Goal: Task Accomplishment & Management: Manage account settings

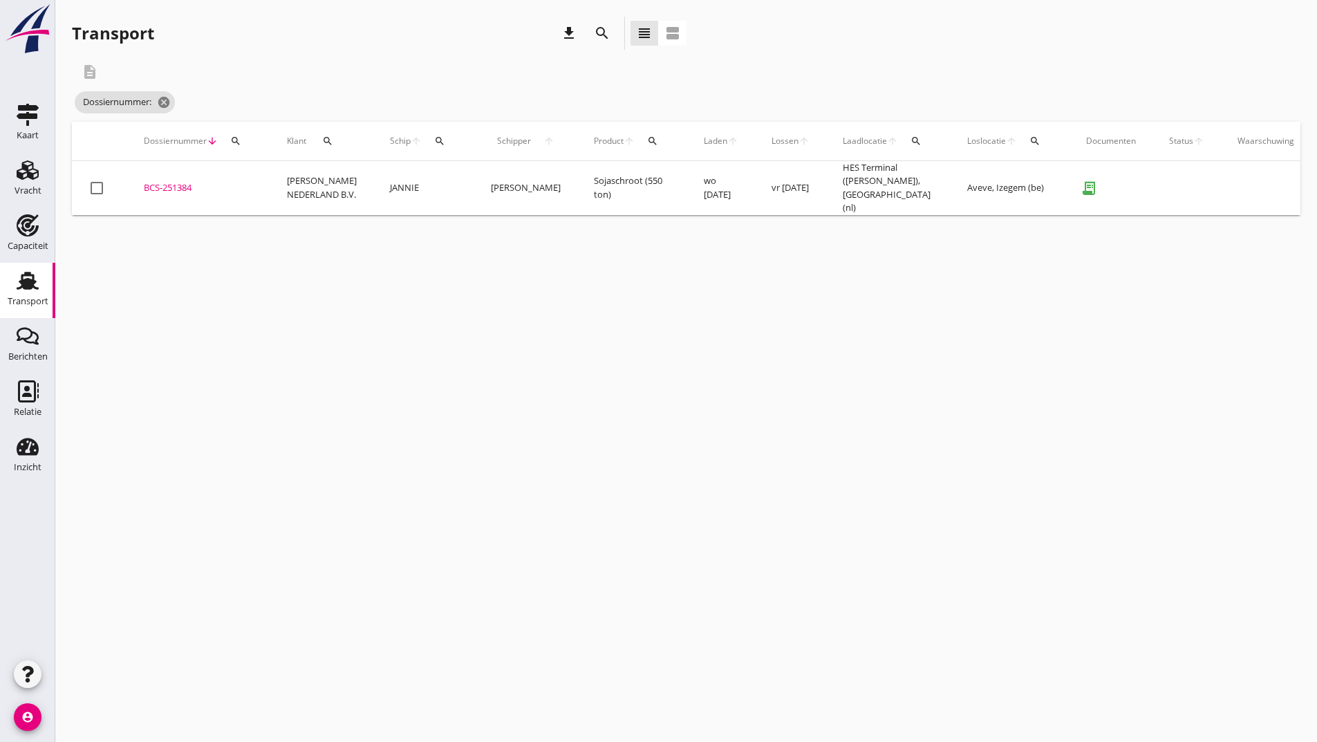
click at [601, 33] on icon "search" at bounding box center [602, 33] width 17 height 17
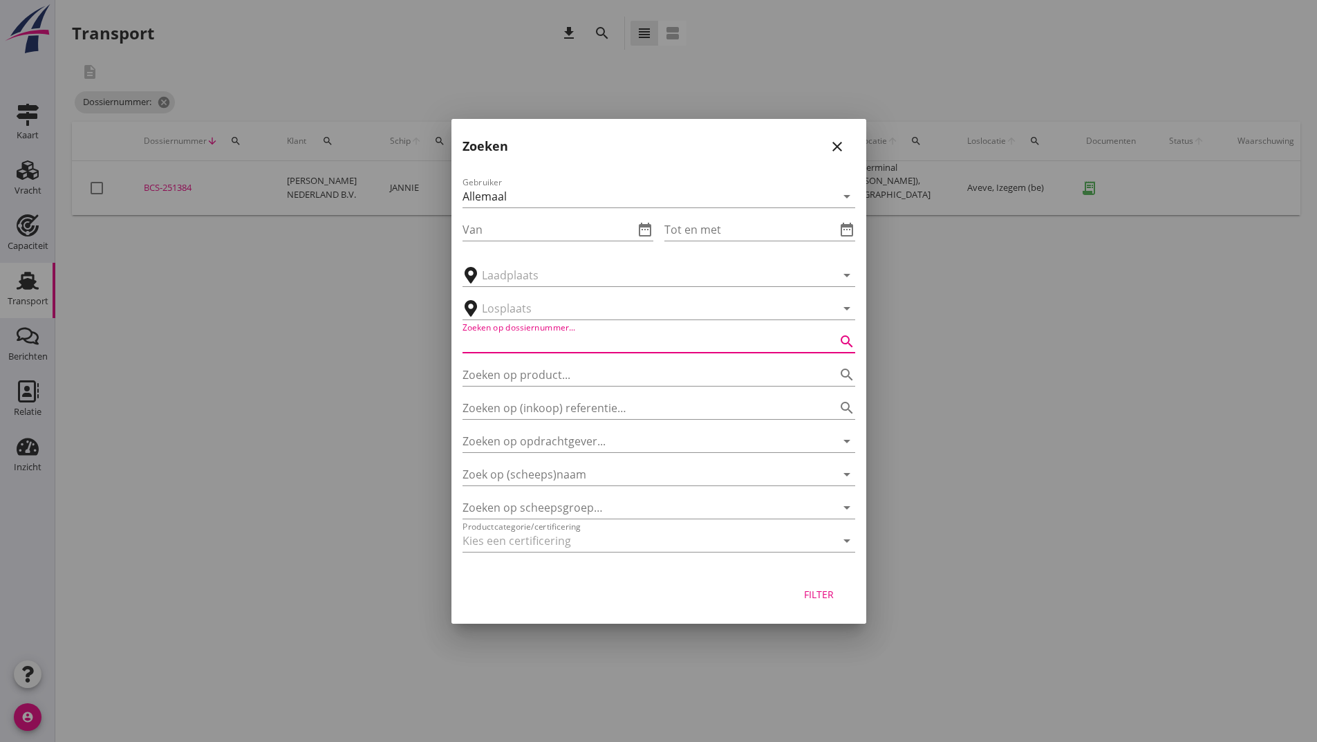
click at [498, 350] on input "Zoeken op dossiernummer..." at bounding box center [640, 342] width 354 height 22
type input "251389"
click at [824, 586] on button "Filter" at bounding box center [819, 594] width 61 height 25
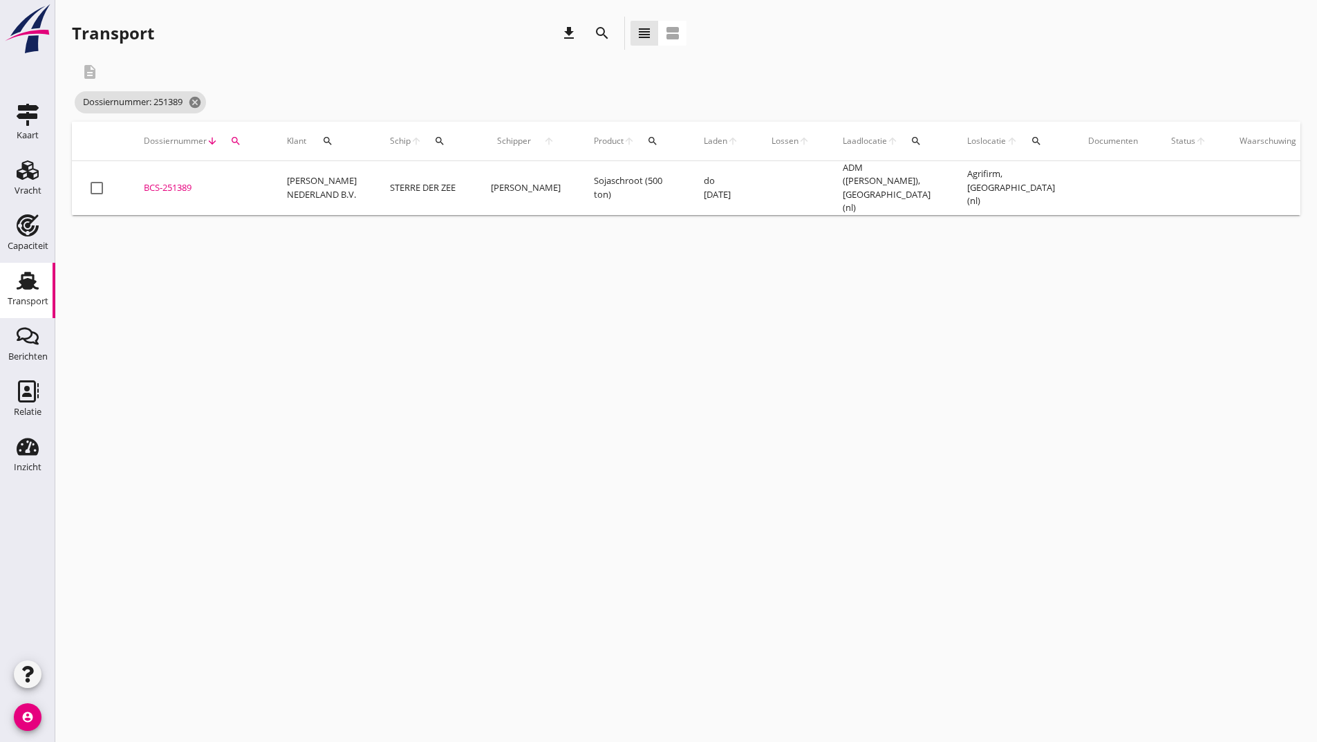
click at [182, 187] on div "BCS-251389" at bounding box center [199, 188] width 110 height 14
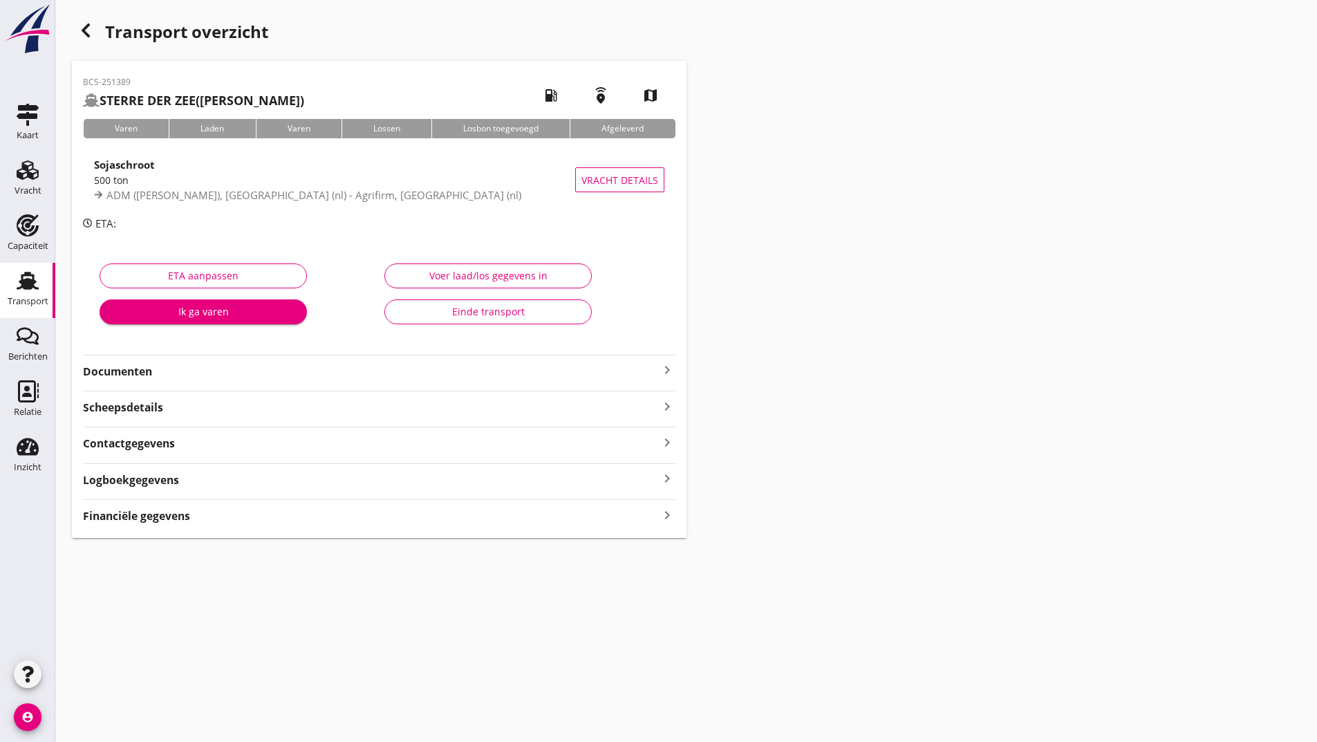
drag, startPoint x: 141, startPoint y: 364, endPoint x: 161, endPoint y: 380, distance: 25.2
click at [149, 371] on strong "Documenten" at bounding box center [371, 372] width 576 height 16
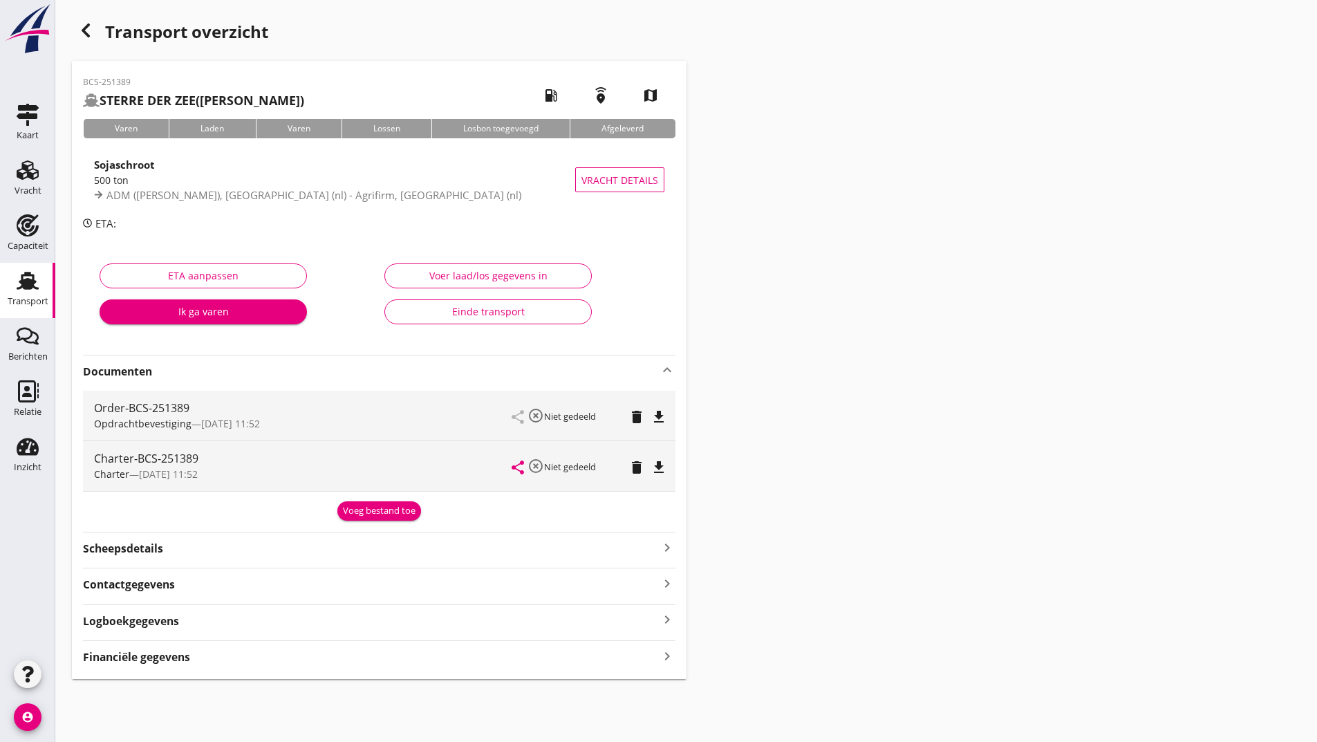
click at [355, 515] on div "Voeg bestand toe" at bounding box center [379, 511] width 73 height 14
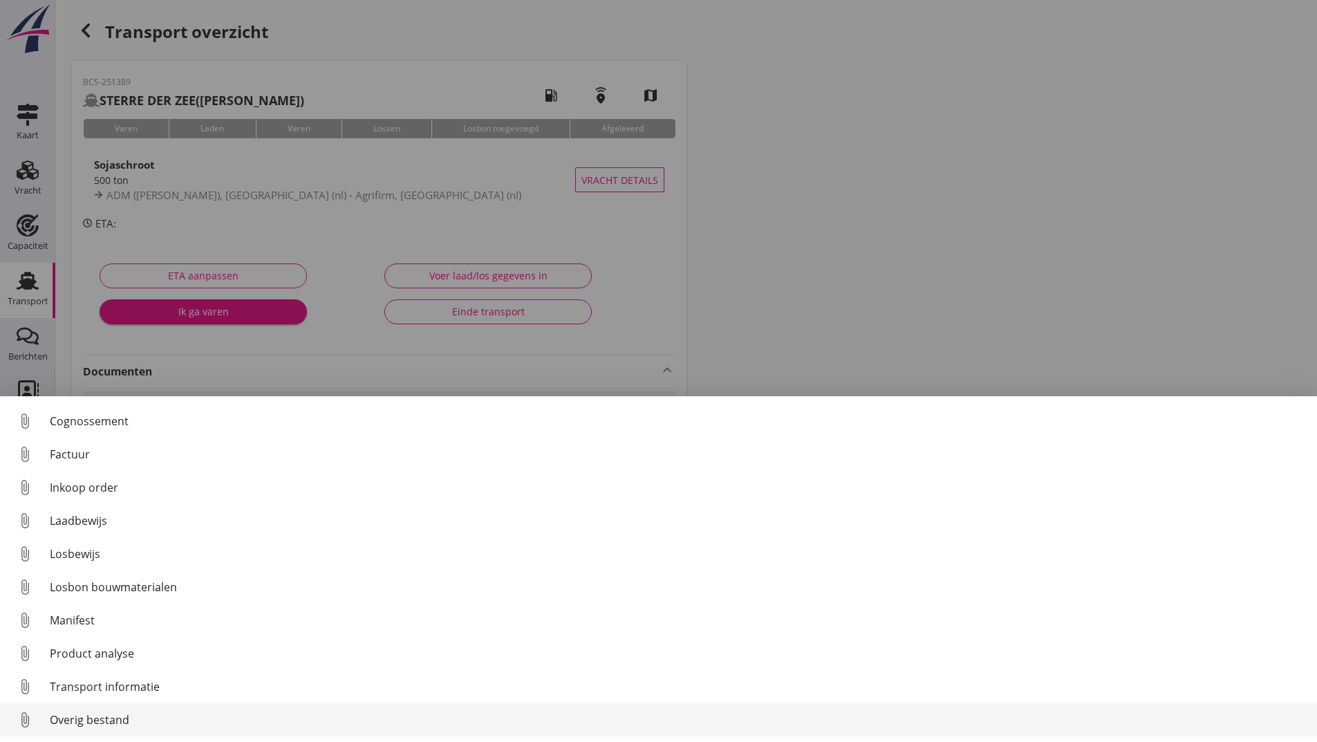
scroll to position [97, 0]
click at [111, 719] on div "Overig bestand" at bounding box center [678, 720] width 1256 height 17
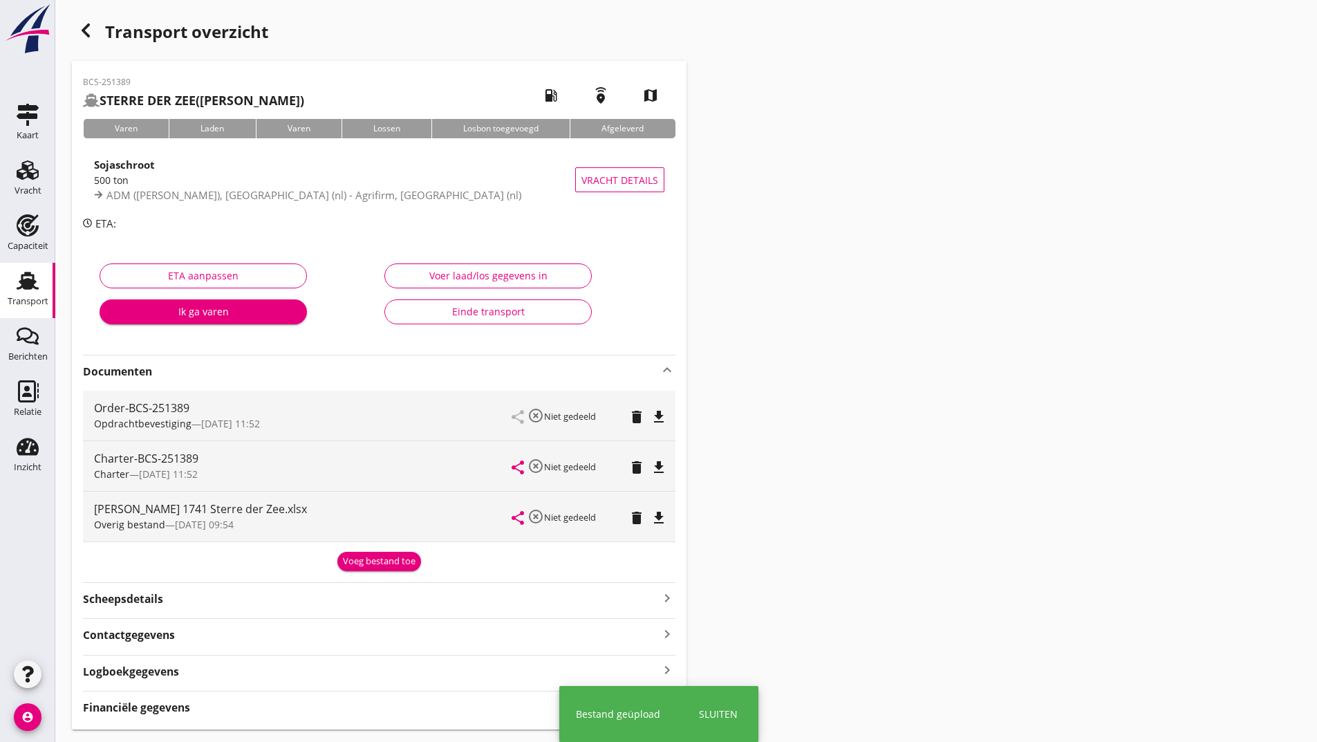
click at [365, 563] on div "Voeg bestand toe" at bounding box center [379, 562] width 73 height 14
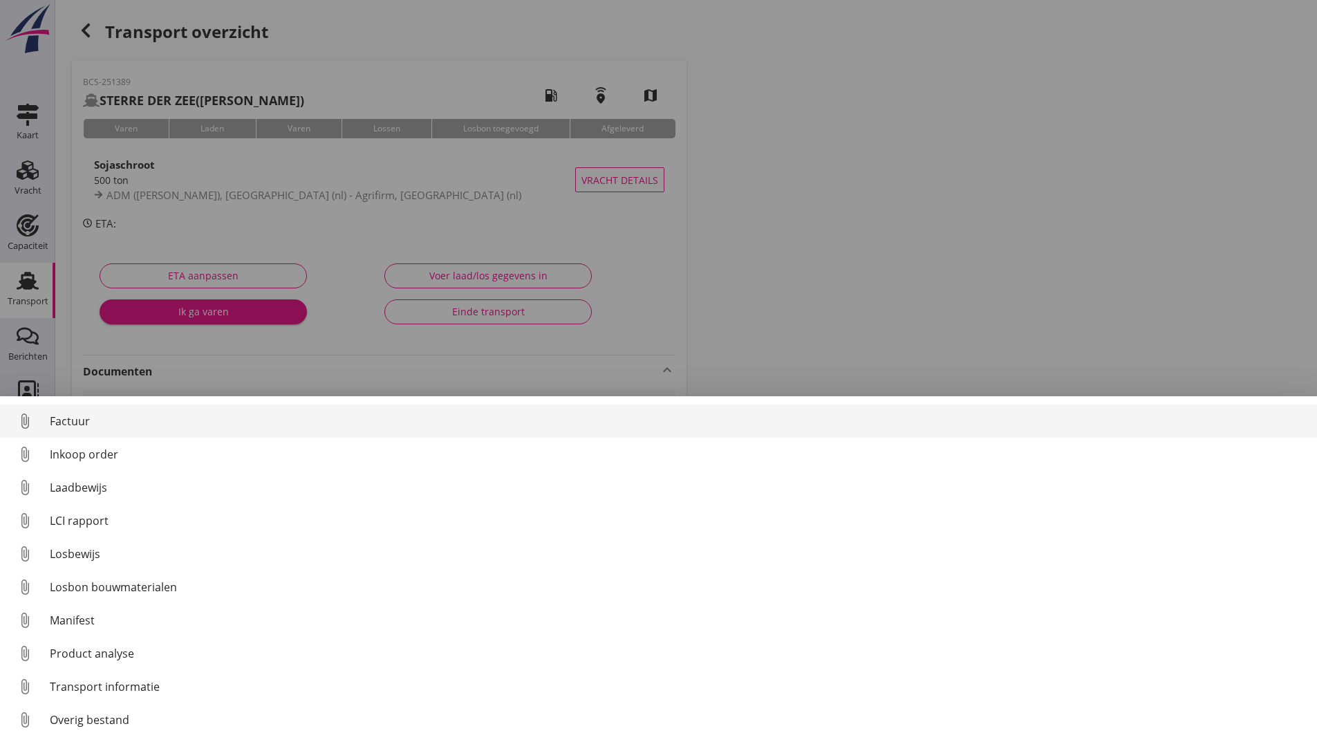
click at [83, 420] on div "Factuur" at bounding box center [678, 421] width 1256 height 17
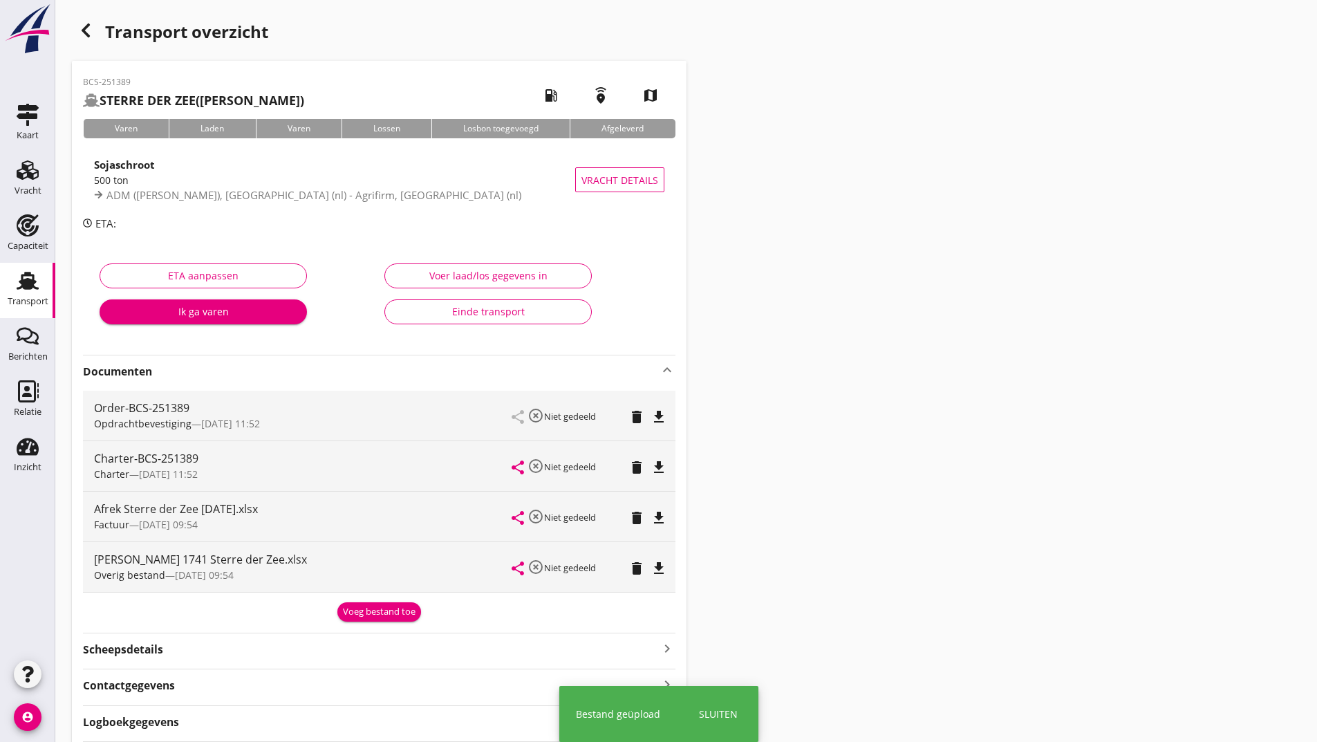
click at [371, 610] on div "Voeg bestand toe" at bounding box center [379, 612] width 73 height 14
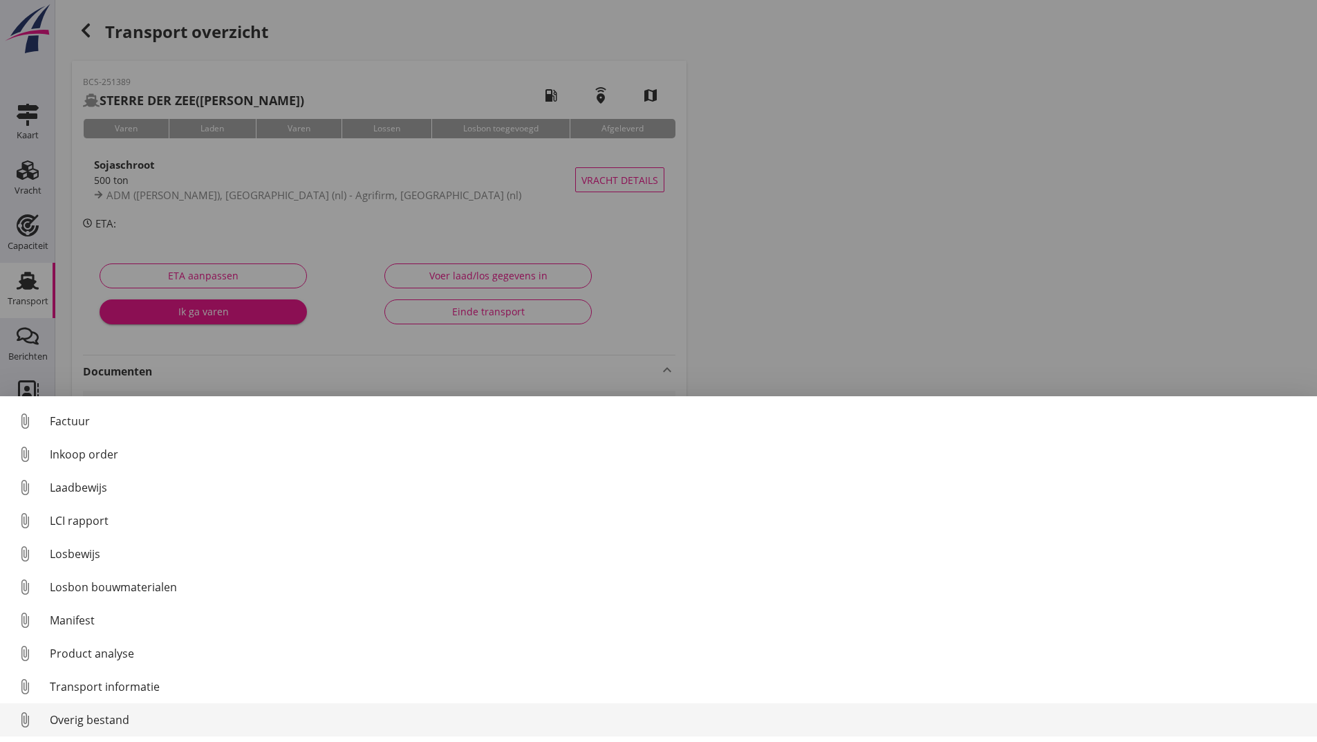
click at [109, 721] on div "Overig bestand" at bounding box center [678, 720] width 1256 height 17
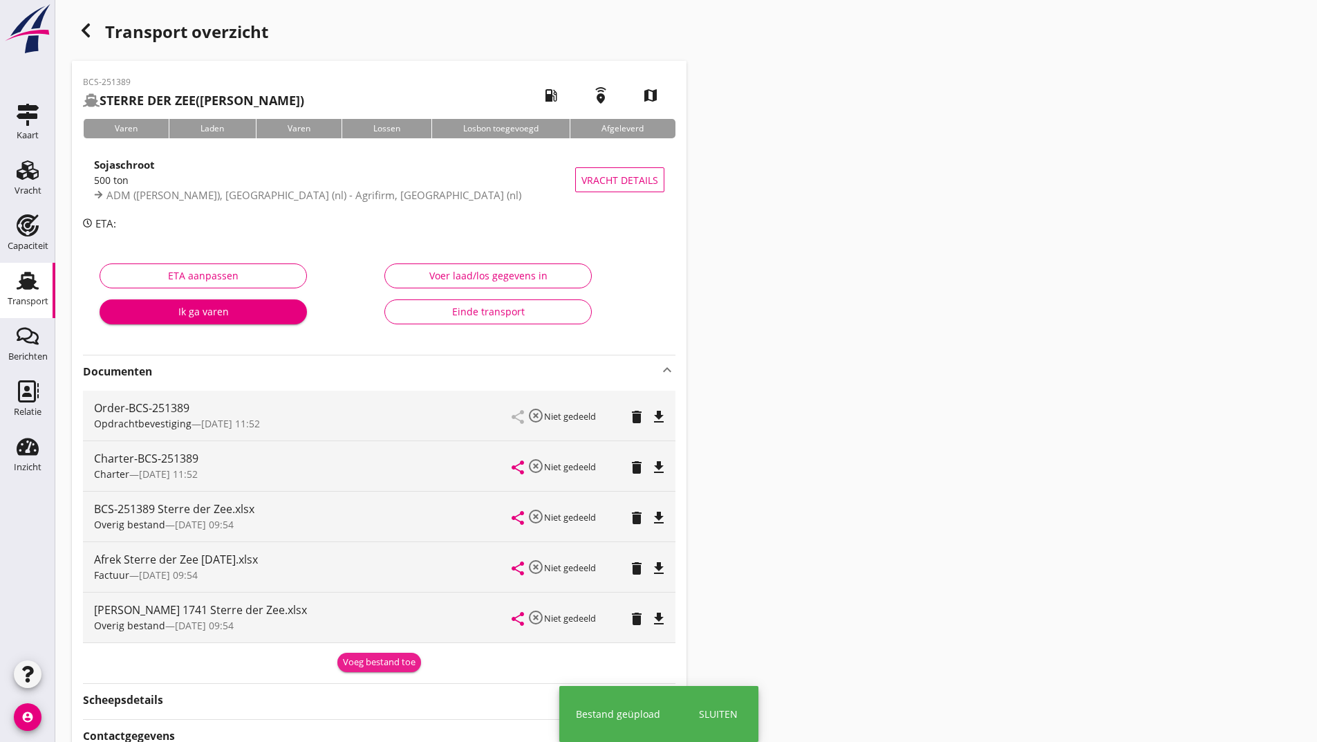
drag, startPoint x: 357, startPoint y: 667, endPoint x: 344, endPoint y: 653, distance: 18.1
click at [357, 667] on div "Voeg bestand toe" at bounding box center [379, 663] width 73 height 14
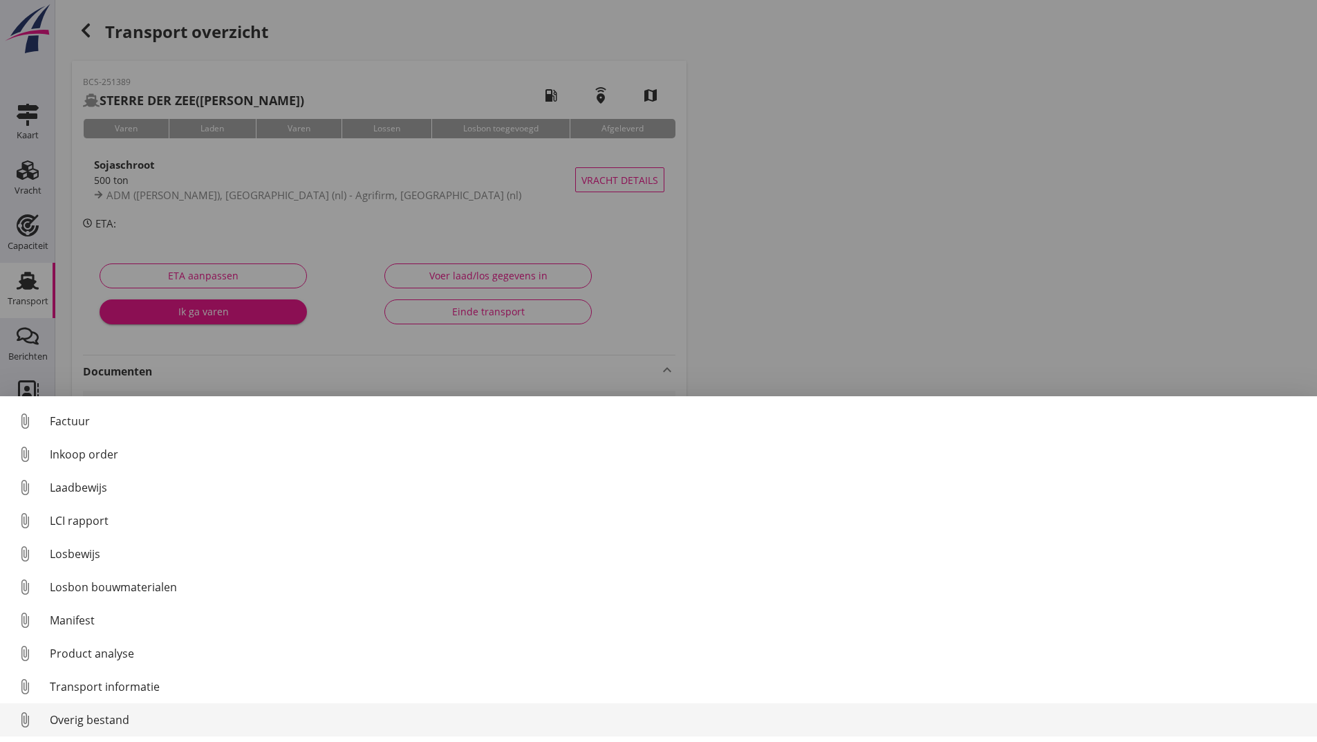
click at [100, 725] on div "Overig bestand" at bounding box center [678, 720] width 1256 height 17
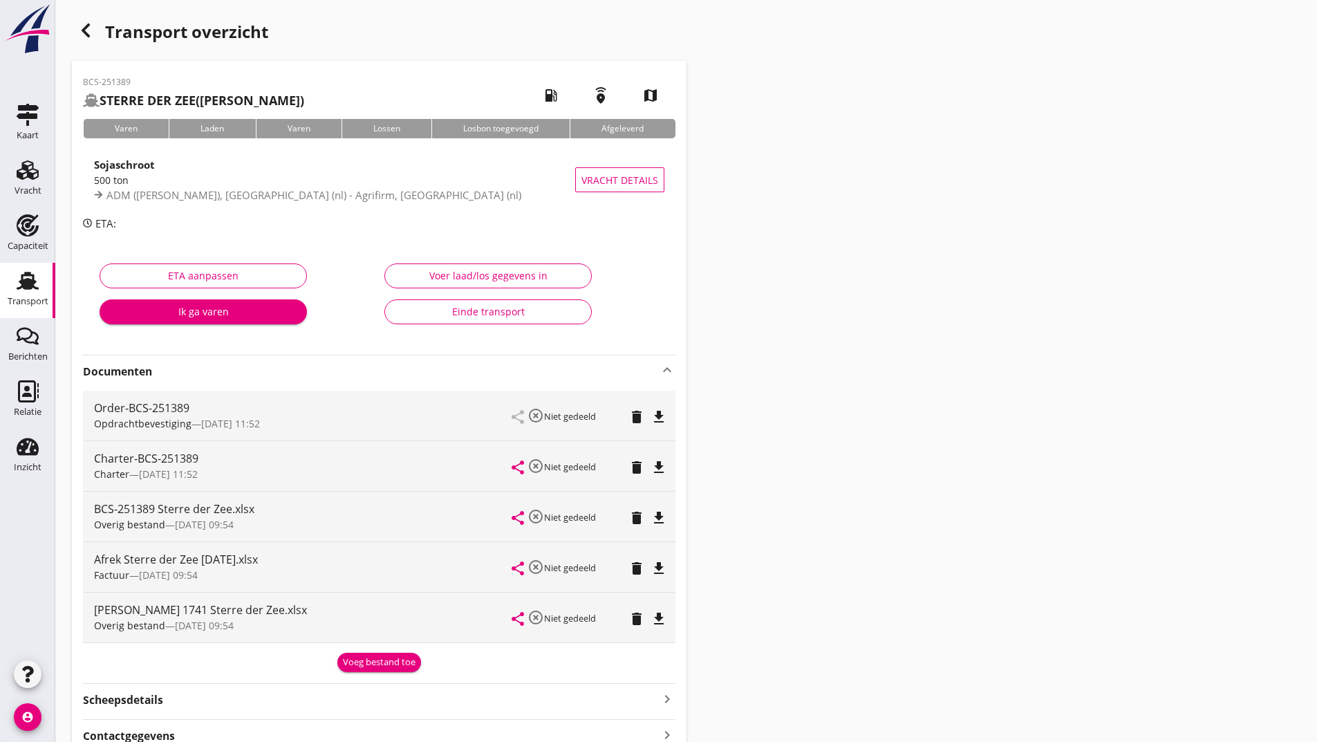
click at [380, 662] on div "Voeg bestand toe" at bounding box center [379, 663] width 73 height 14
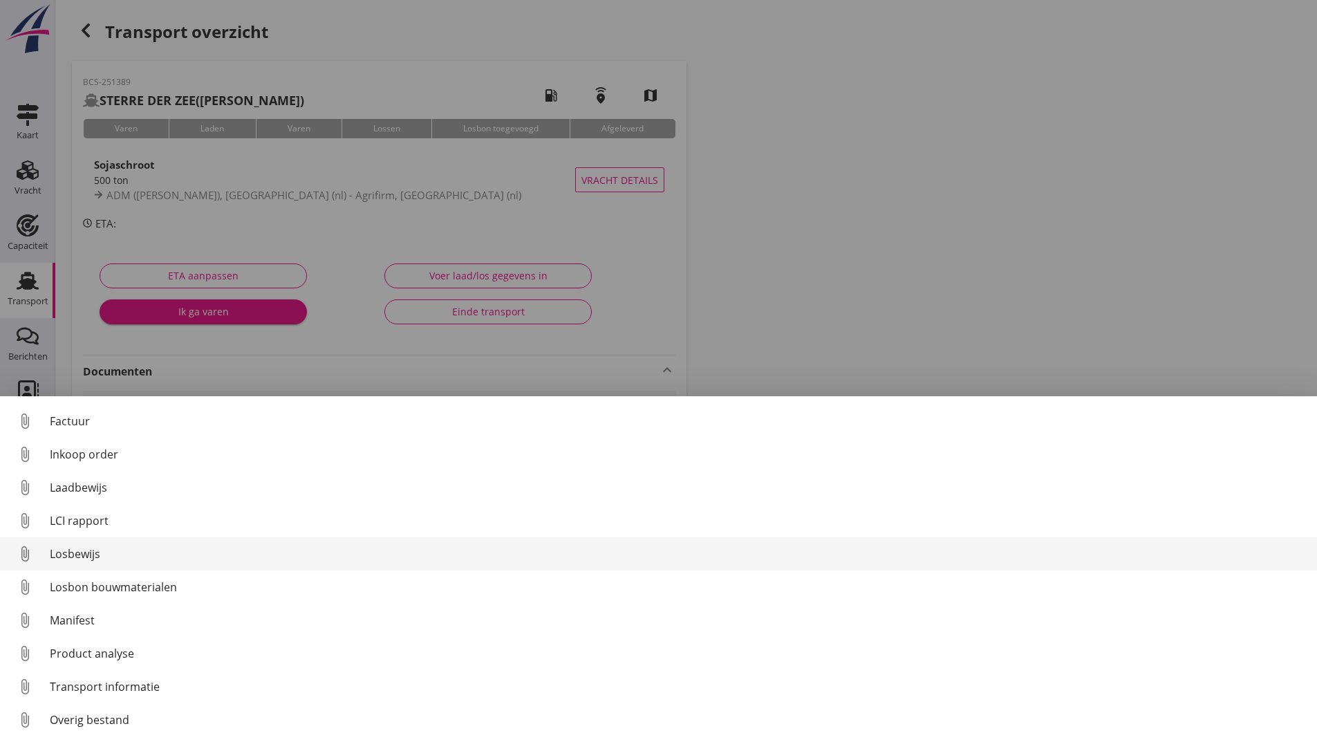
click at [90, 551] on div "Losbewijs" at bounding box center [678, 554] width 1256 height 17
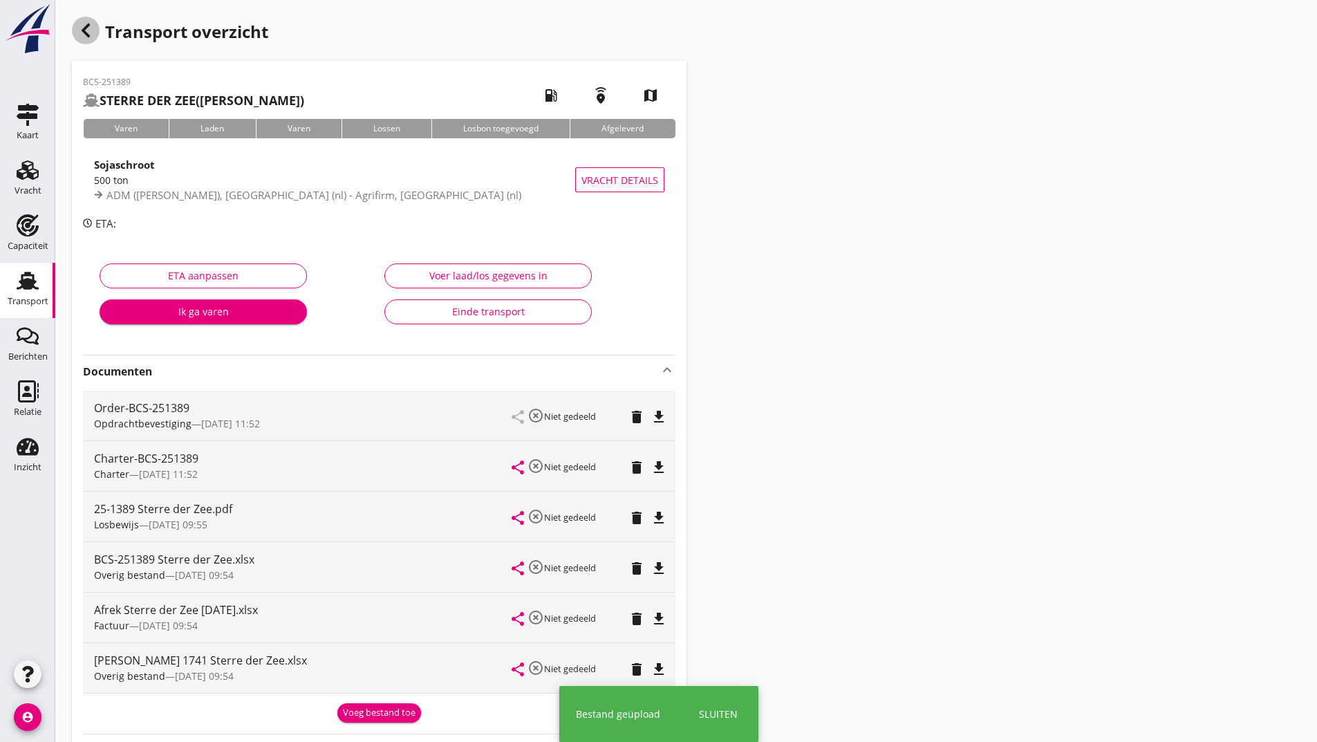
click at [90, 28] on icon "button" at bounding box center [85, 30] width 17 height 17
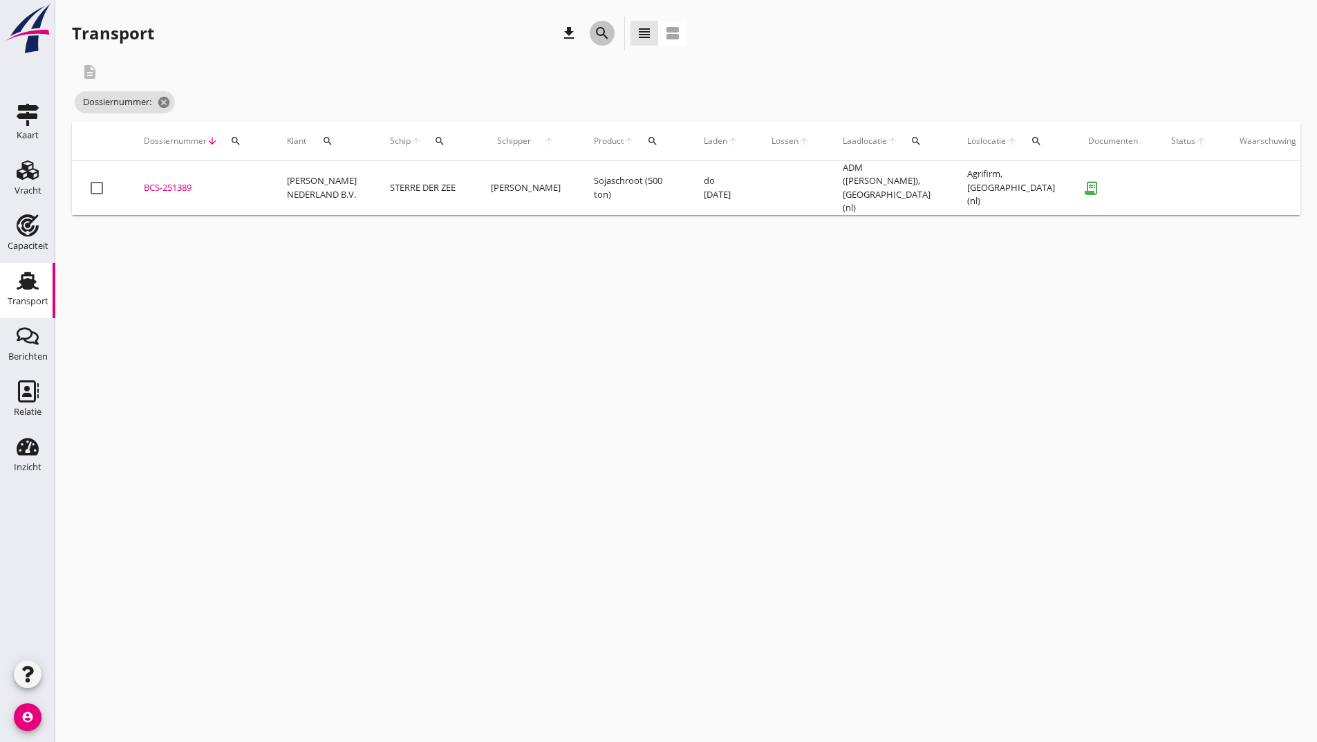
drag, startPoint x: 601, startPoint y: 28, endPoint x: 600, endPoint y: 35, distance: 7.1
click at [601, 30] on icon "search" at bounding box center [602, 33] width 17 height 17
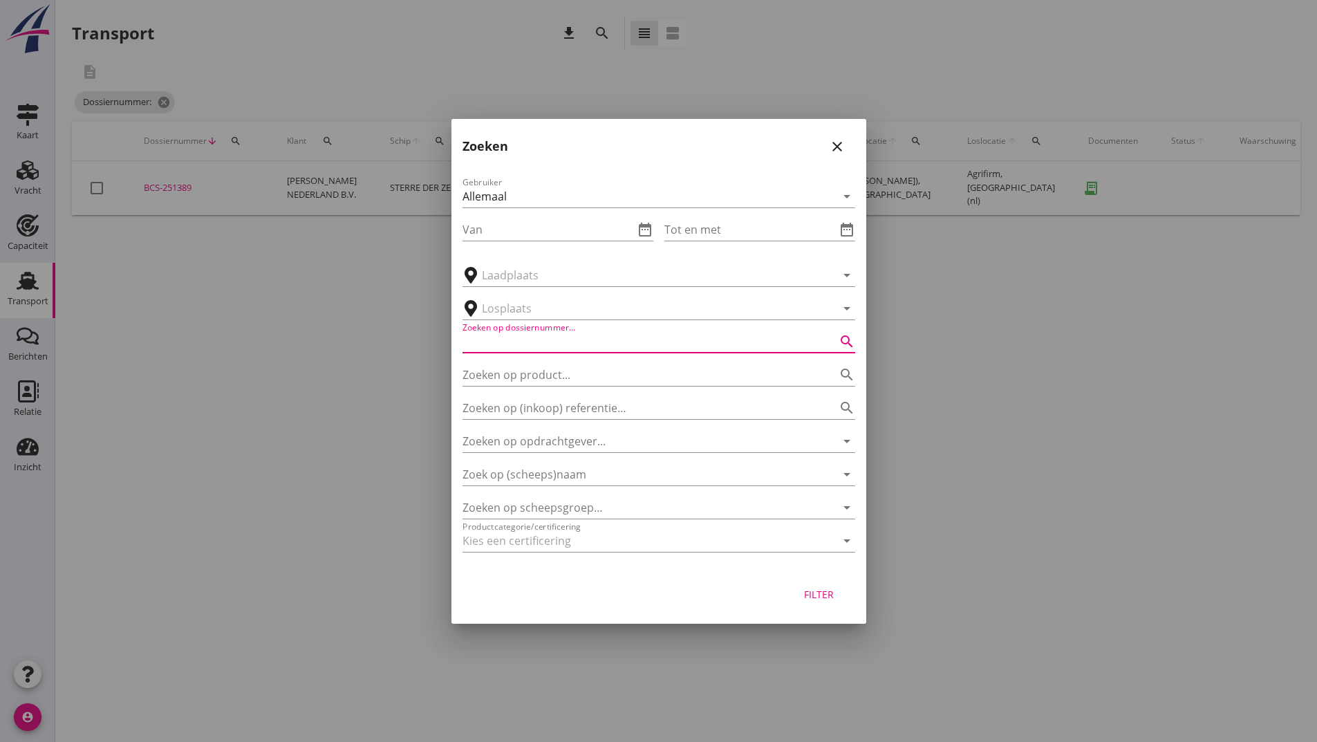
click at [517, 331] on input "Zoeken op dossiernummer..." at bounding box center [640, 342] width 354 height 22
type input "251392"
click at [825, 597] on div "Filter" at bounding box center [819, 594] width 39 height 15
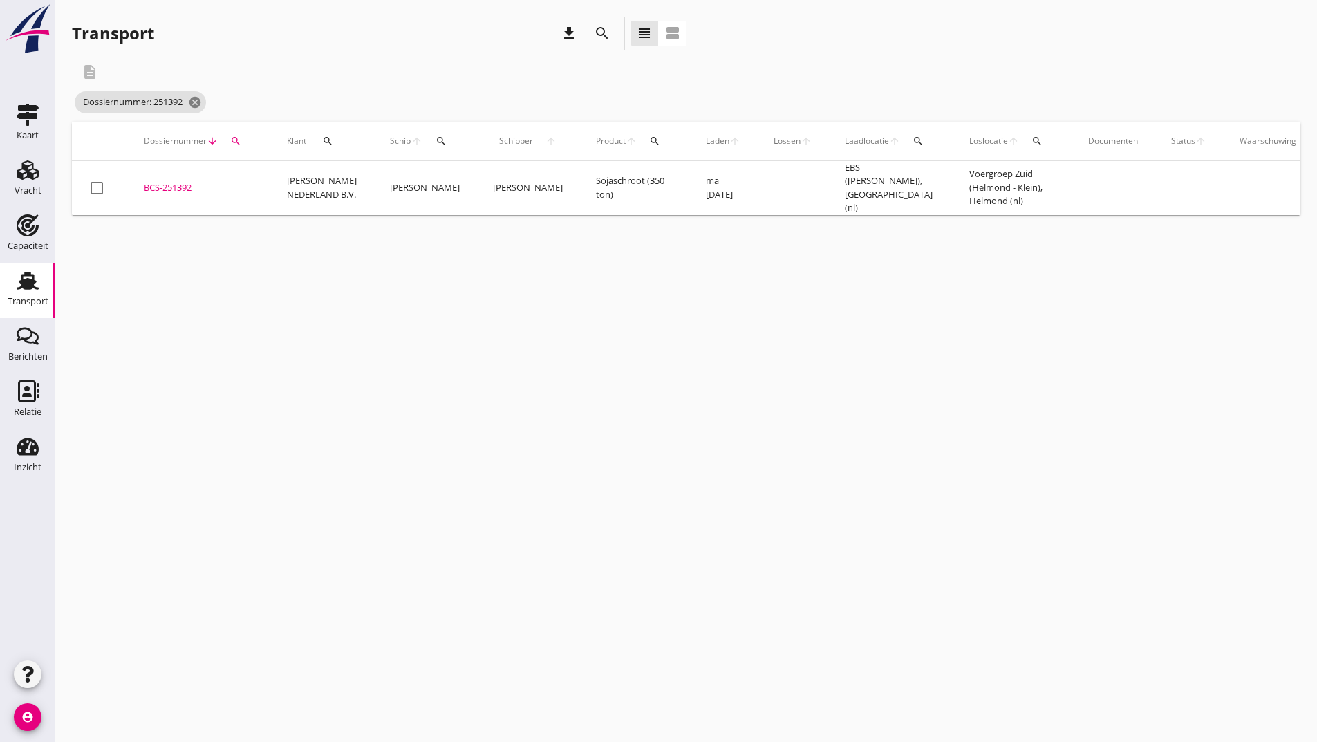
click at [194, 184] on div "BCS-251392" at bounding box center [199, 188] width 110 height 14
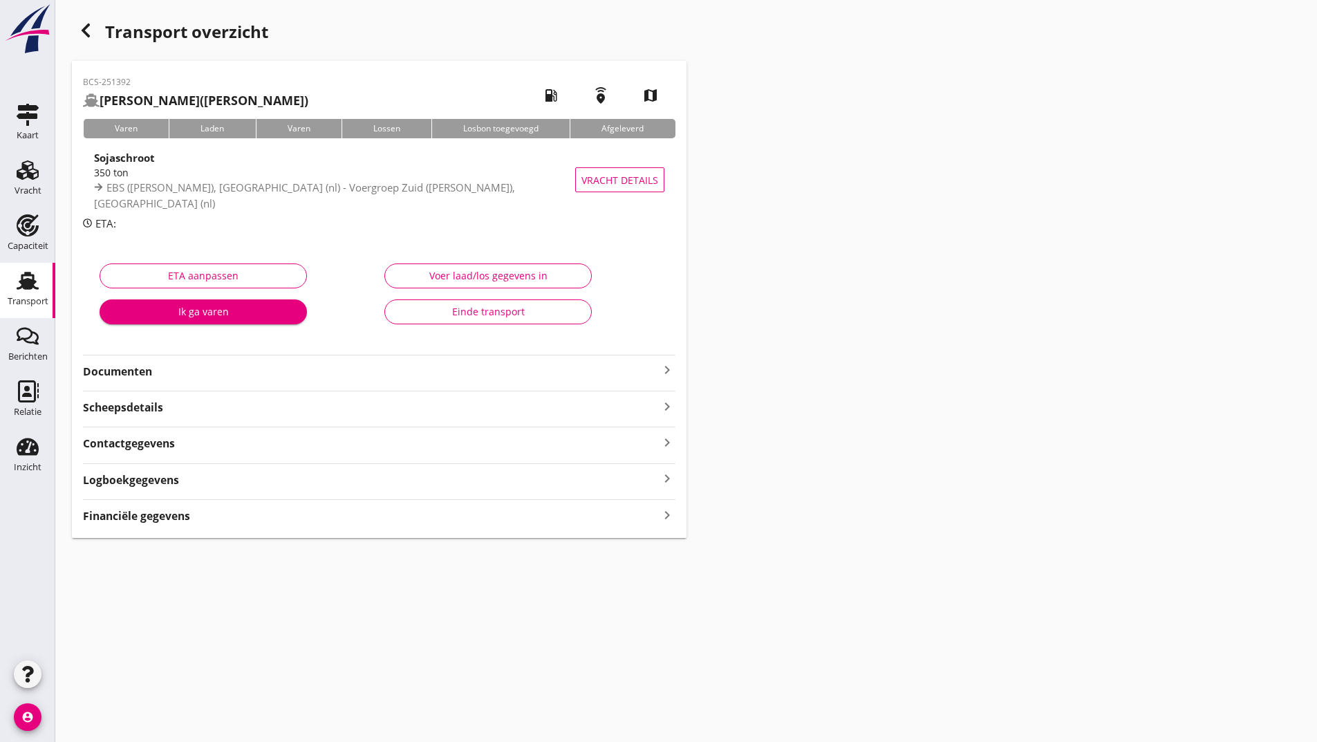
drag, startPoint x: 142, startPoint y: 368, endPoint x: 174, endPoint y: 383, distance: 35.3
click at [145, 371] on strong "Documenten" at bounding box center [371, 372] width 576 height 16
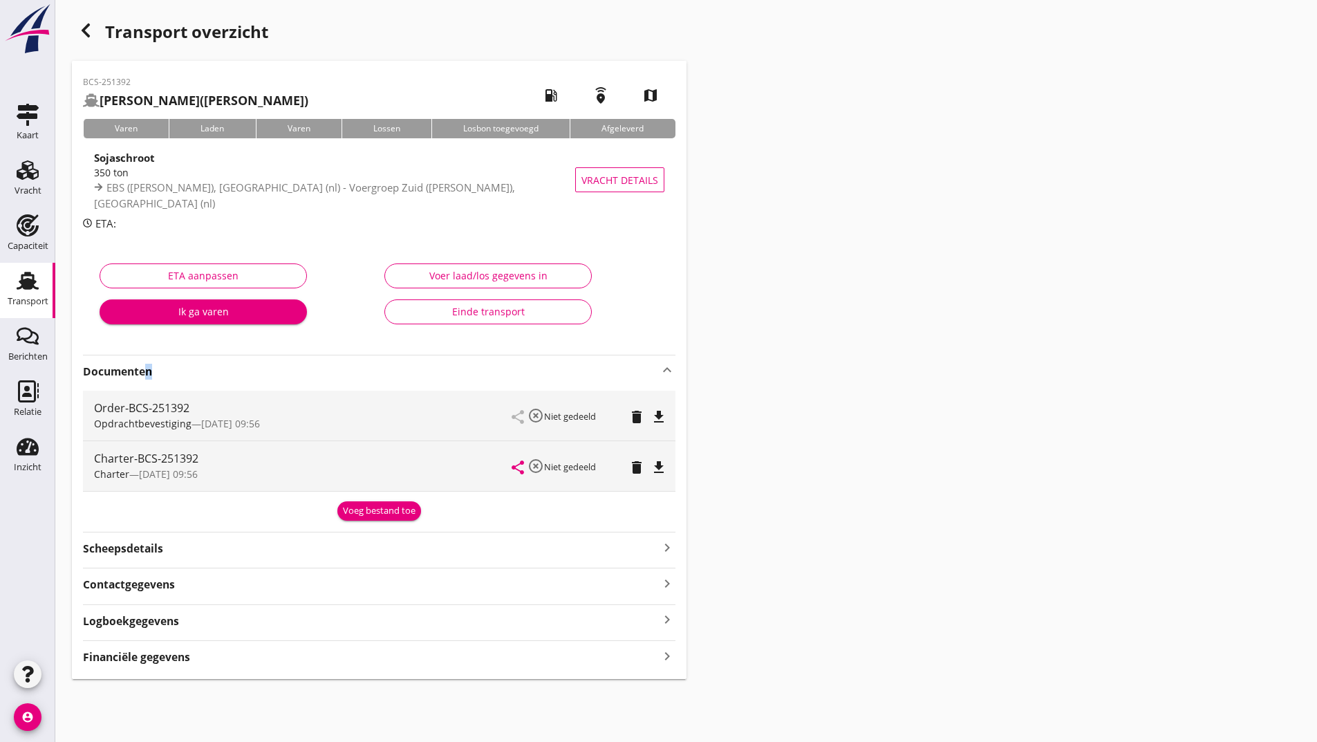
click at [348, 513] on div "Voeg bestand toe" at bounding box center [379, 511] width 73 height 14
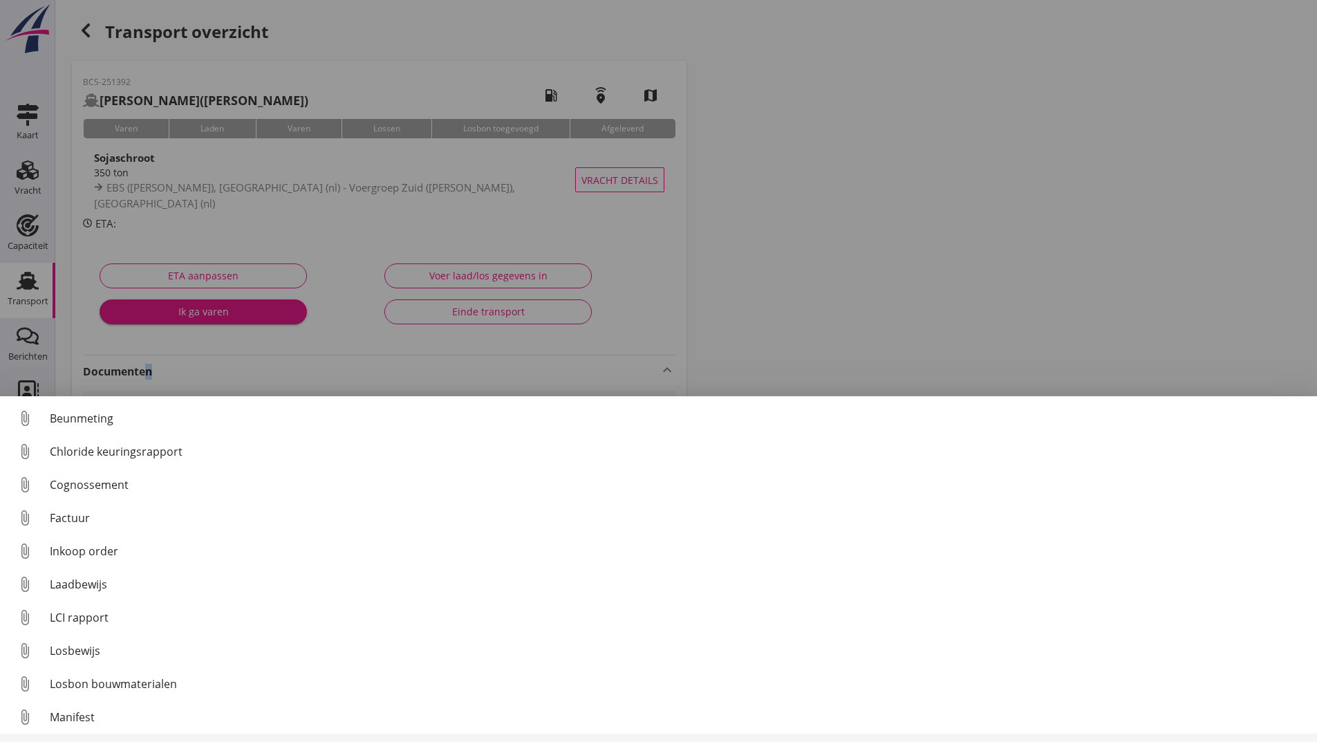
scroll to position [97, 0]
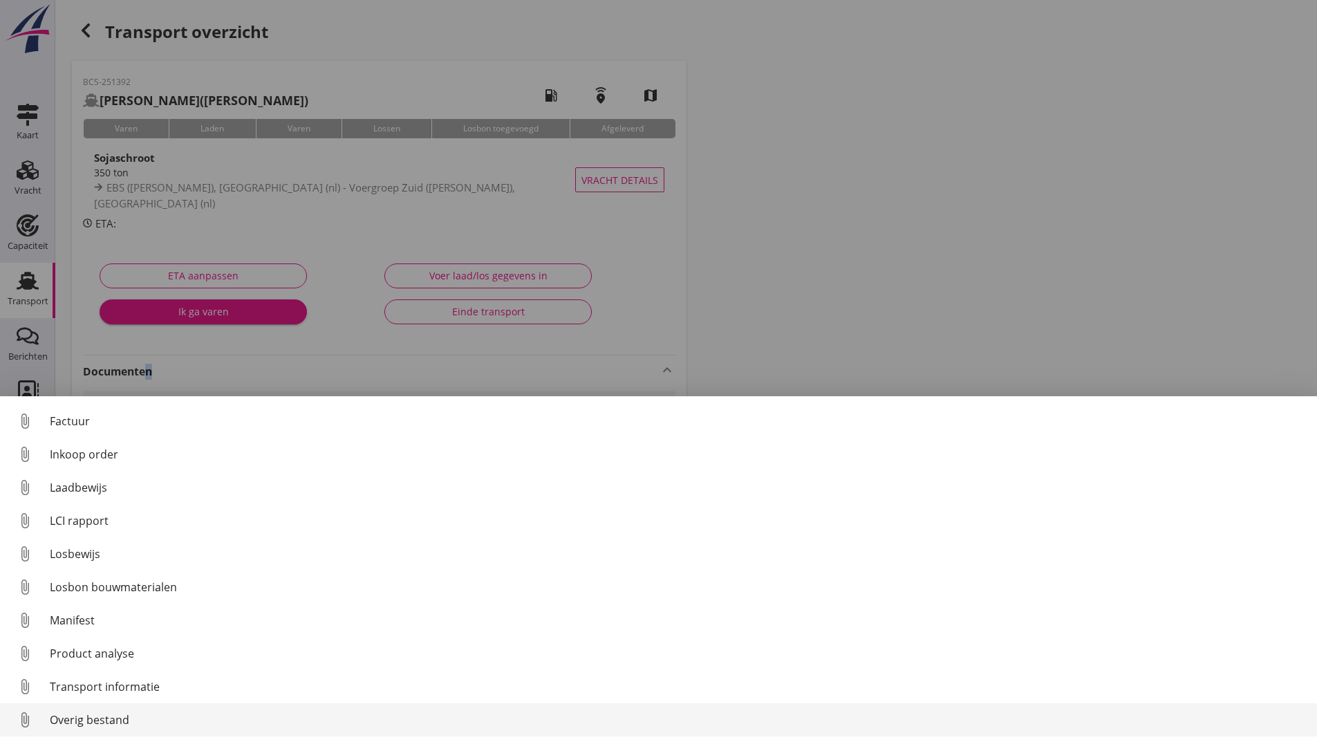
click at [96, 721] on div "Overig bestand" at bounding box center [678, 720] width 1256 height 17
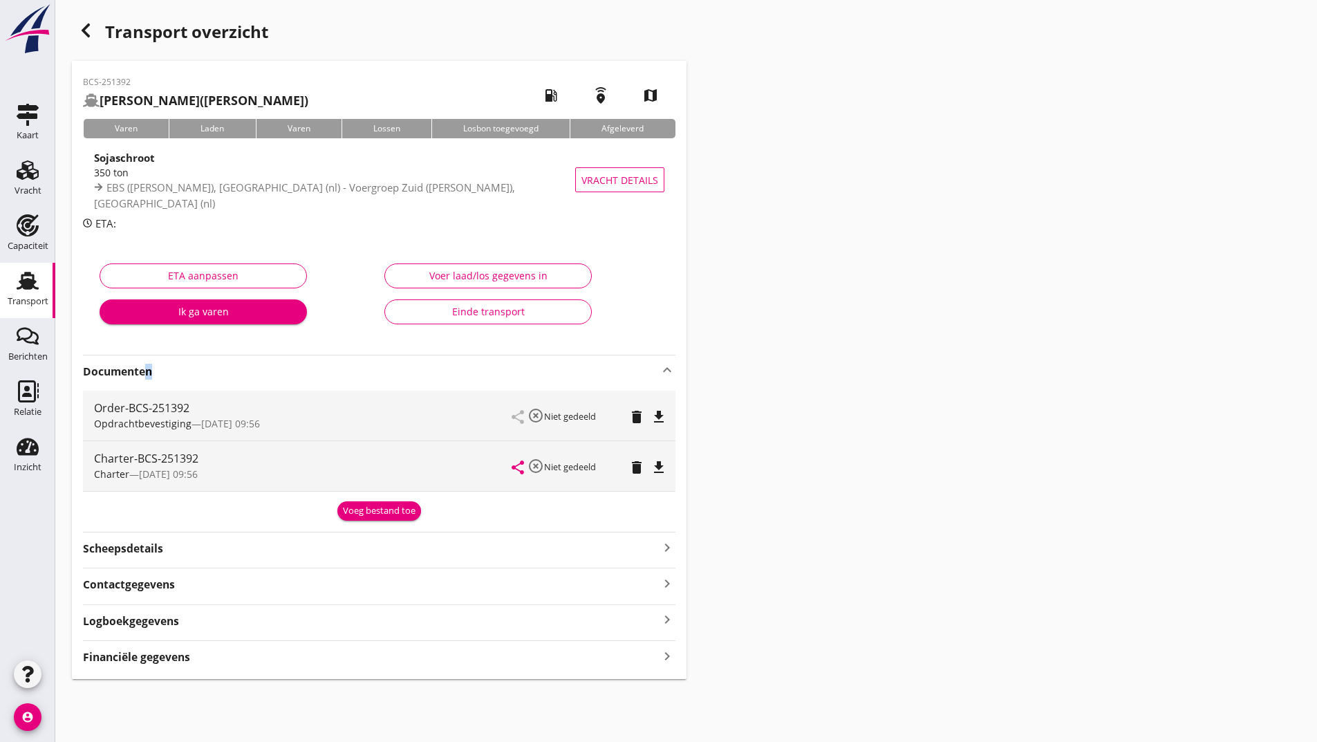
click at [384, 514] on div "Voeg bestand toe" at bounding box center [379, 511] width 73 height 14
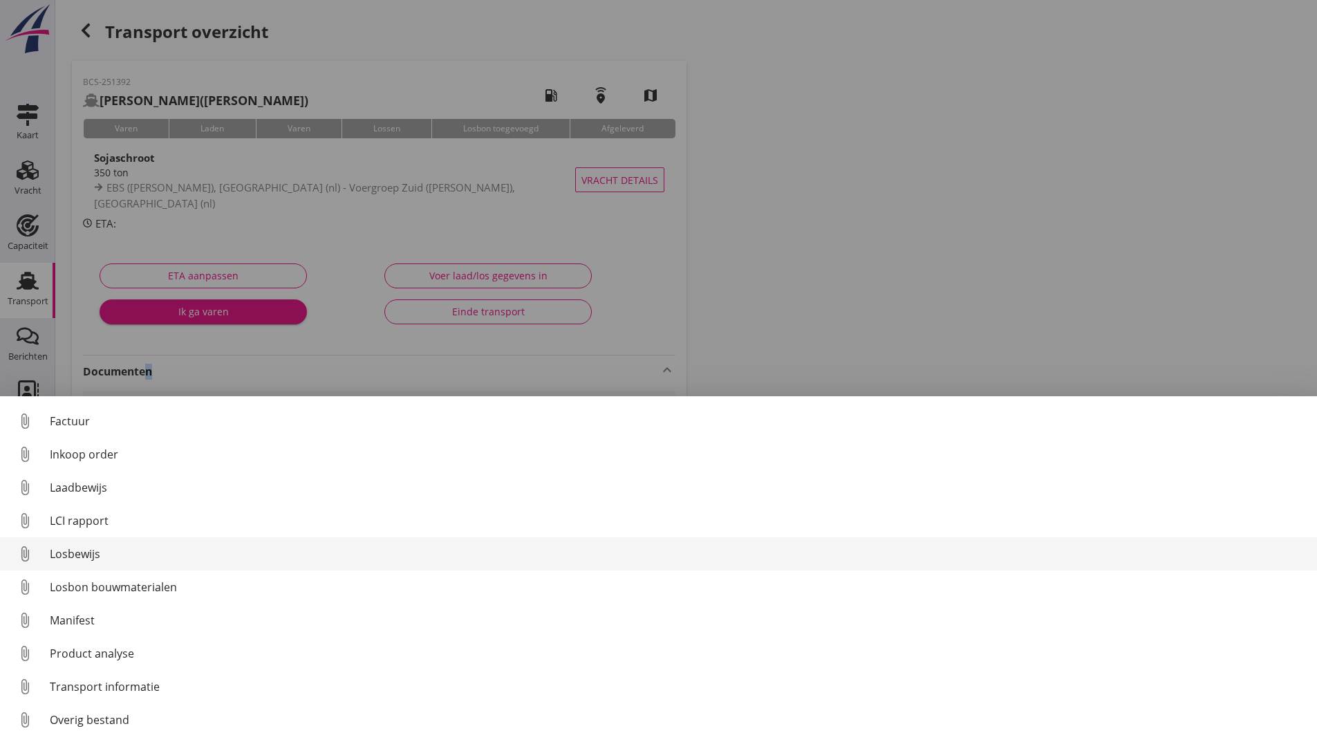
click at [77, 546] on link "attach_file Losbewijs" at bounding box center [658, 553] width 1317 height 33
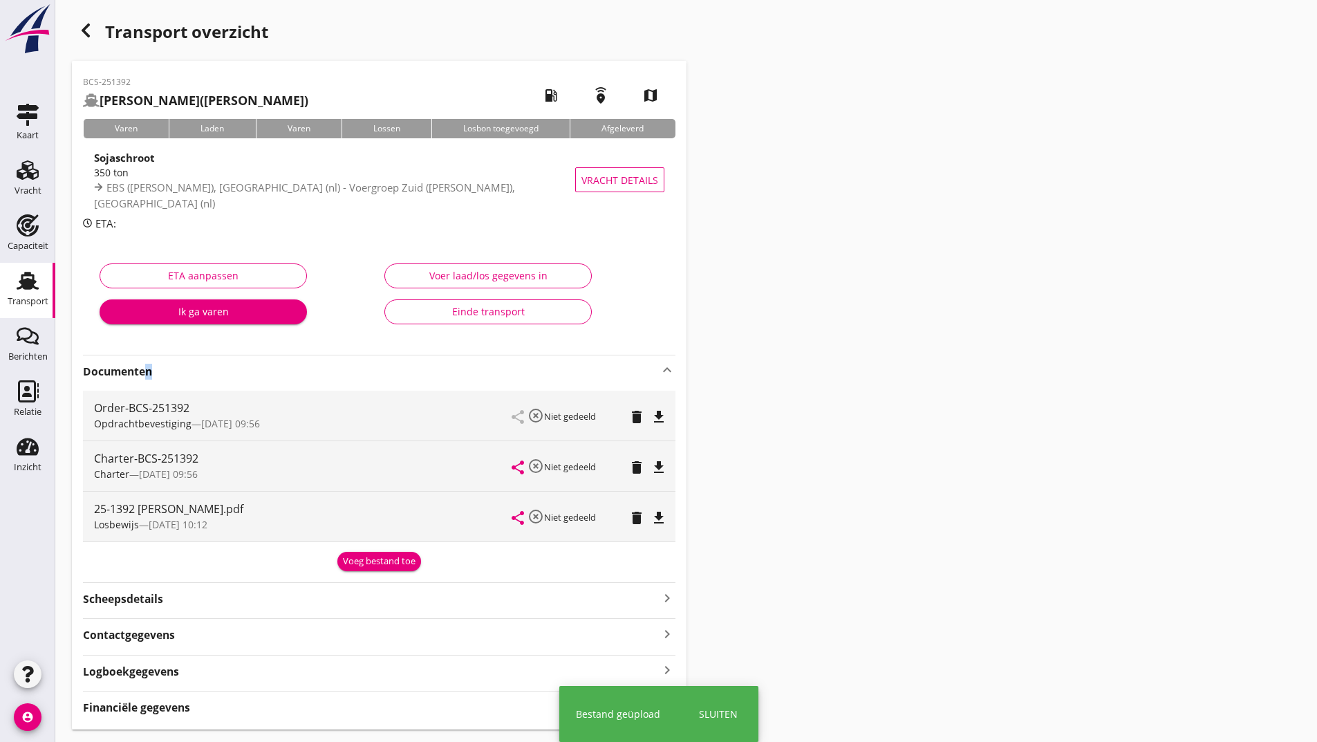
click at [356, 561] on div "Voeg bestand toe" at bounding box center [379, 562] width 73 height 14
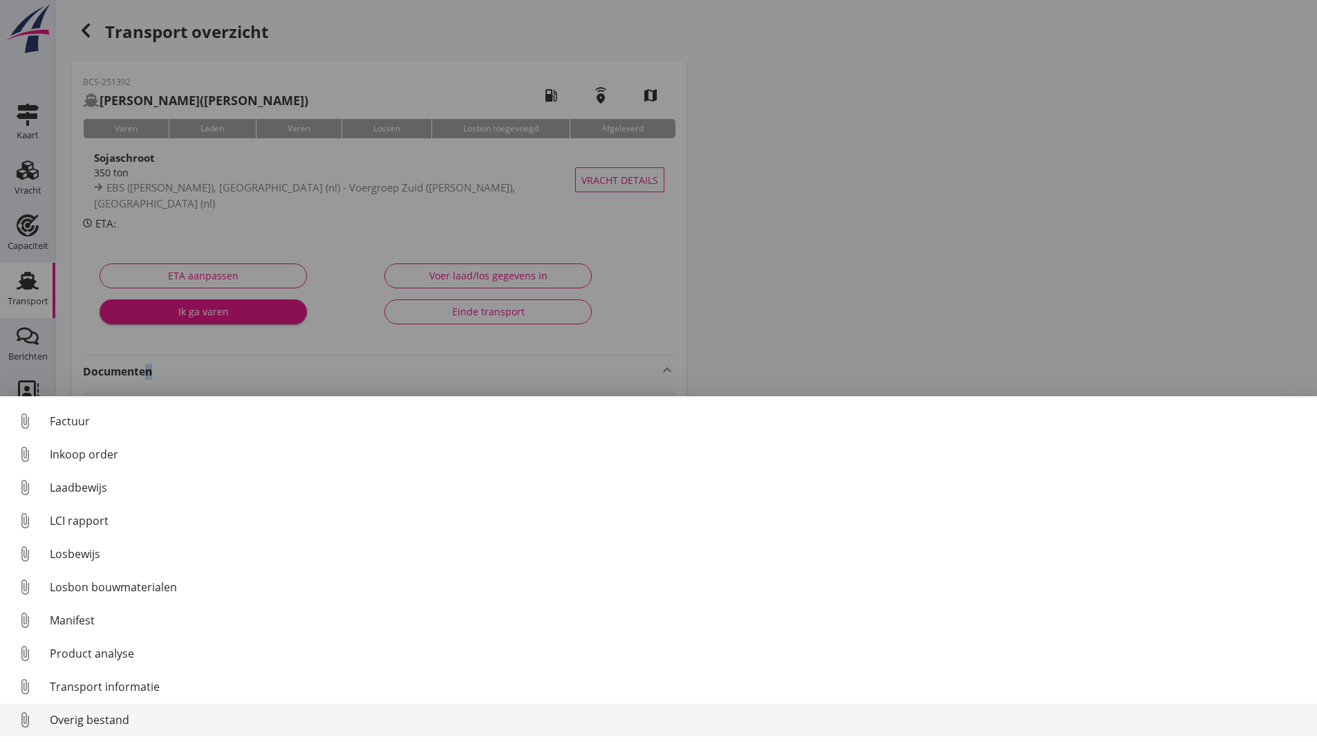
click at [121, 723] on div "Overig bestand" at bounding box center [678, 720] width 1256 height 17
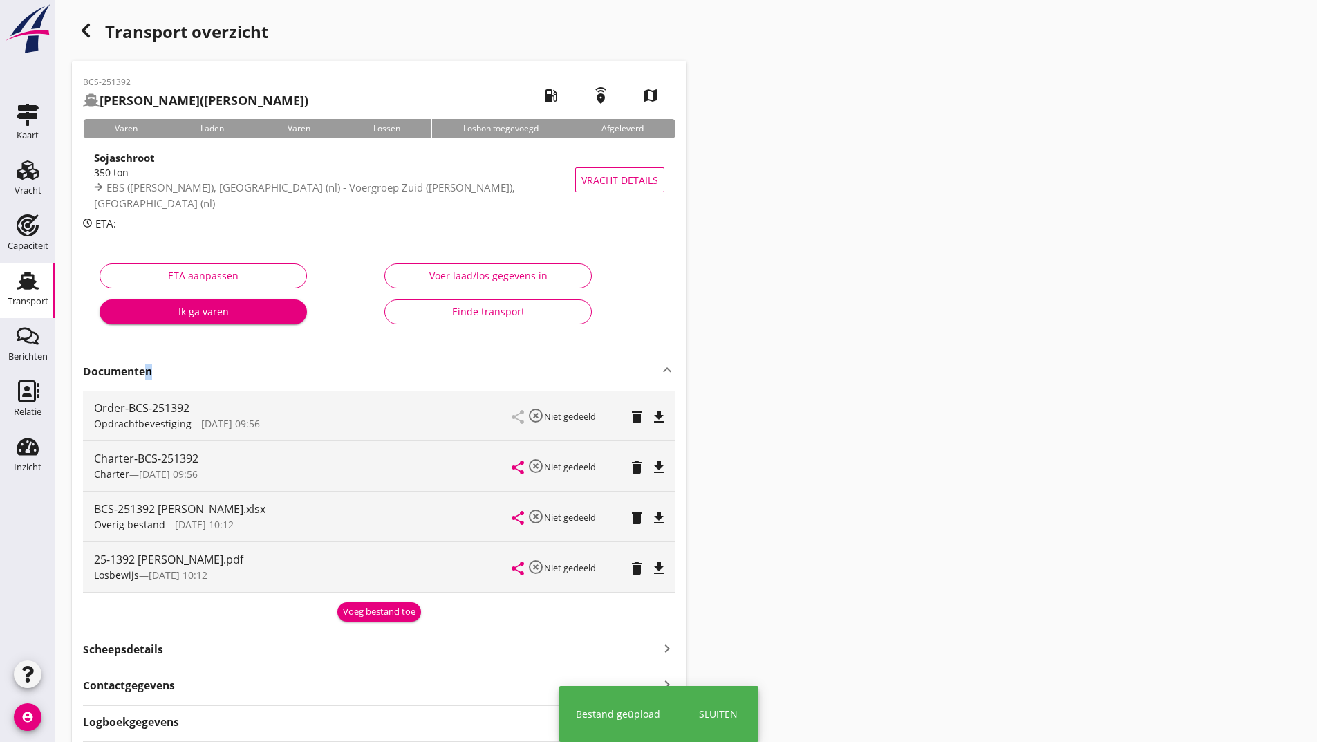
click at [359, 611] on div "Voeg bestand toe" at bounding box center [379, 612] width 73 height 14
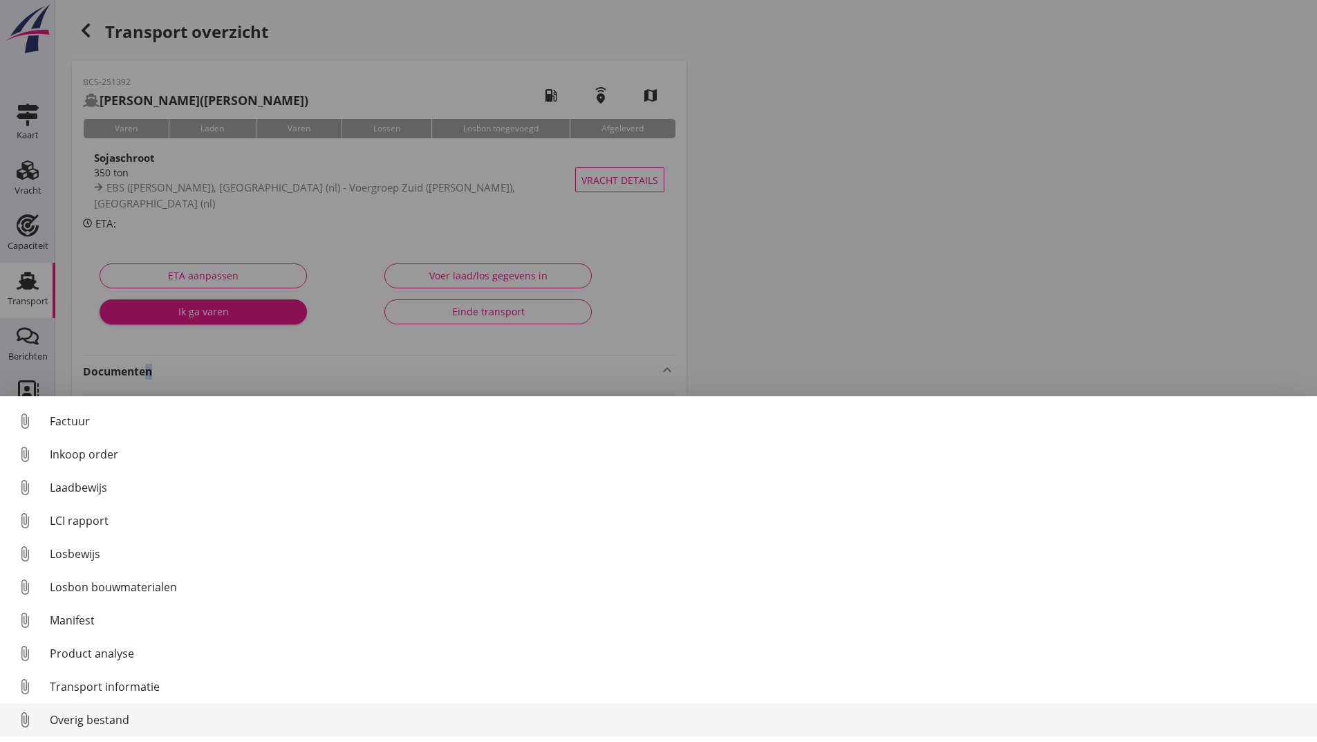
click at [113, 722] on div "Overig bestand" at bounding box center [678, 720] width 1256 height 17
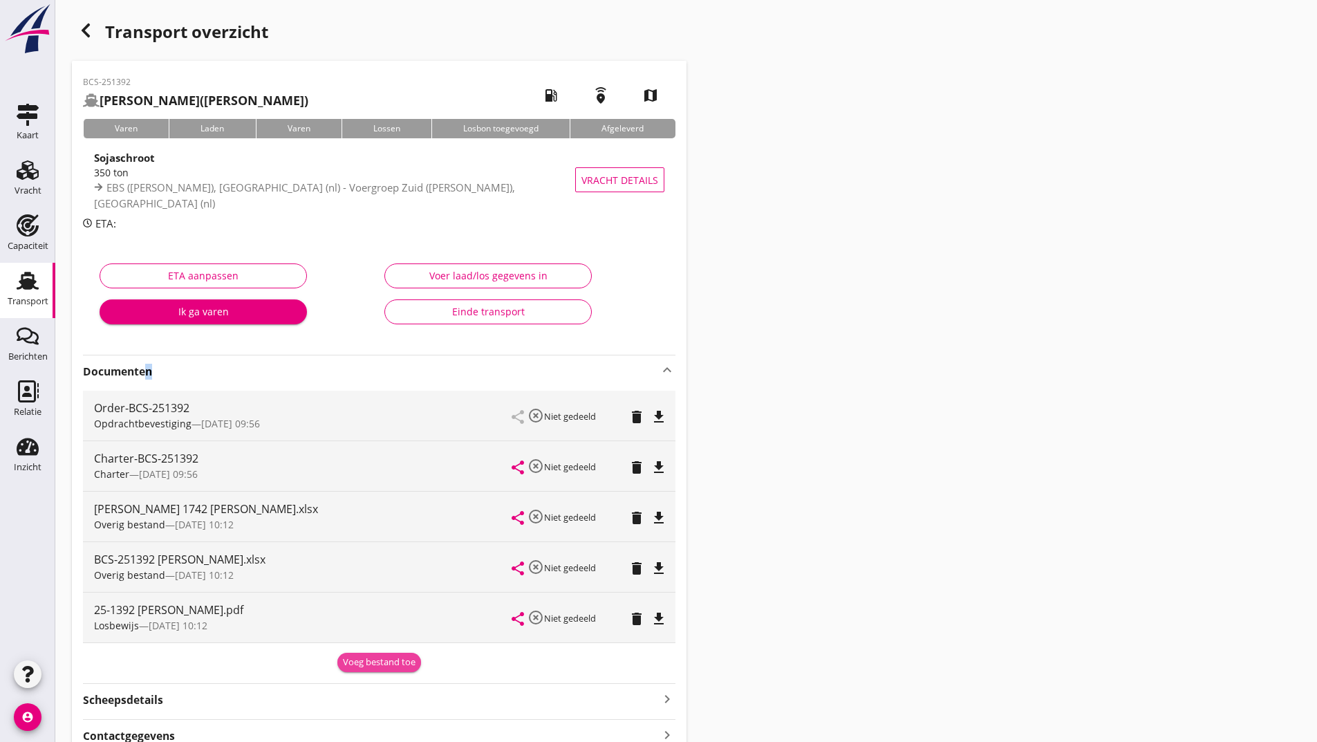
click at [366, 660] on div "Voeg bestand toe" at bounding box center [379, 663] width 73 height 14
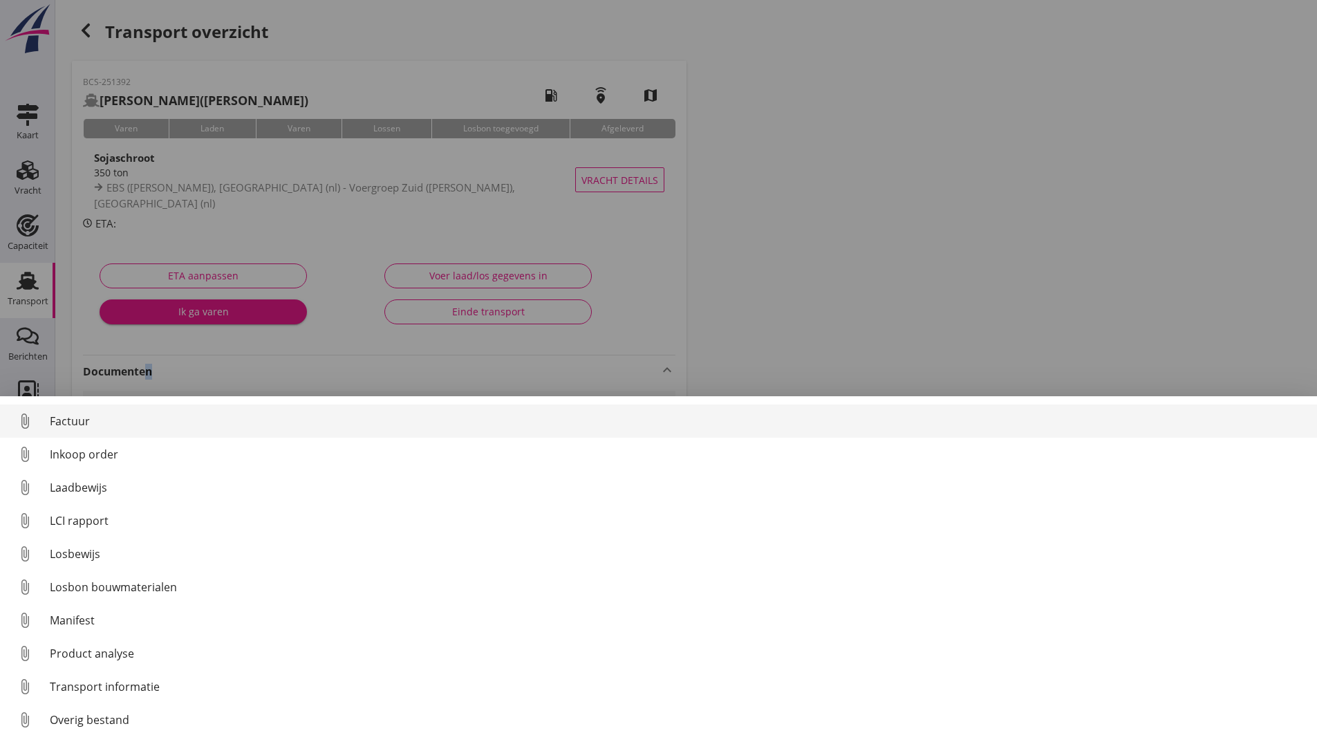
click at [80, 424] on div "Factuur" at bounding box center [678, 421] width 1256 height 17
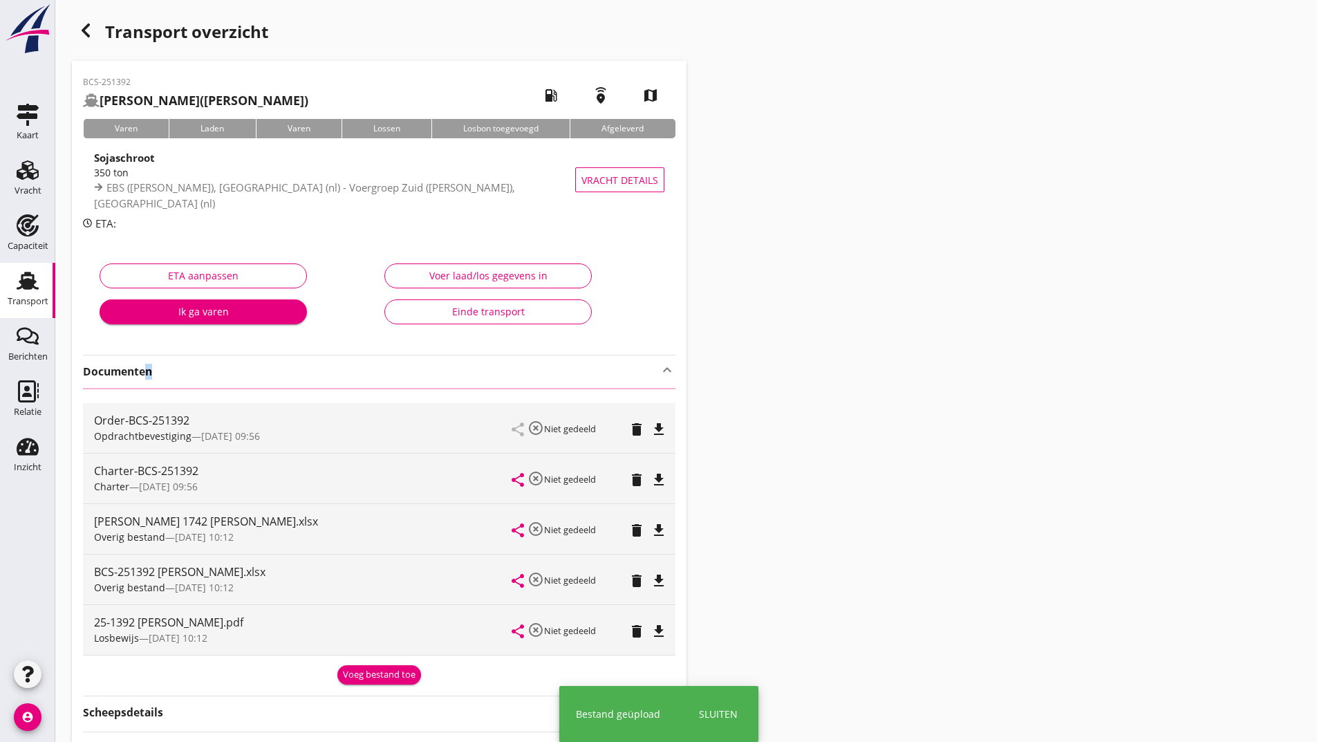
click at [84, 26] on icon "button" at bounding box center [85, 30] width 17 height 17
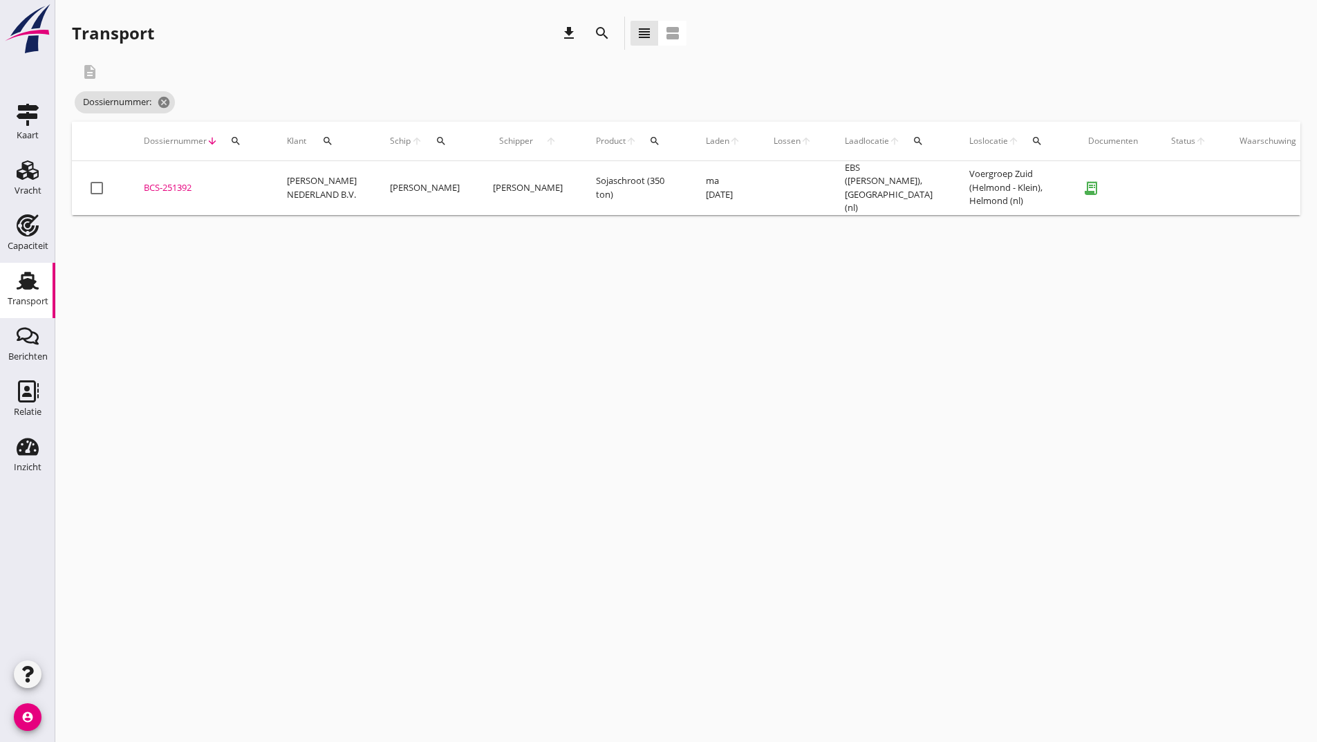
click at [604, 36] on icon "search" at bounding box center [602, 33] width 17 height 17
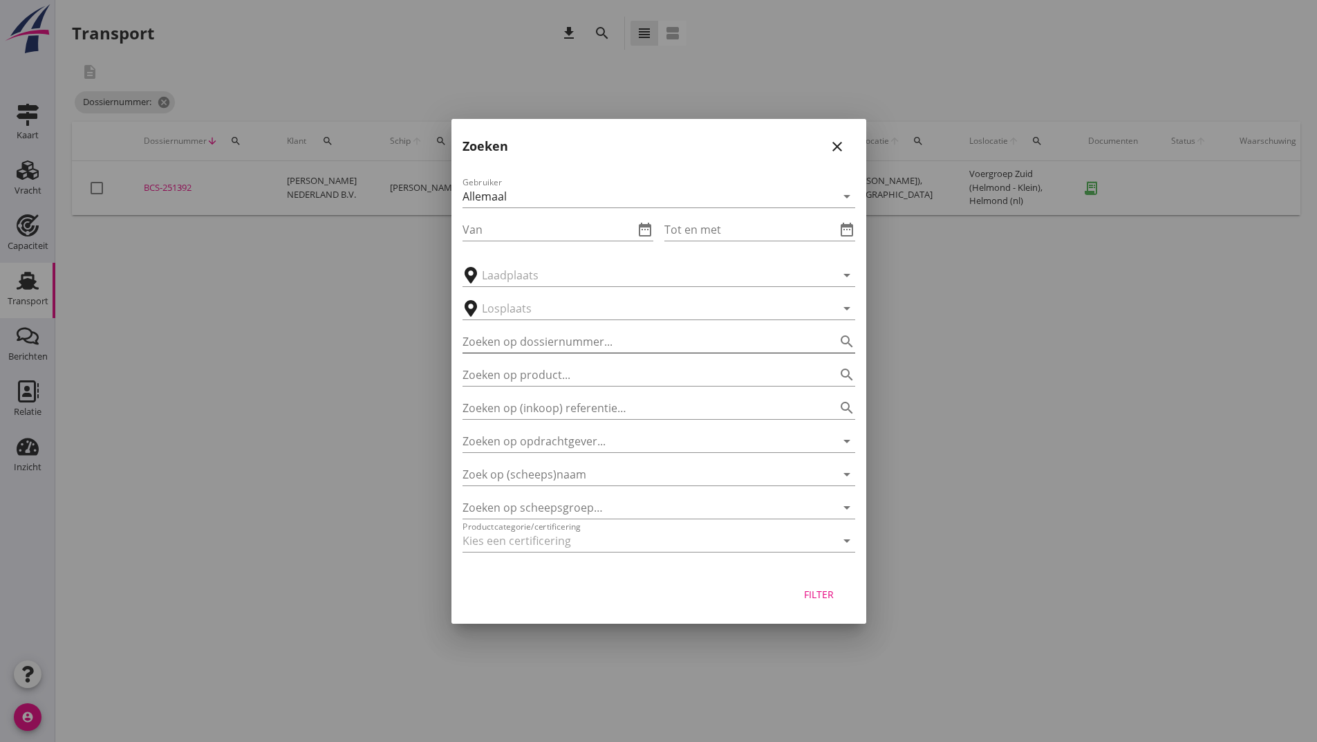
click at [557, 342] on input "Zoeken op dossiernummer..." at bounding box center [640, 342] width 354 height 22
click at [481, 342] on input "252360" at bounding box center [640, 342] width 354 height 22
type input "251360"
click at [817, 596] on div "Filter" at bounding box center [819, 594] width 39 height 15
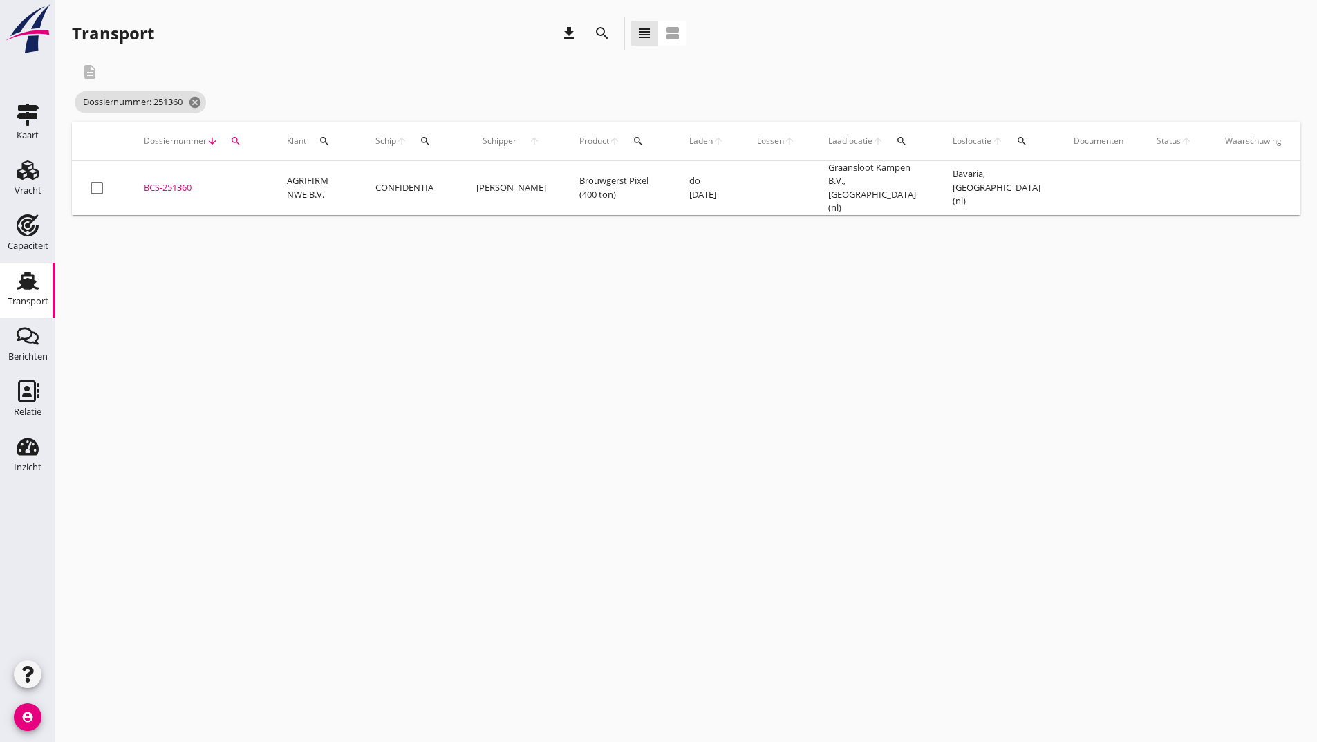
click at [180, 181] on div "BCS-251360" at bounding box center [199, 188] width 110 height 14
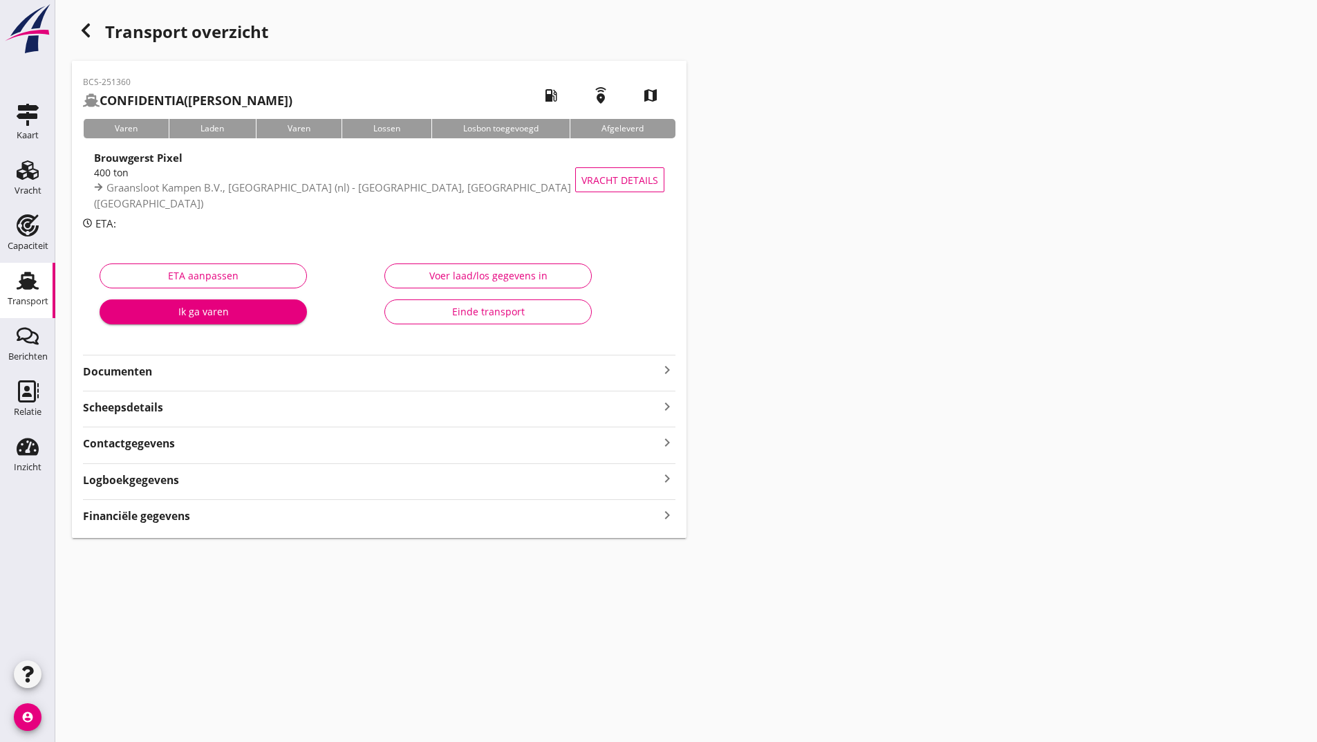
drag, startPoint x: 140, startPoint y: 371, endPoint x: 176, endPoint y: 381, distance: 37.9
click at [140, 371] on strong "Documenten" at bounding box center [371, 372] width 576 height 16
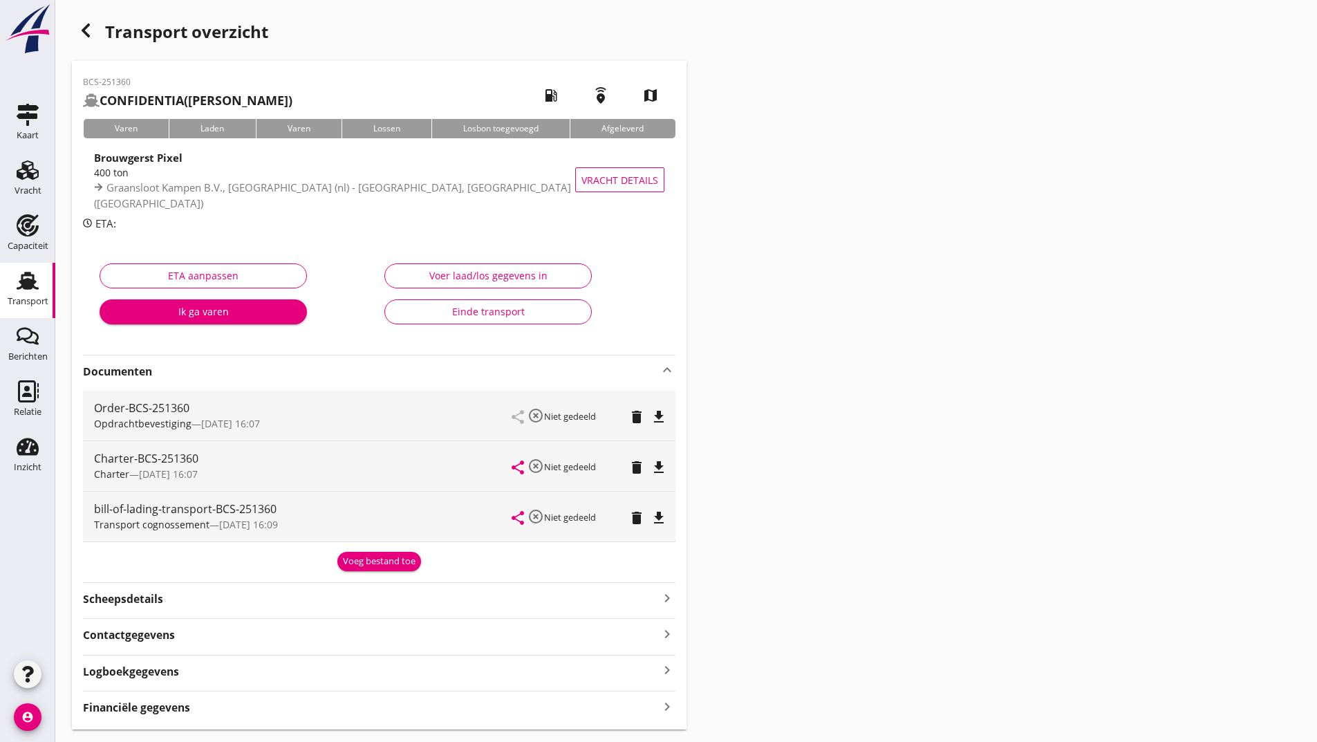
click at [373, 560] on div "Voeg bestand toe" at bounding box center [379, 562] width 73 height 14
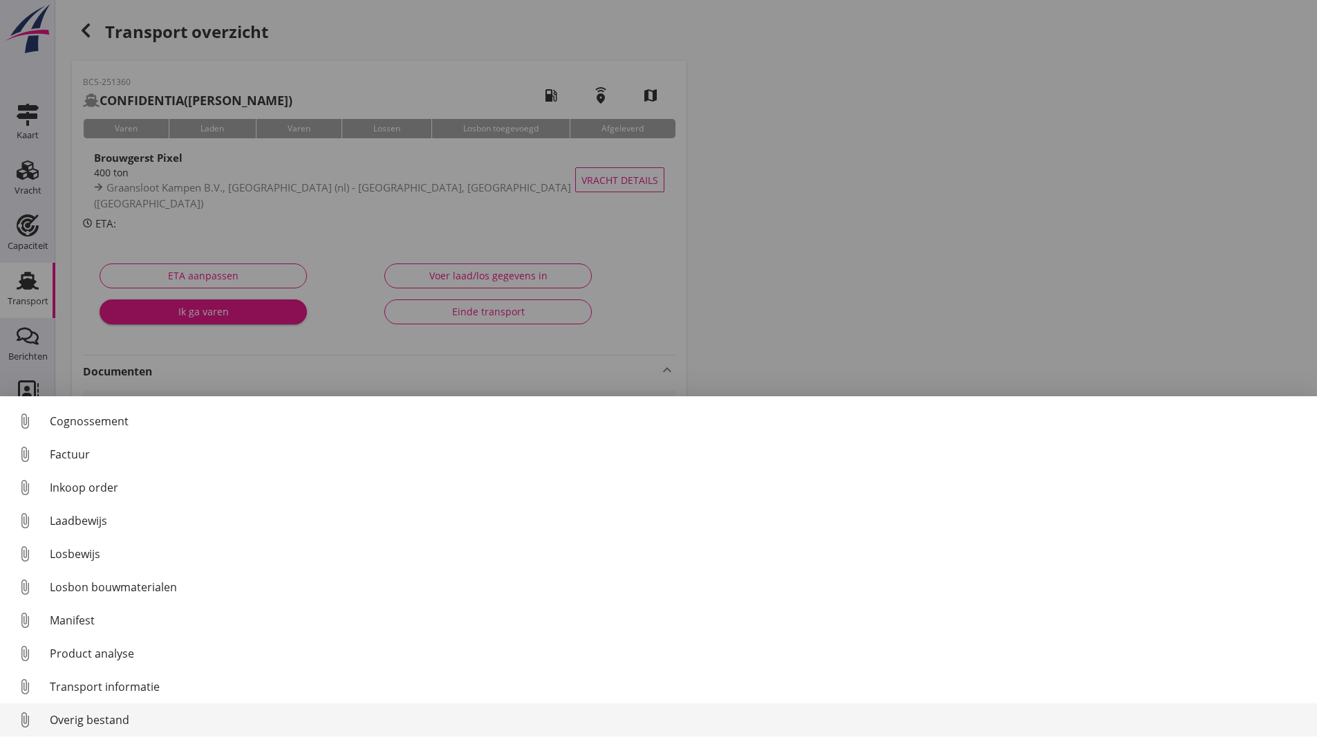
scroll to position [97, 0]
click at [109, 719] on div "Overig bestand" at bounding box center [678, 720] width 1256 height 17
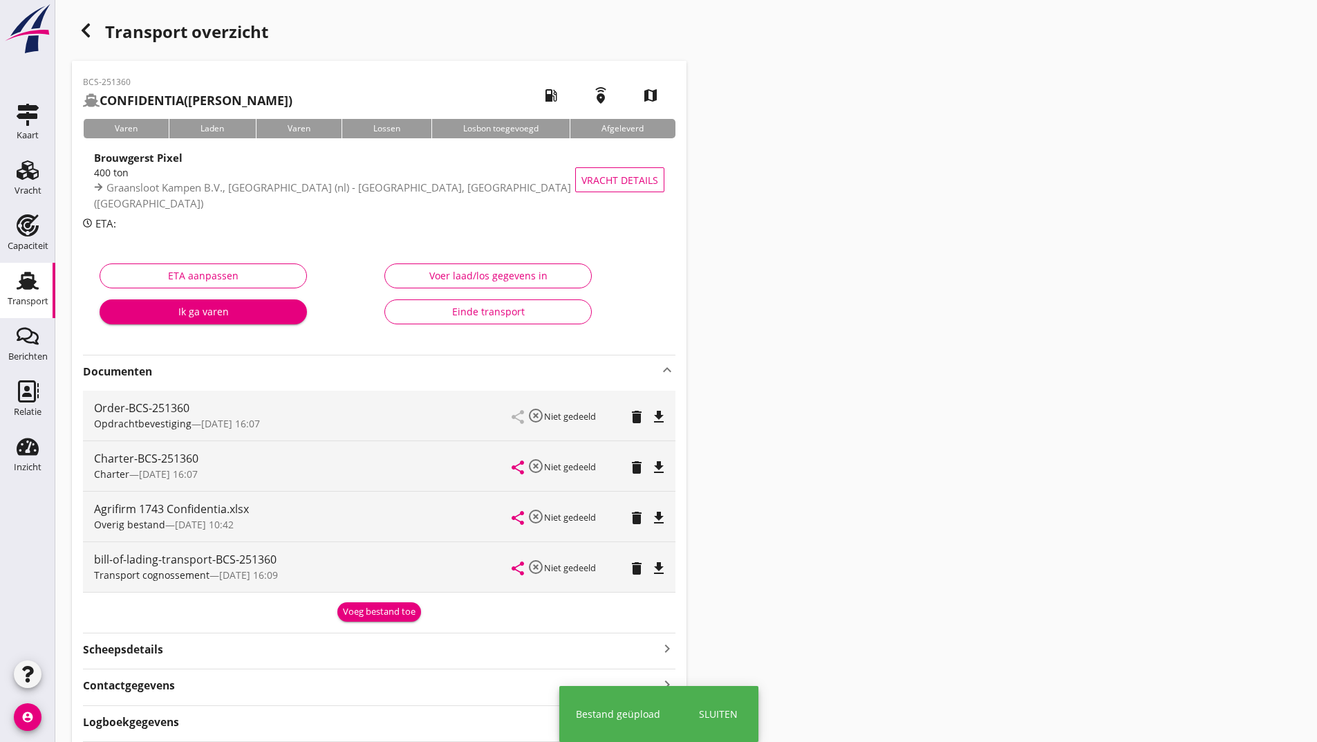
click at [358, 613] on div "Voeg bestand toe" at bounding box center [379, 612] width 73 height 14
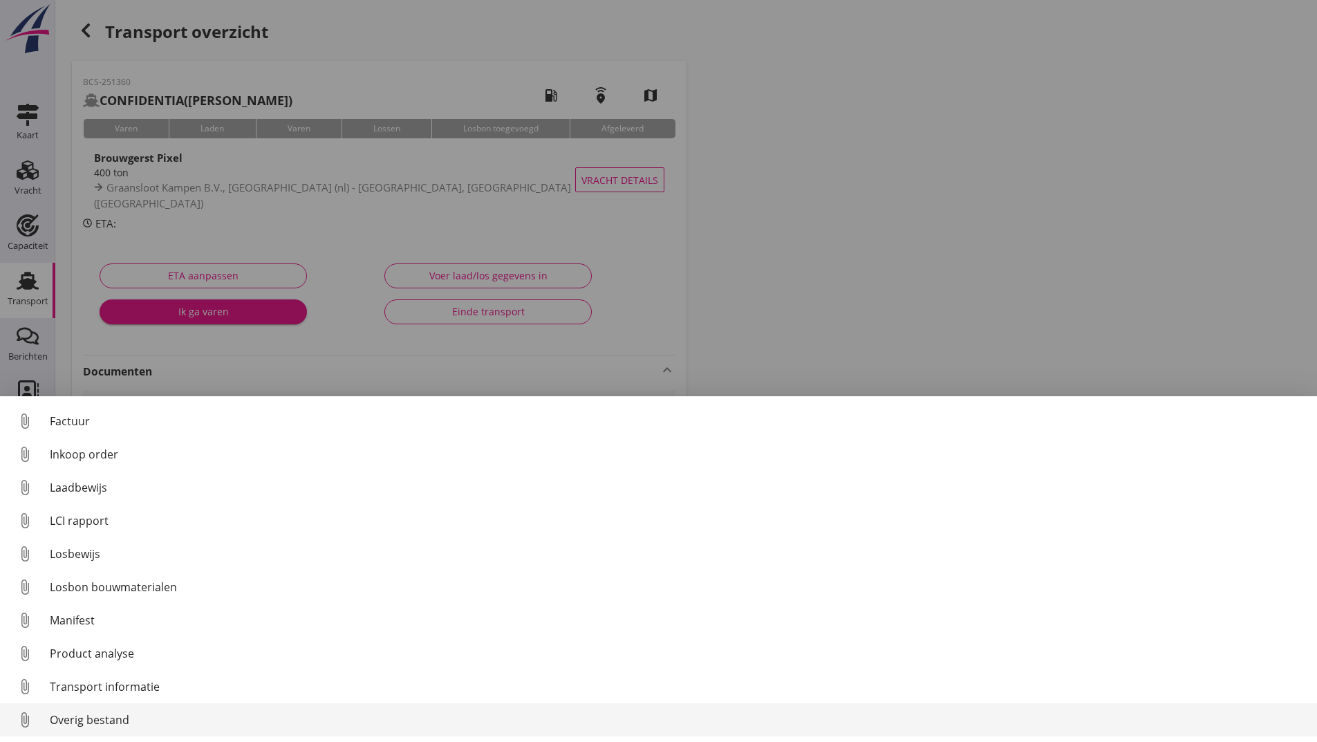
click at [118, 718] on div "Overig bestand" at bounding box center [678, 720] width 1256 height 17
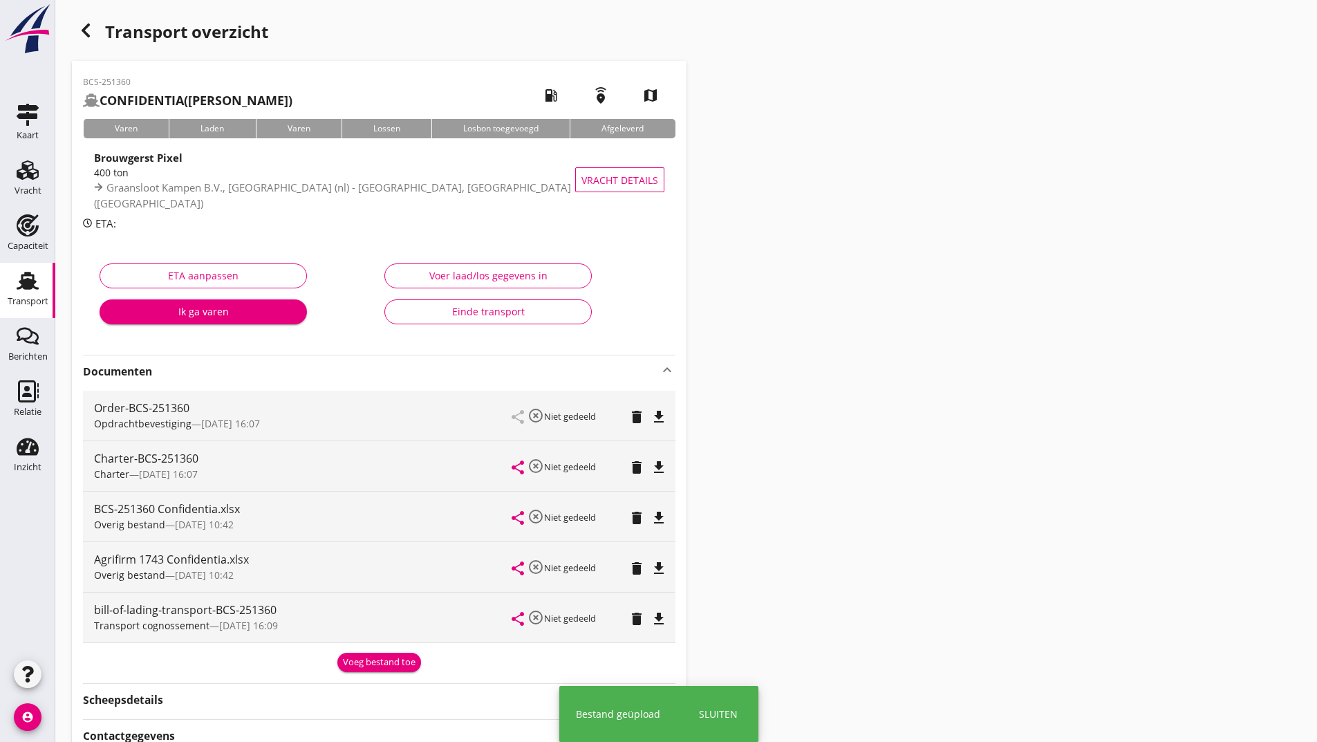
click at [357, 663] on div "Voeg bestand toe" at bounding box center [379, 663] width 73 height 14
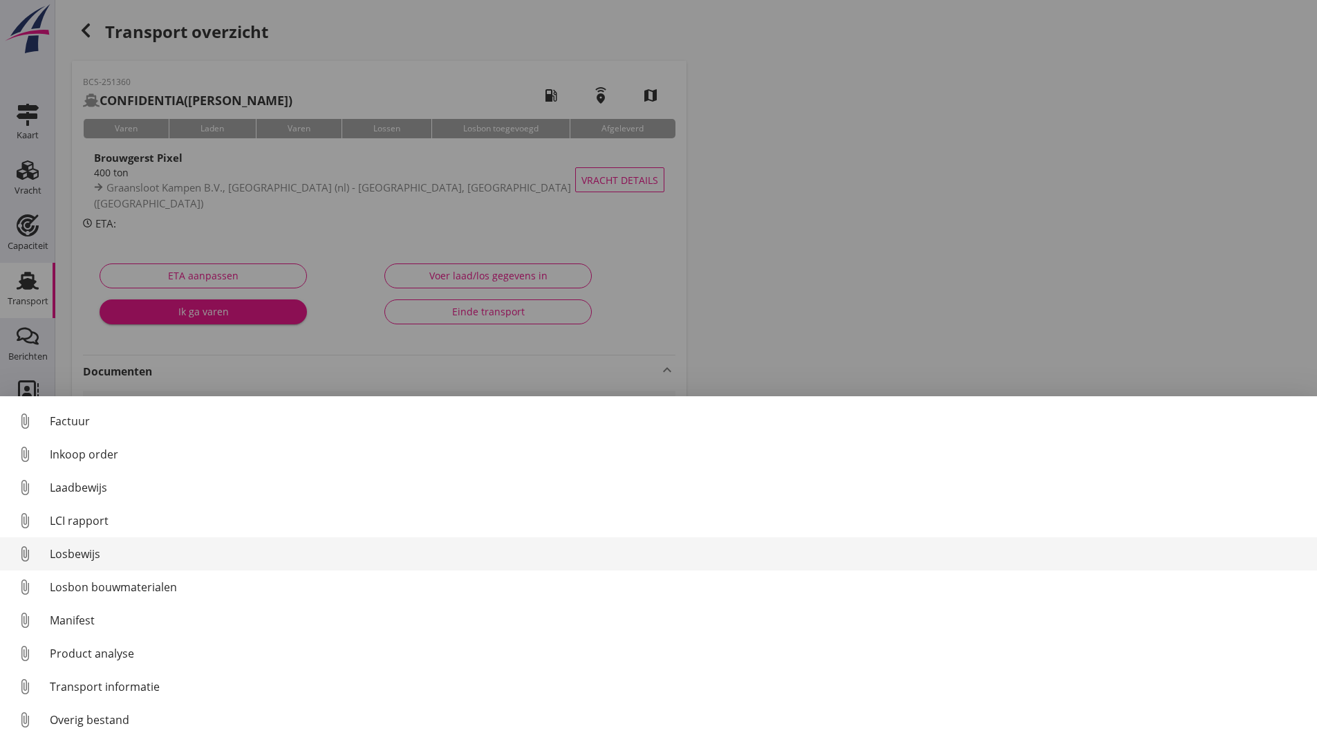
click at [81, 558] on div "Losbewijs" at bounding box center [678, 554] width 1256 height 17
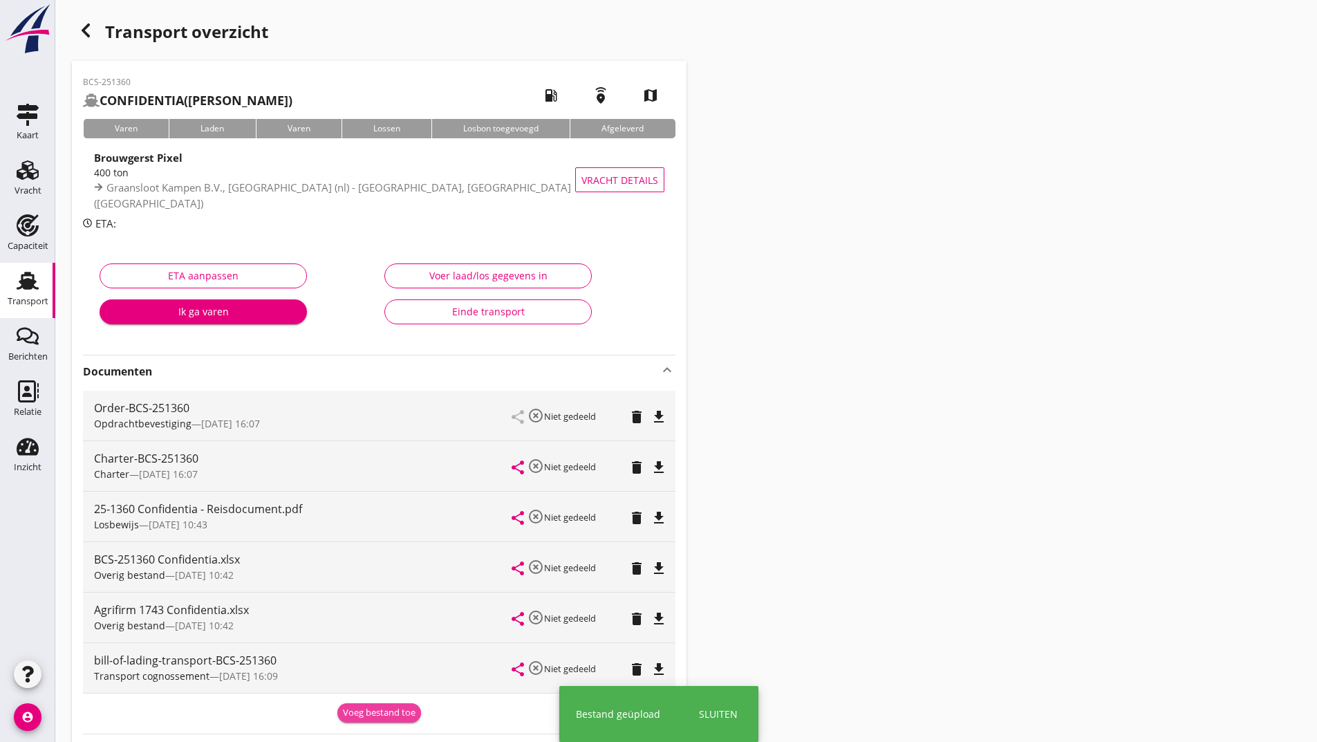
drag, startPoint x: 373, startPoint y: 703, endPoint x: 274, endPoint y: 680, distance: 102.2
click at [371, 704] on button "Voeg bestand toe" at bounding box center [379, 712] width 84 height 19
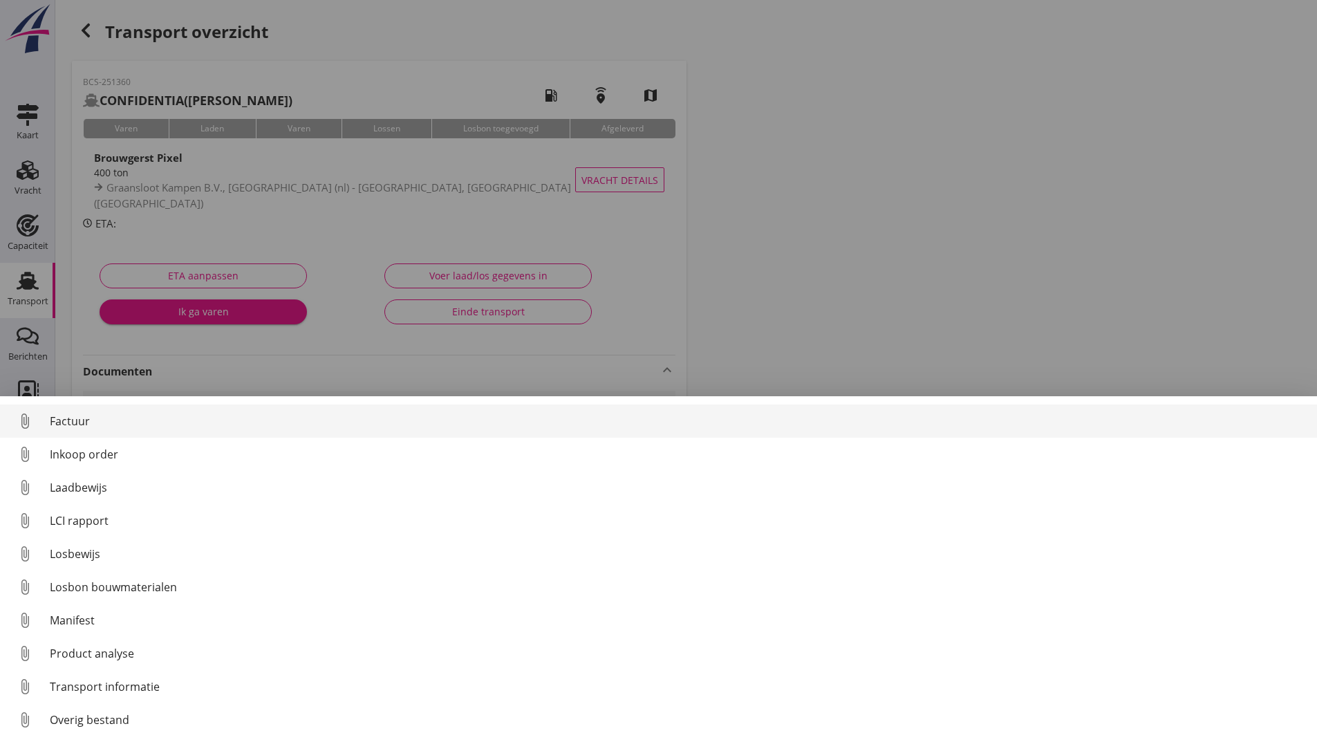
click at [79, 417] on div "Factuur" at bounding box center [678, 421] width 1256 height 17
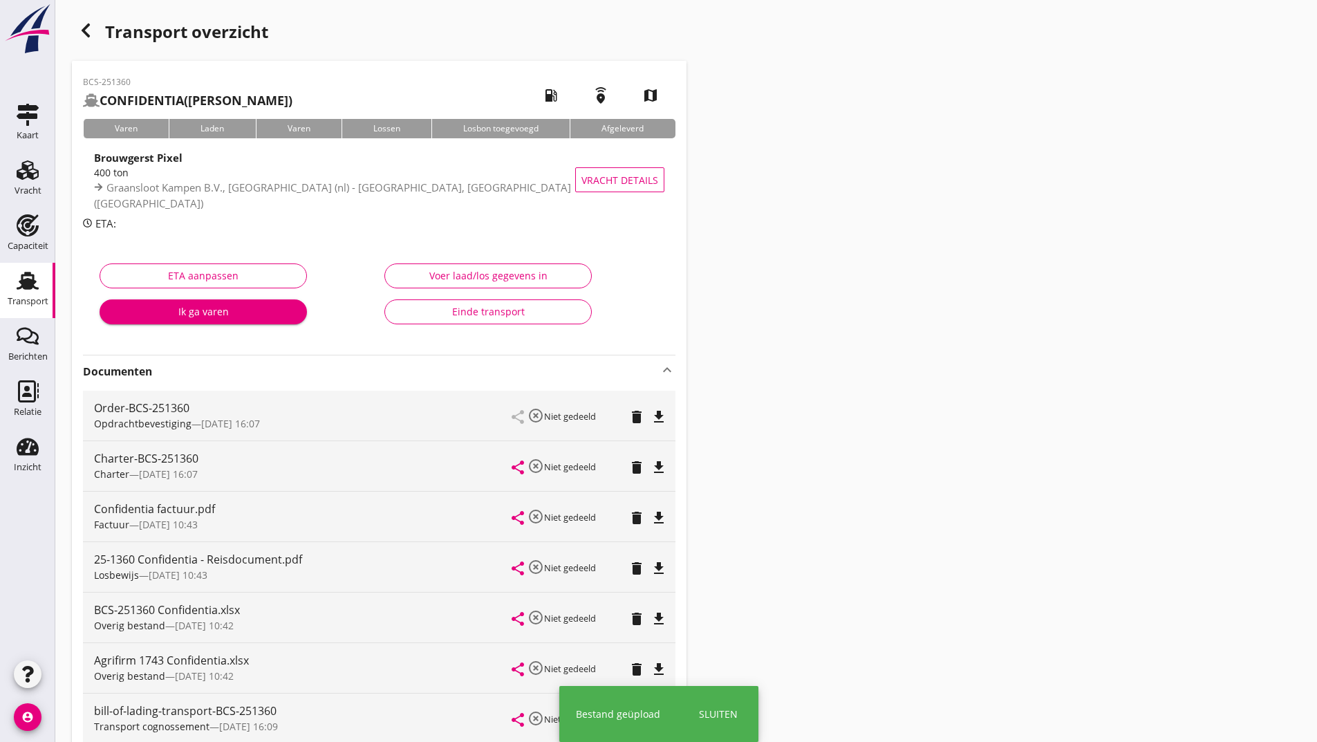
drag, startPoint x: 118, startPoint y: 29, endPoint x: 106, endPoint y: 30, distance: 11.1
click at [118, 29] on div "Transport overzicht" at bounding box center [379, 33] width 615 height 33
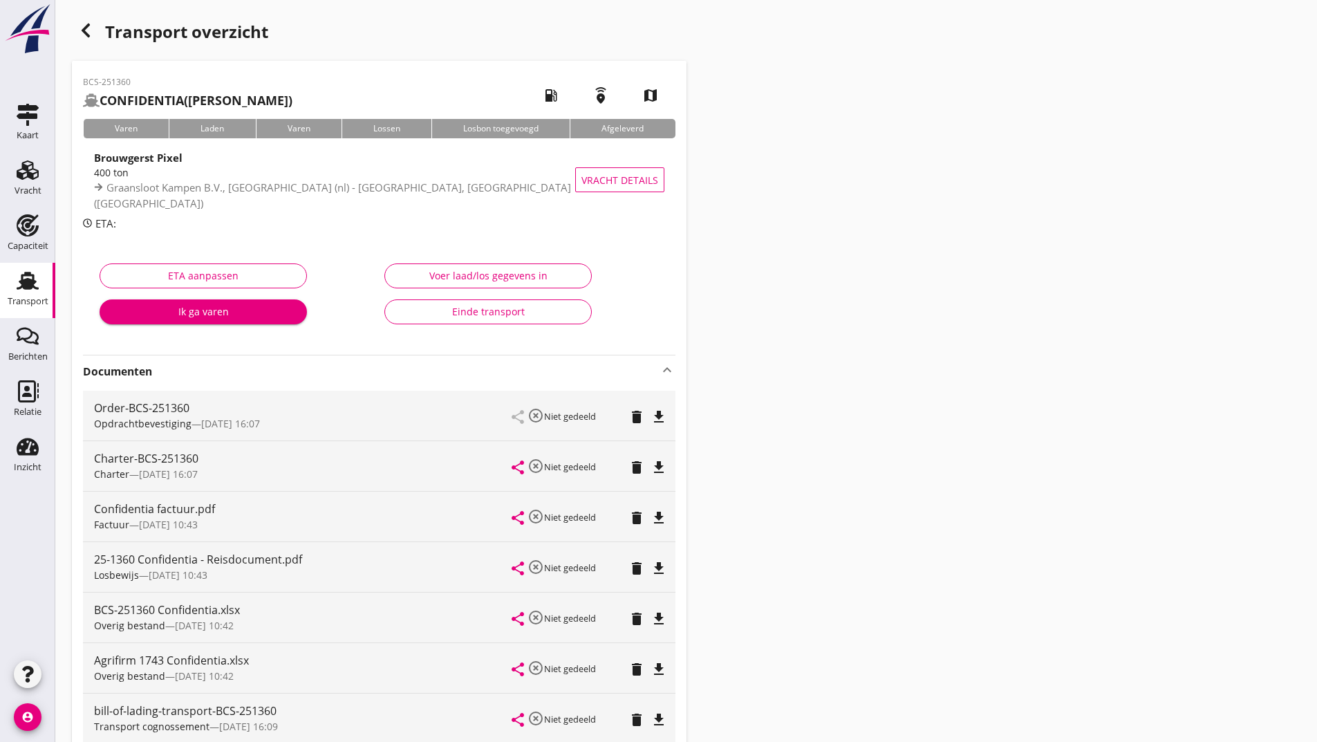
click at [77, 31] on icon "button" at bounding box center [85, 30] width 17 height 17
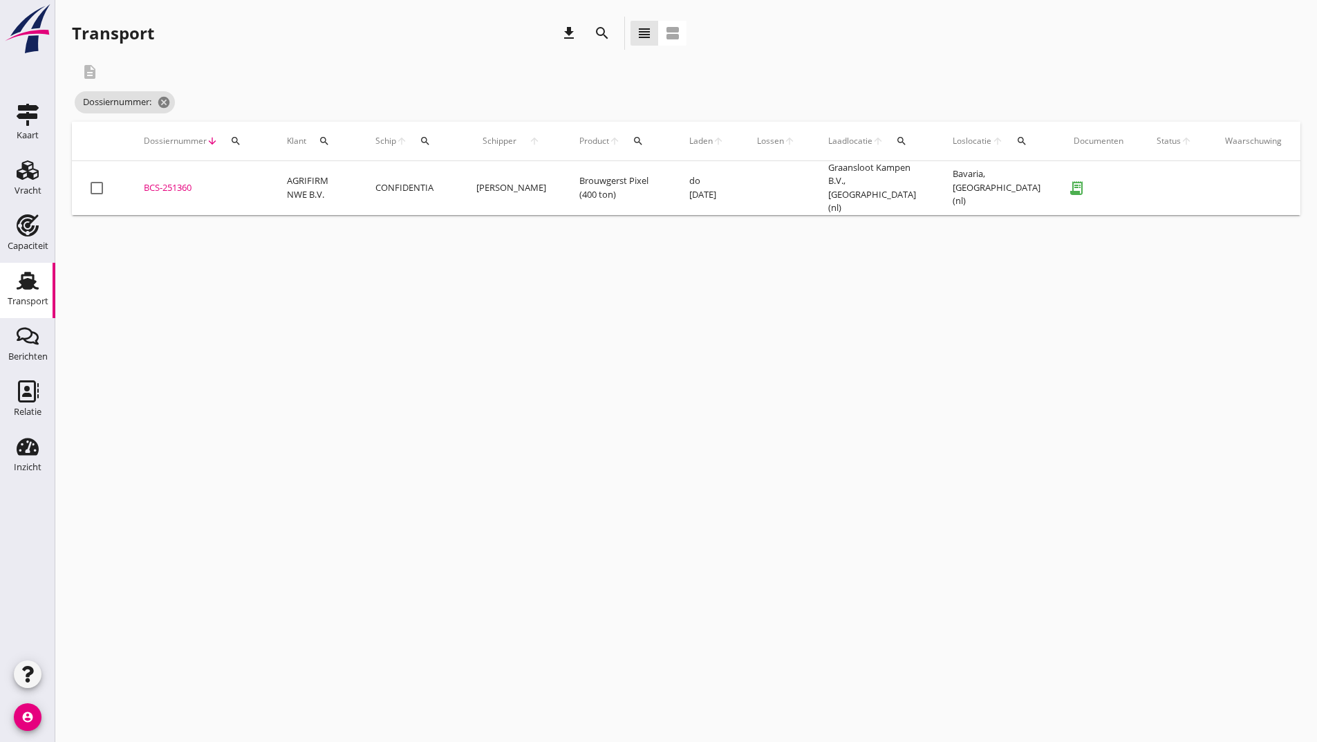
click at [593, 32] on div "search" at bounding box center [602, 33] width 25 height 17
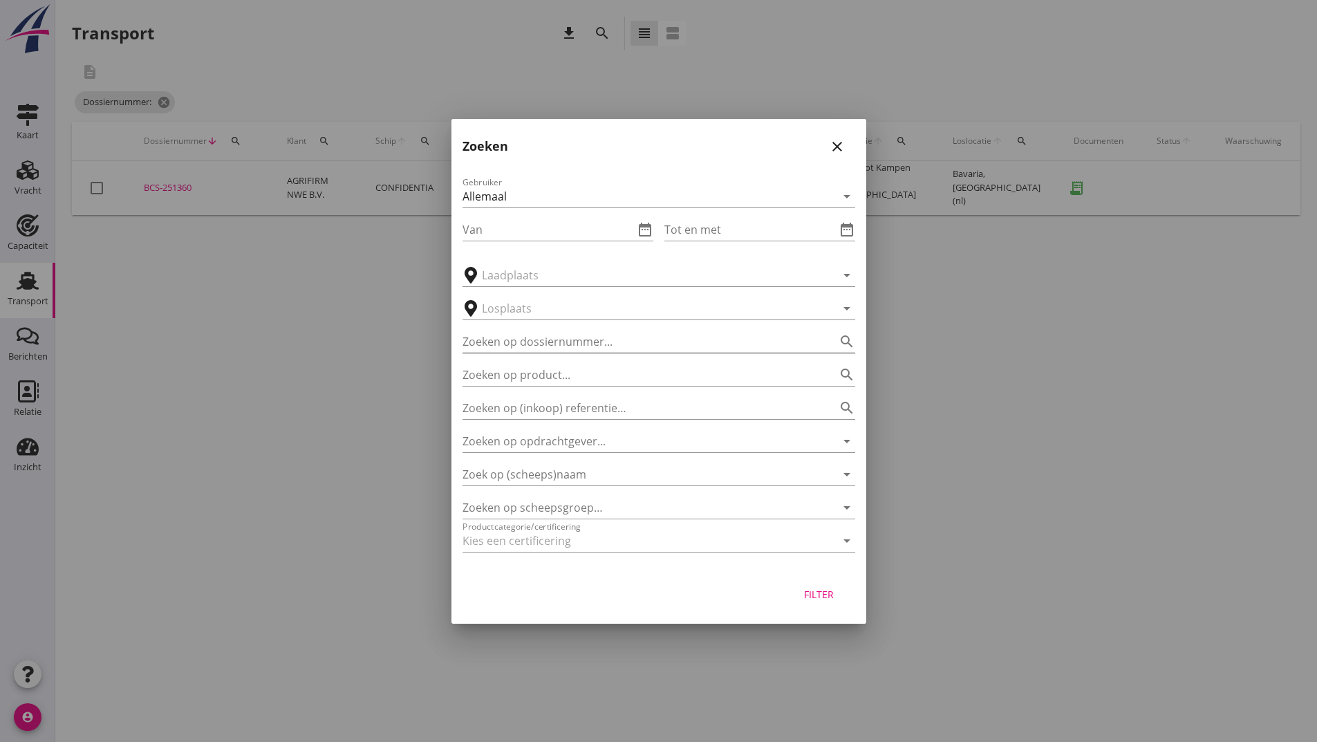
click at [506, 346] on input "Zoeken op dossiernummer..." at bounding box center [640, 342] width 354 height 22
type input "251393"
click at [833, 592] on div "Filter" at bounding box center [819, 594] width 39 height 15
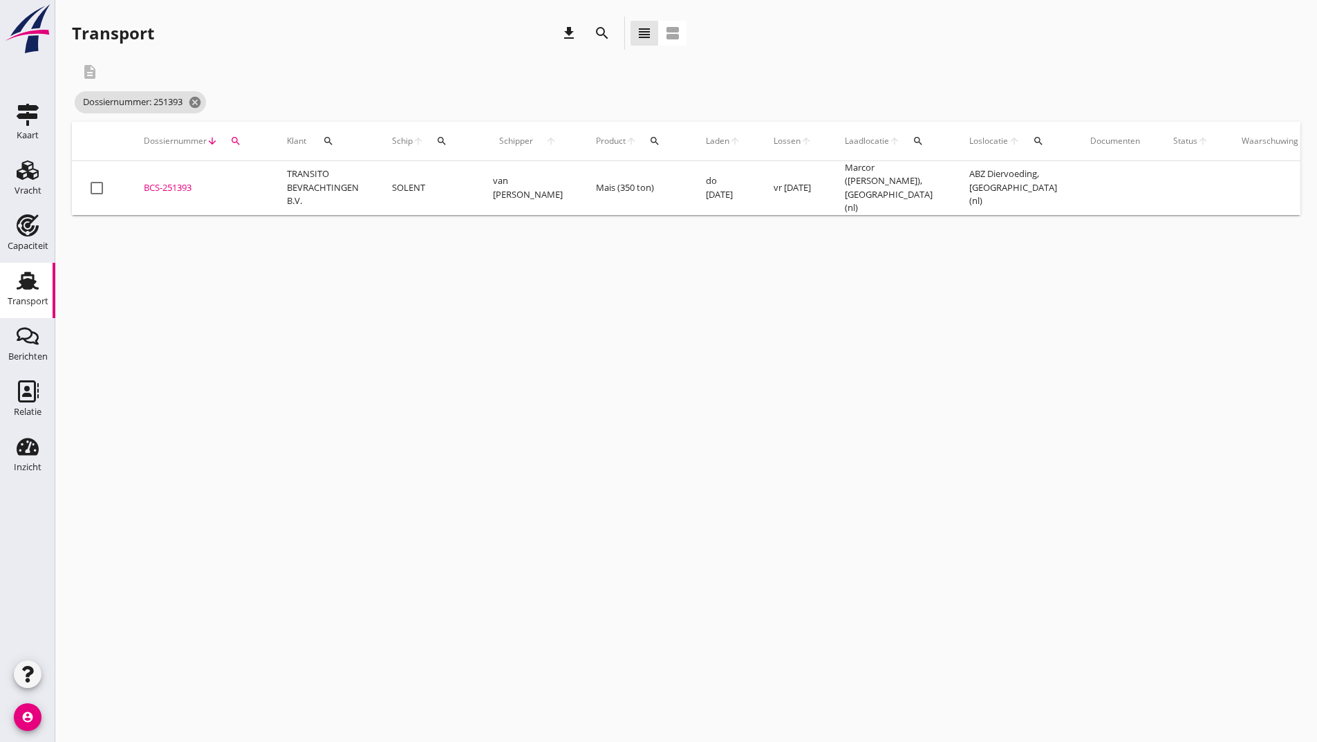
click at [192, 183] on div "BCS-251393" at bounding box center [199, 188] width 110 height 14
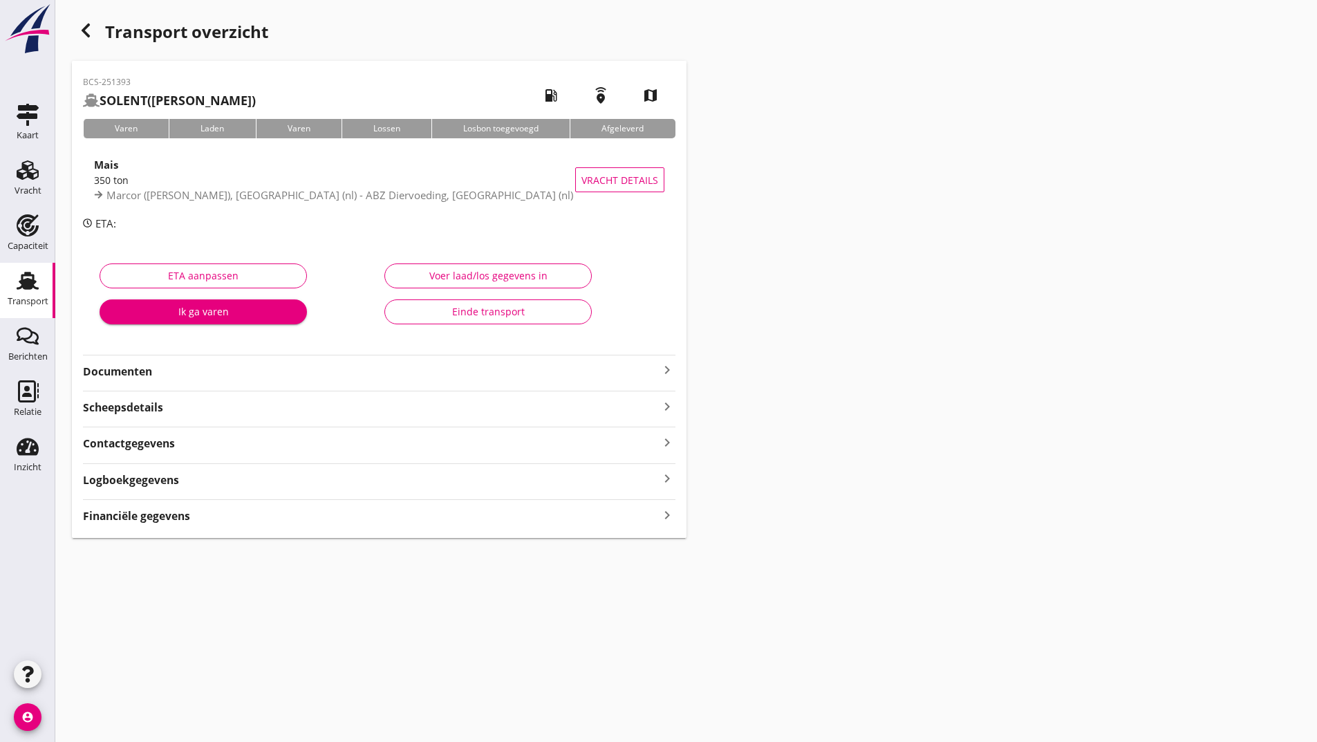
drag, startPoint x: 140, startPoint y: 369, endPoint x: 179, endPoint y: 384, distance: 42.2
click at [141, 369] on strong "Documenten" at bounding box center [371, 372] width 576 height 16
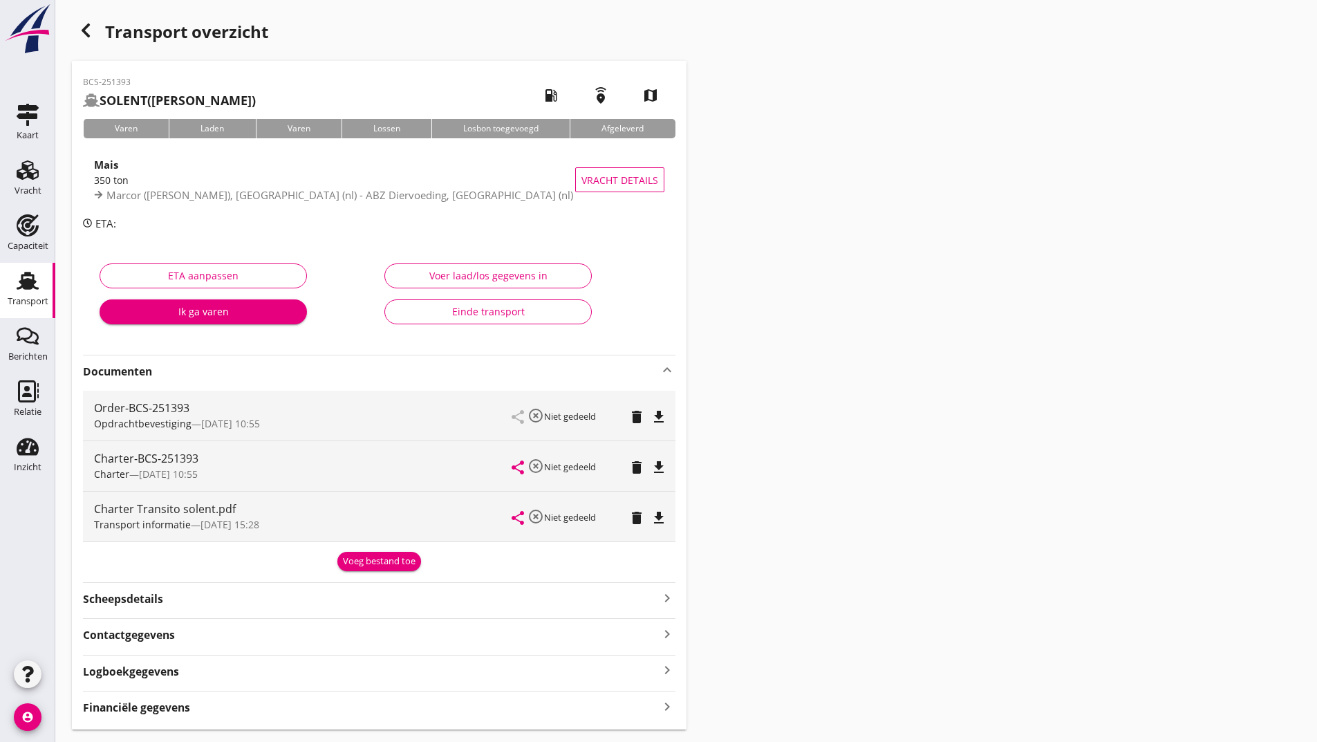
click at [355, 568] on button "Voeg bestand toe" at bounding box center [379, 561] width 84 height 19
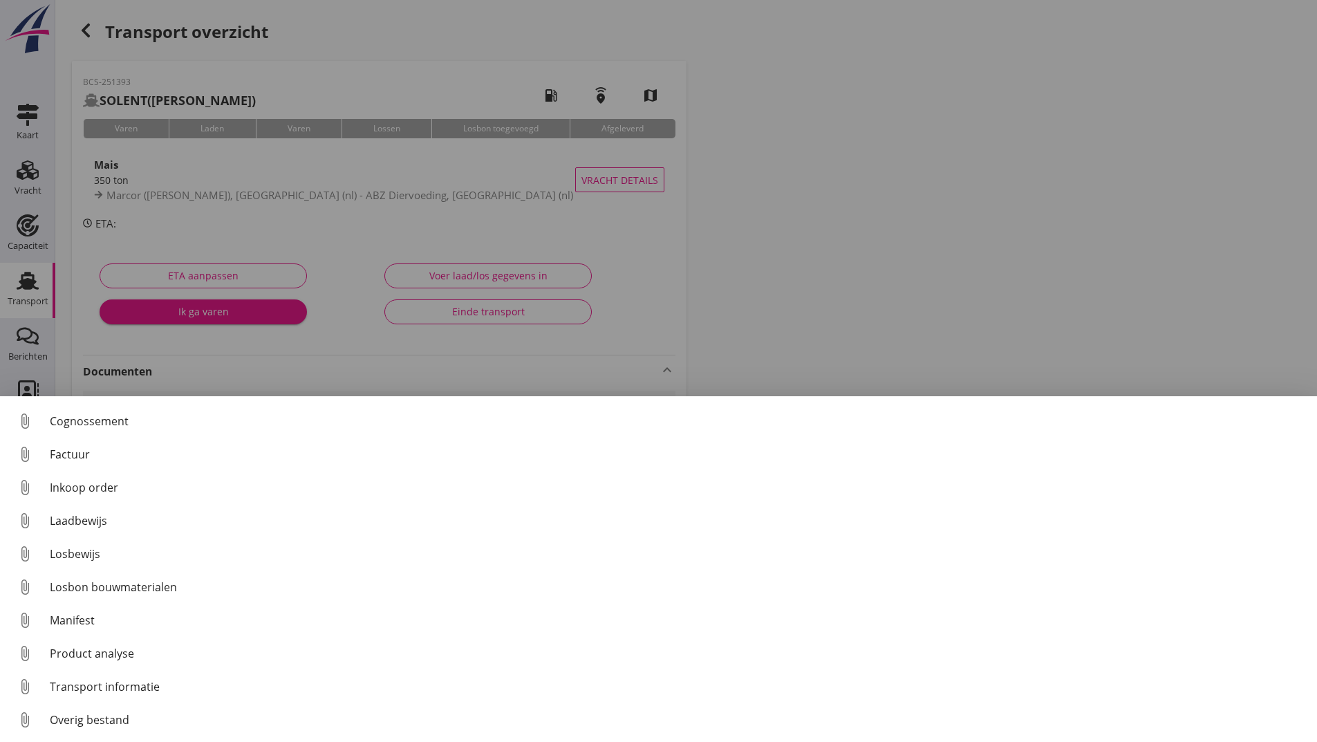
scroll to position [97, 0]
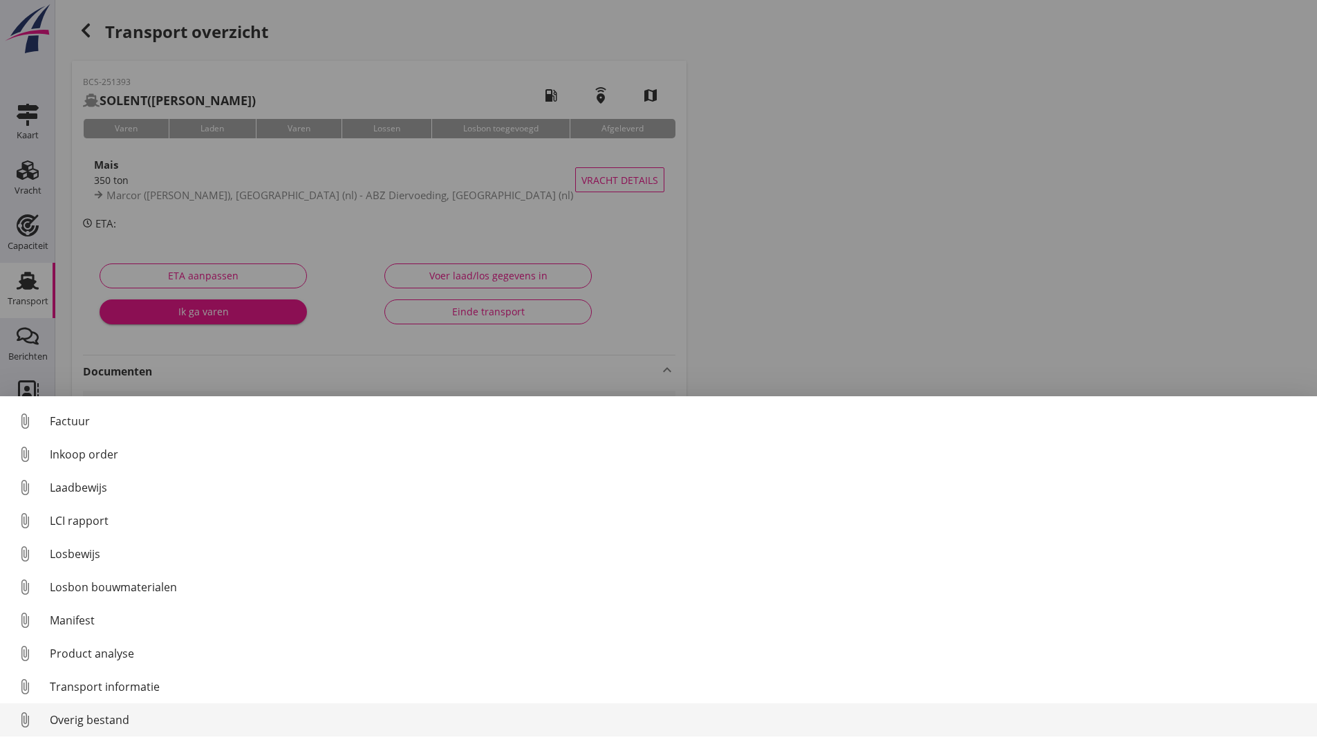
click at [104, 716] on div "Overig bestand" at bounding box center [678, 720] width 1256 height 17
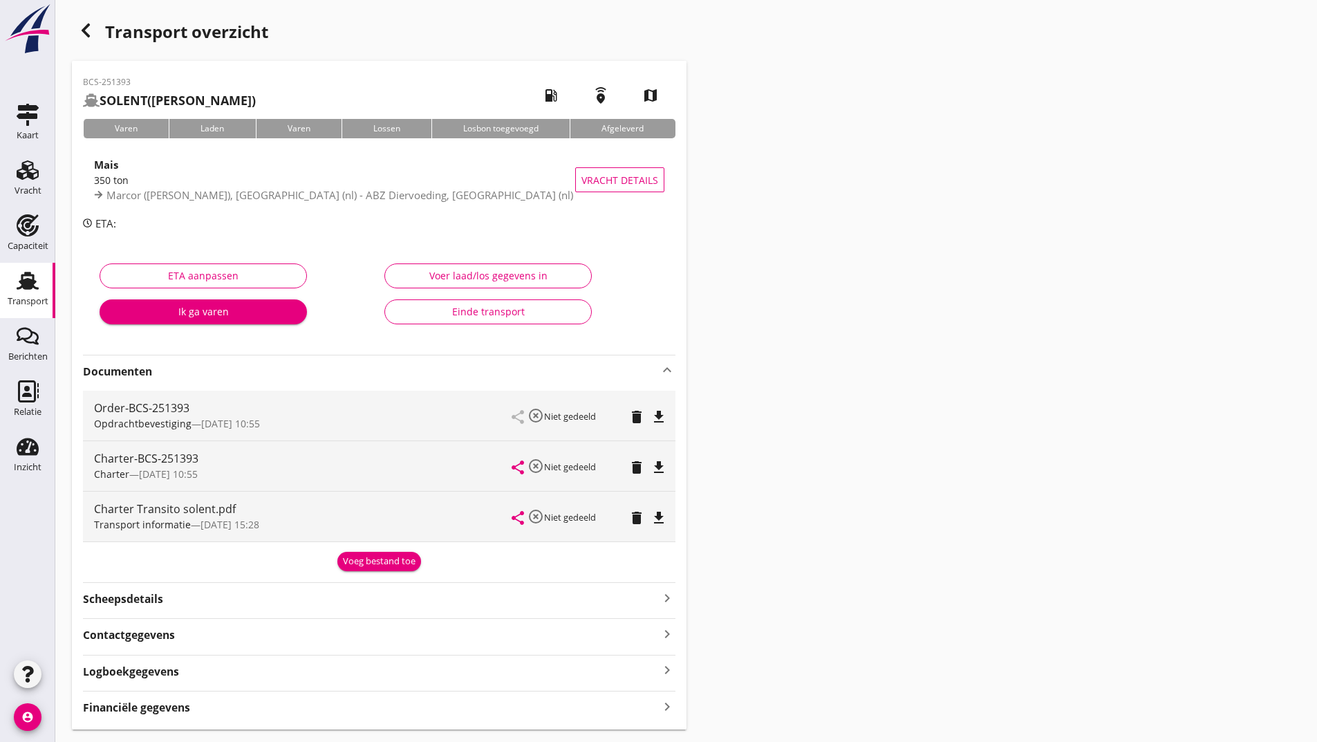
click at [389, 557] on div "Voeg bestand toe" at bounding box center [379, 562] width 73 height 14
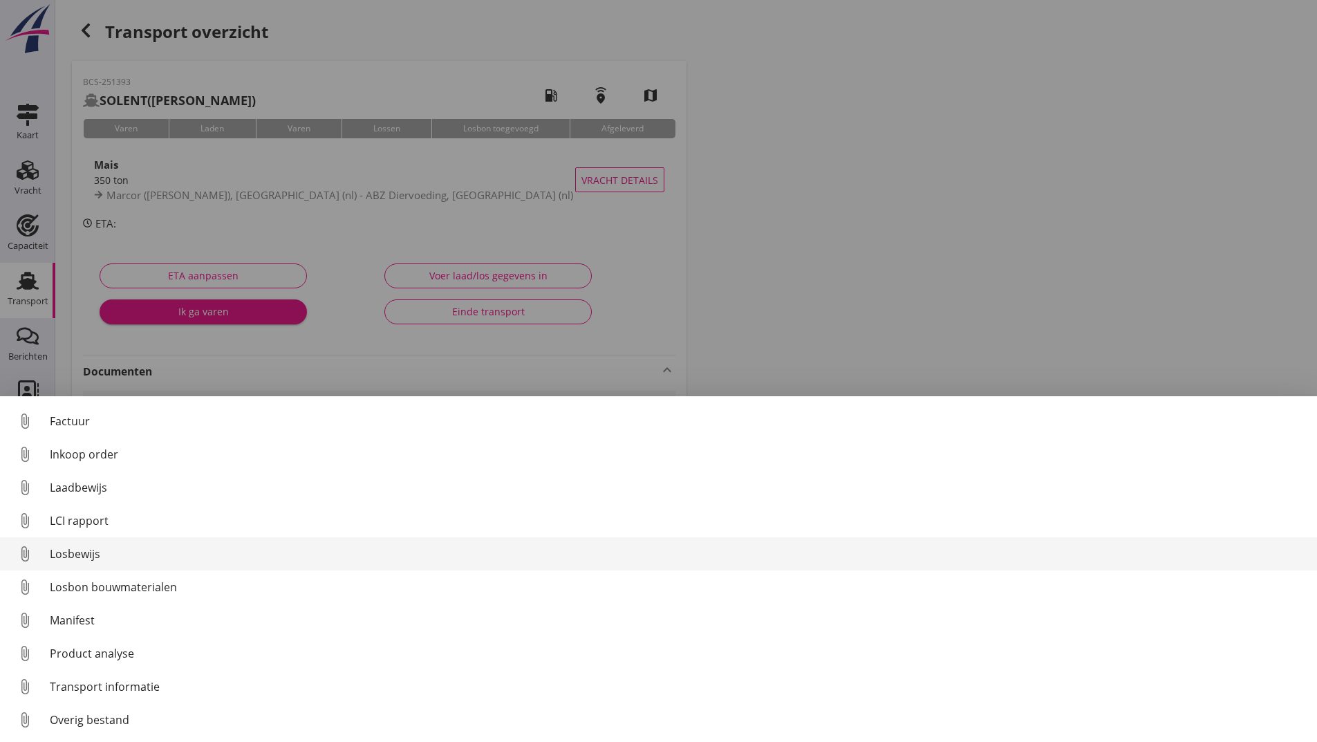
click at [93, 555] on div "Losbewijs" at bounding box center [678, 554] width 1256 height 17
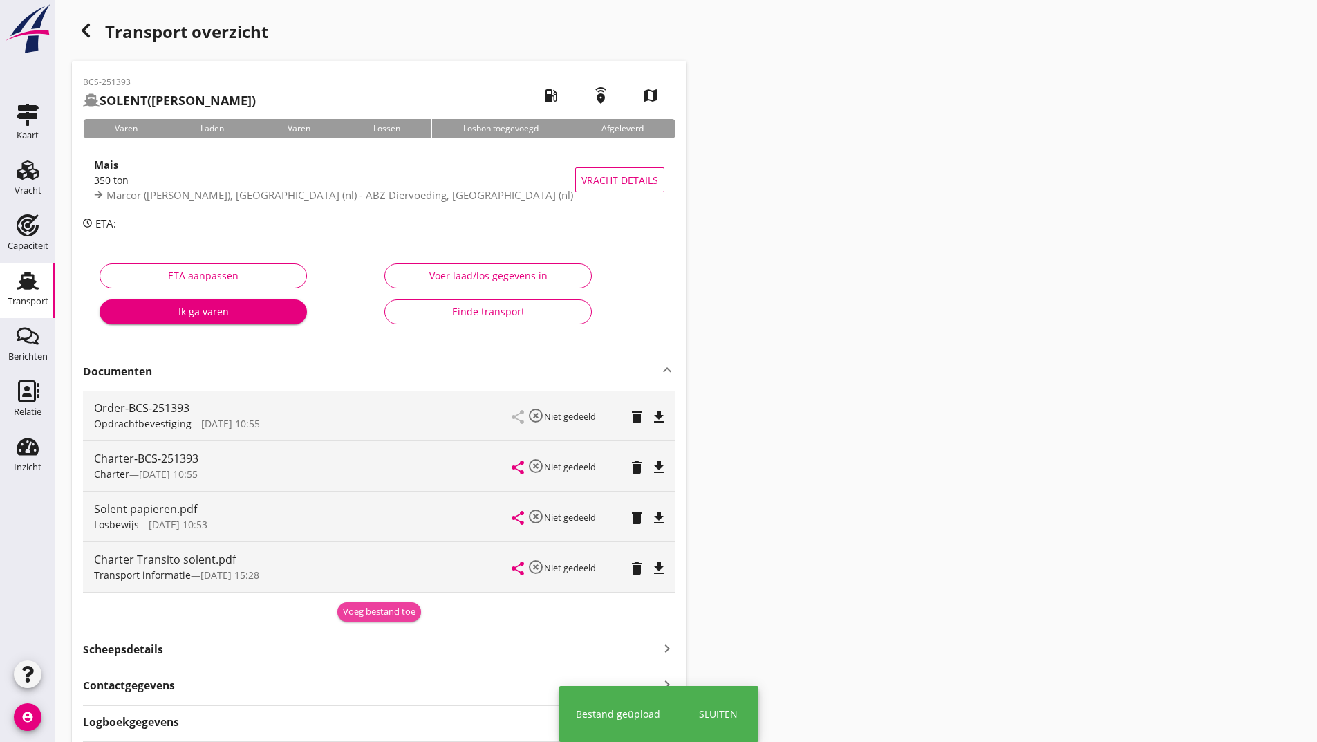
drag, startPoint x: 357, startPoint y: 611, endPoint x: 350, endPoint y: 613, distance: 7.9
click at [354, 611] on div "Voeg bestand toe" at bounding box center [379, 612] width 73 height 14
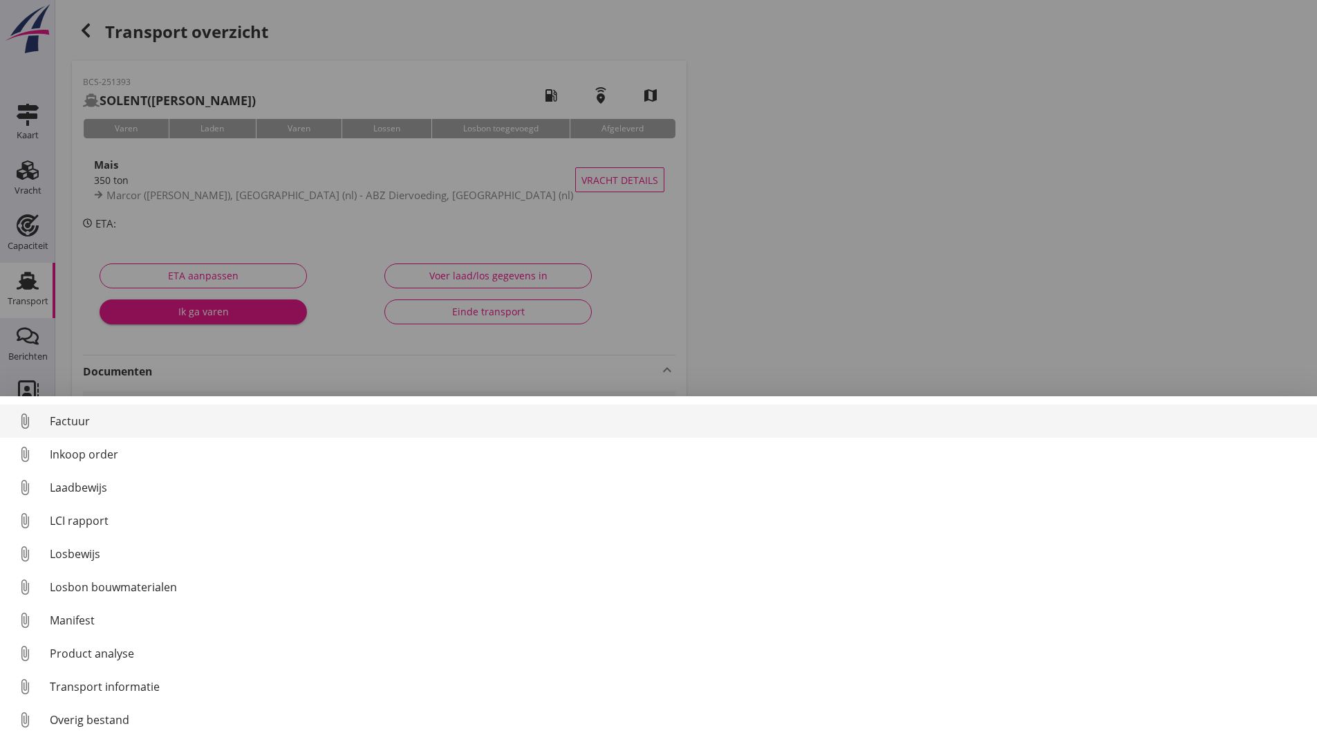
click at [81, 422] on div "Factuur" at bounding box center [678, 421] width 1256 height 17
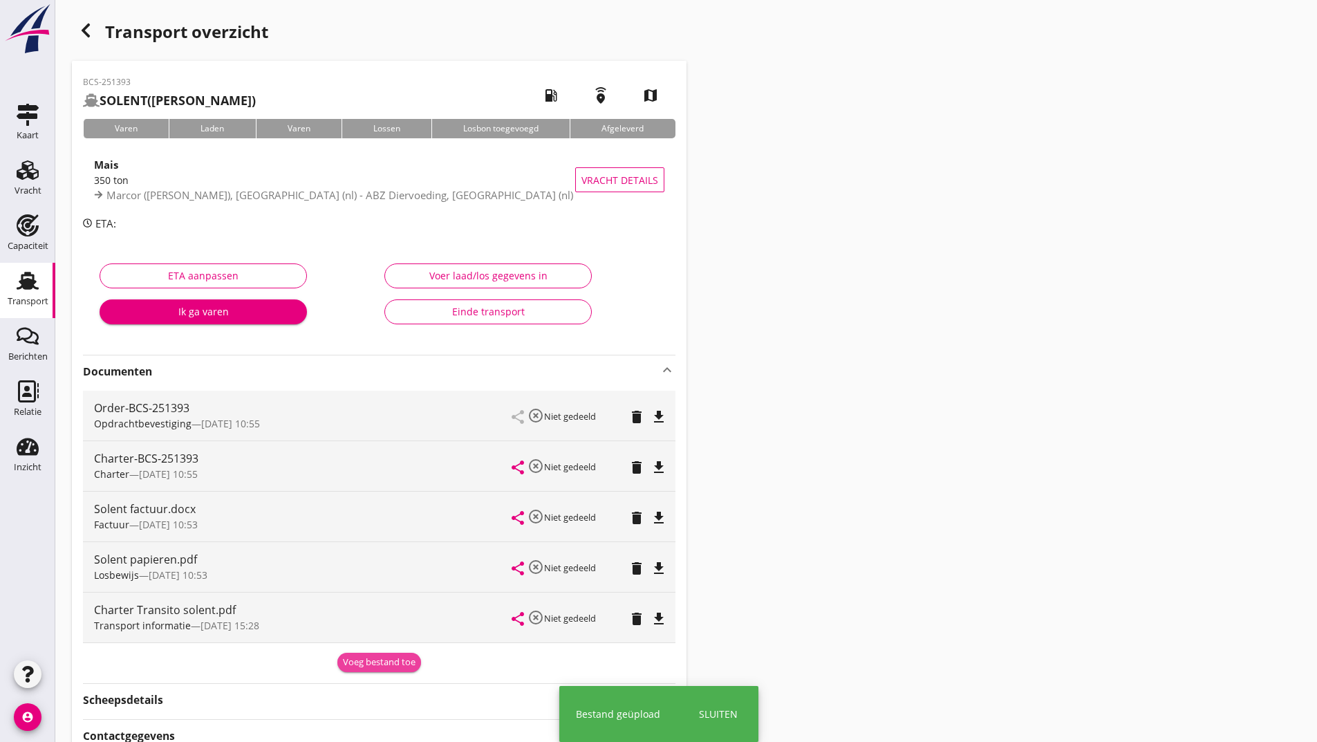
click at [343, 667] on div "Voeg bestand toe" at bounding box center [379, 663] width 73 height 14
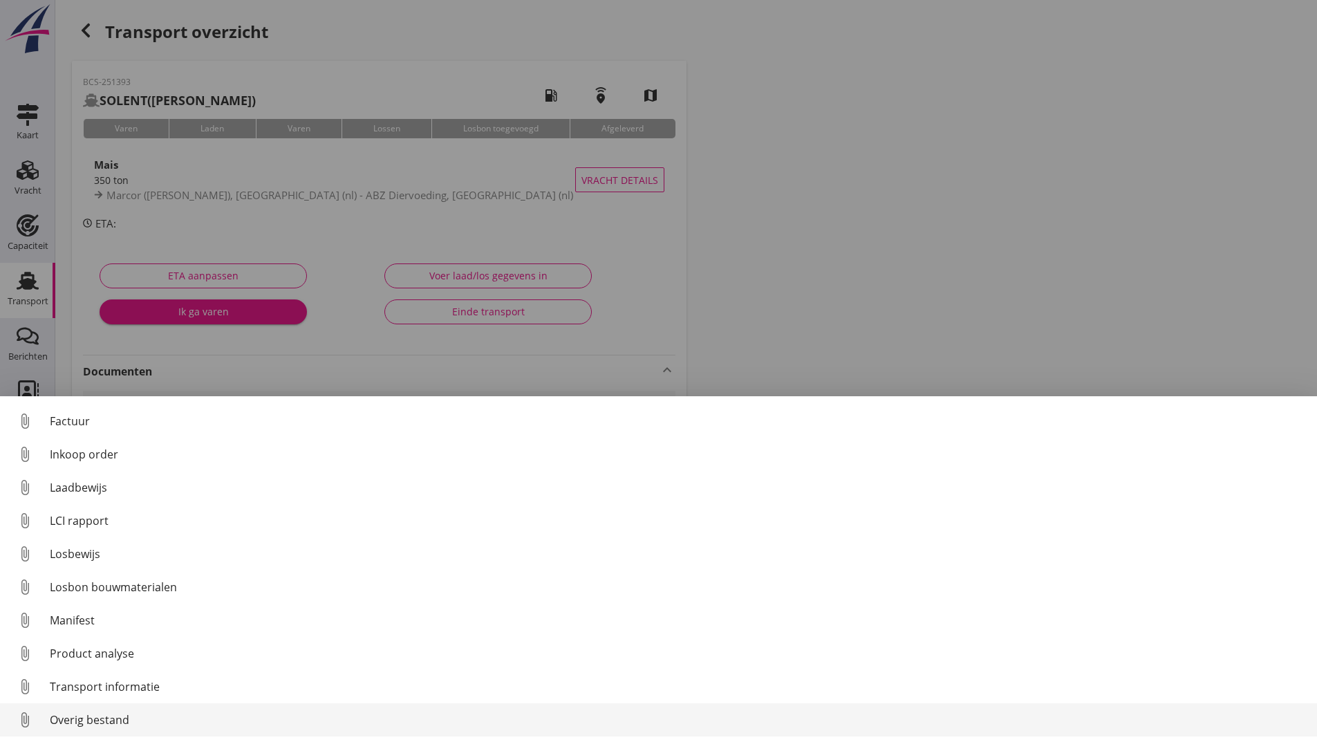
click at [113, 720] on div "Overig bestand" at bounding box center [678, 720] width 1256 height 17
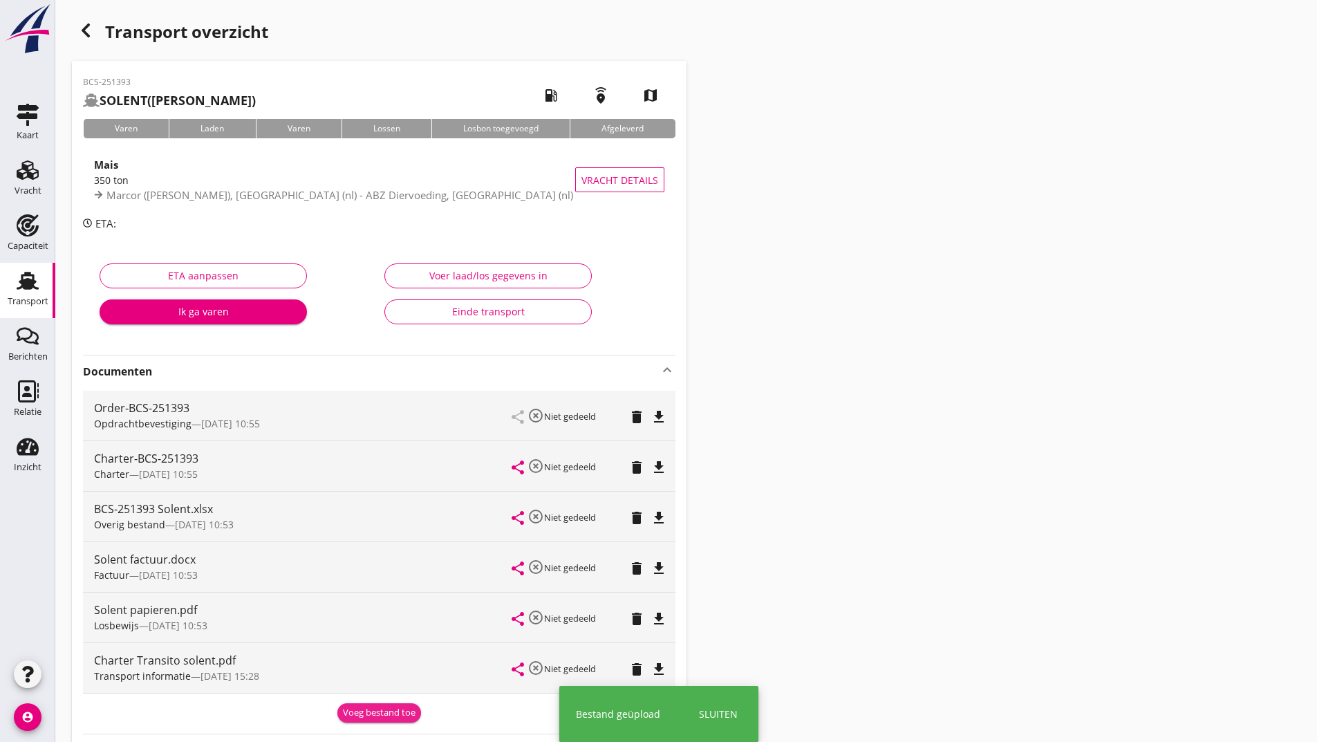
drag, startPoint x: 357, startPoint y: 709, endPoint x: 292, endPoint y: 712, distance: 64.4
click at [356, 709] on div "Voeg bestand toe" at bounding box center [379, 713] width 73 height 14
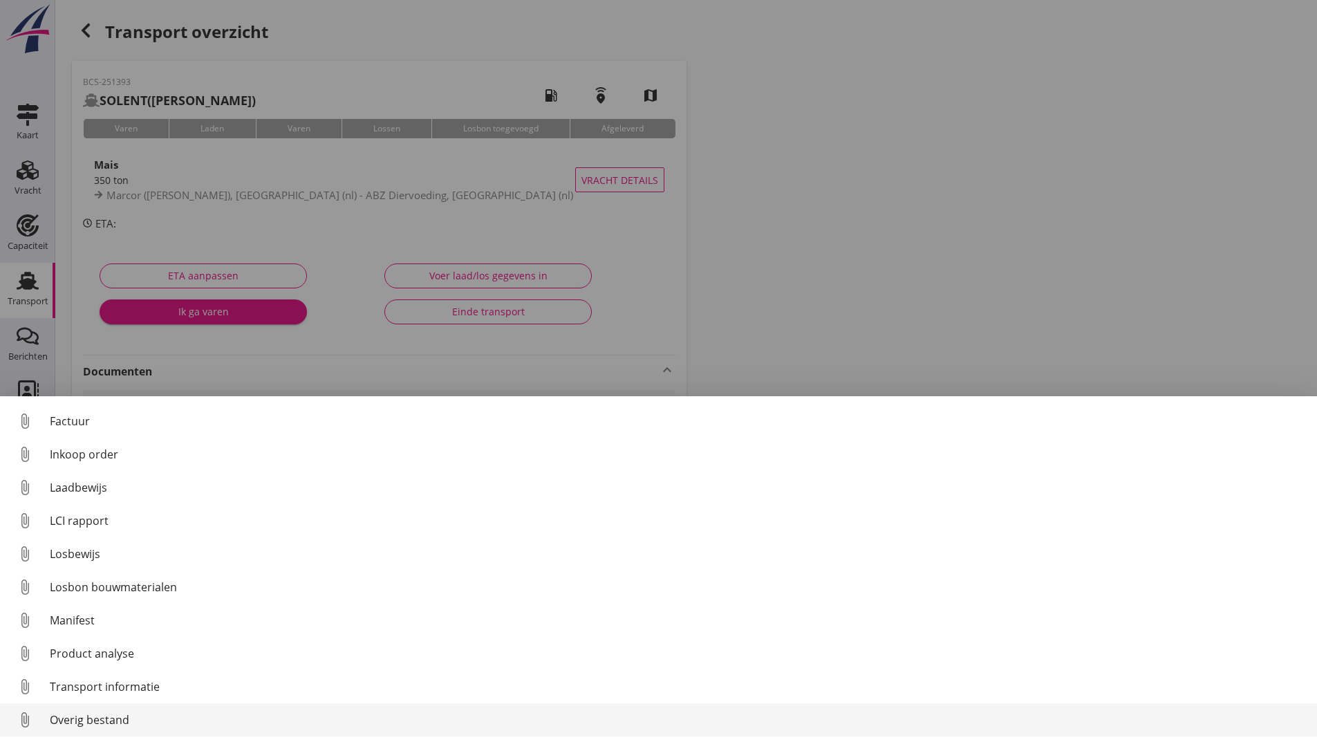
click at [105, 723] on div "Overig bestand" at bounding box center [678, 720] width 1256 height 17
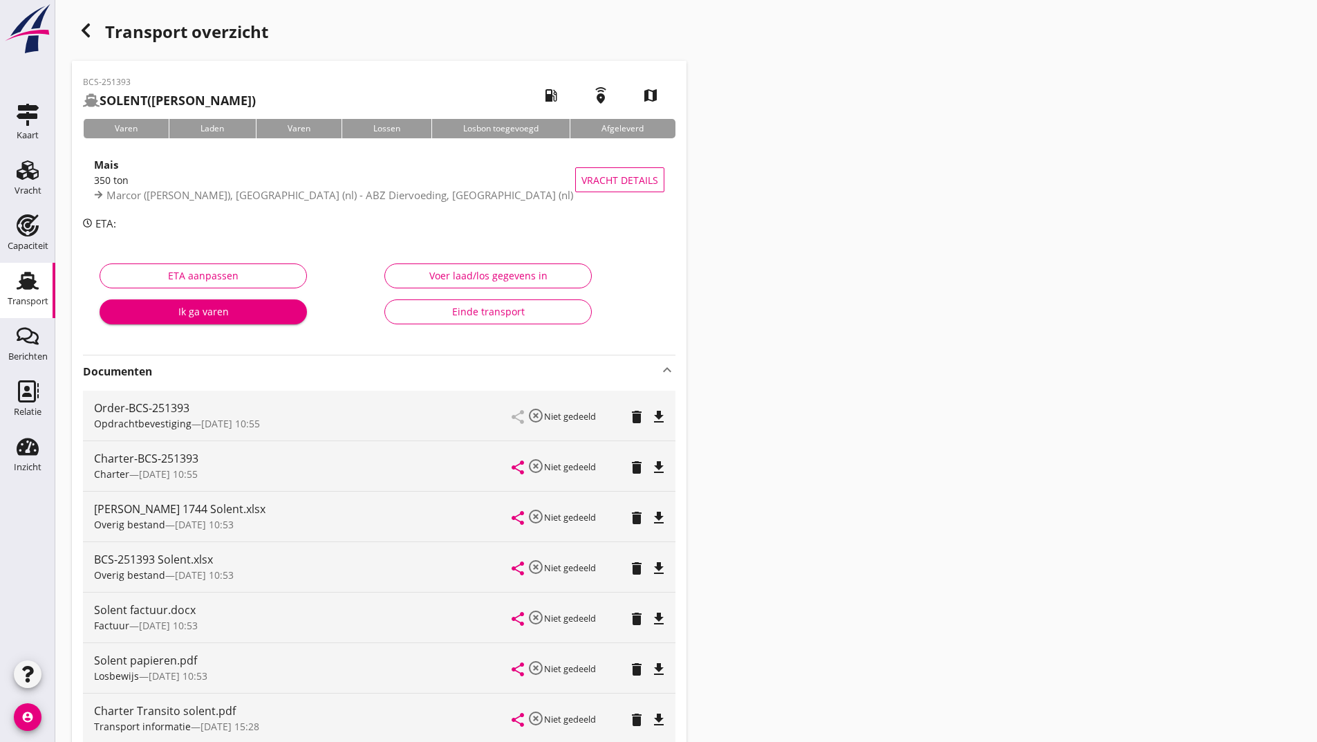
click at [84, 30] on use "button" at bounding box center [86, 31] width 8 height 14
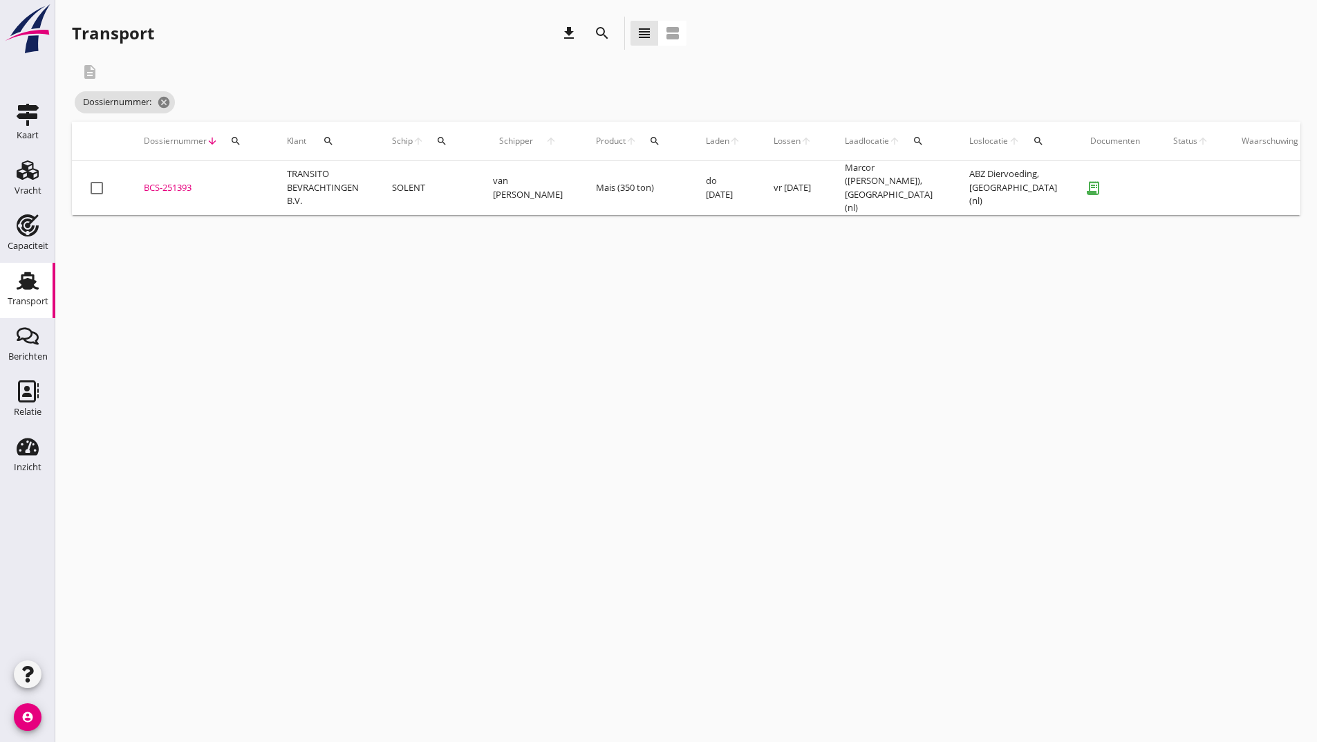
click at [595, 30] on icon "search" at bounding box center [602, 33] width 17 height 17
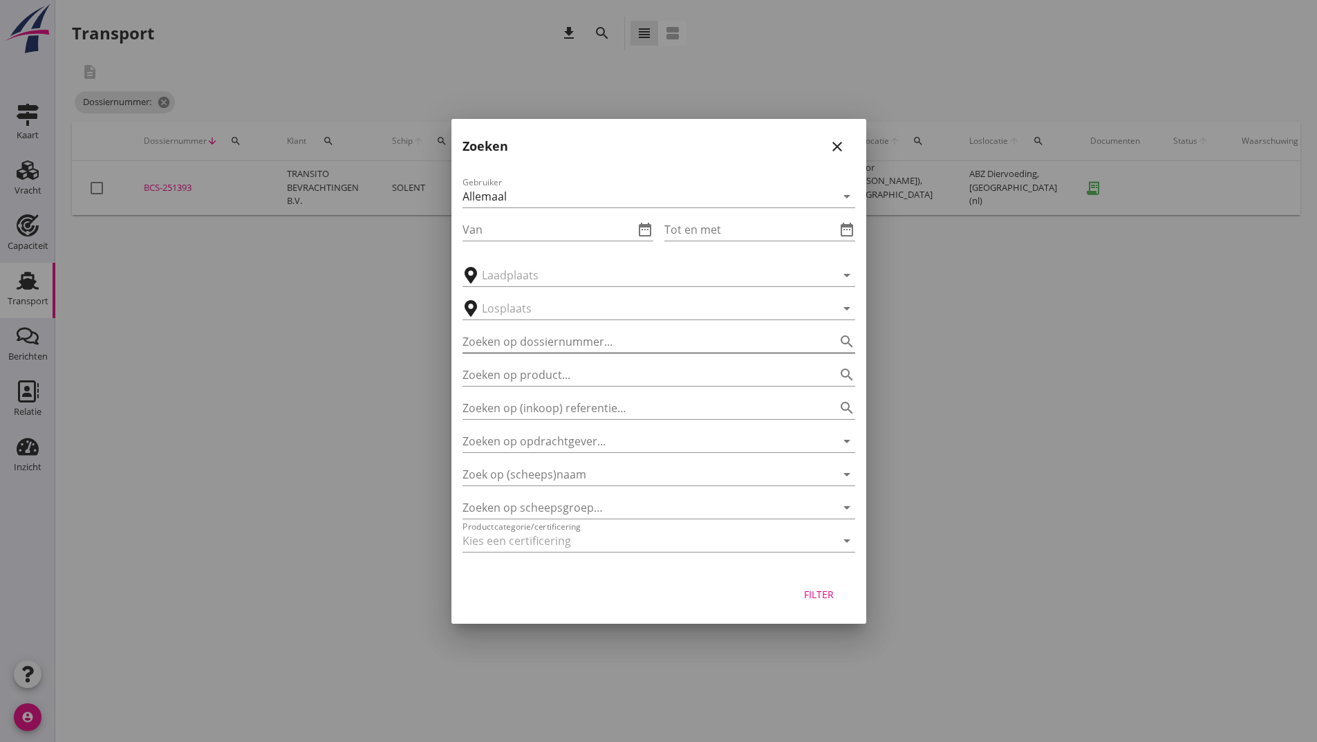
click at [517, 342] on input "Zoeken op dossiernummer..." at bounding box center [640, 342] width 354 height 22
type input "251398"
drag, startPoint x: 819, startPoint y: 592, endPoint x: 778, endPoint y: 584, distance: 42.2
click at [820, 593] on div "Filter" at bounding box center [819, 594] width 39 height 15
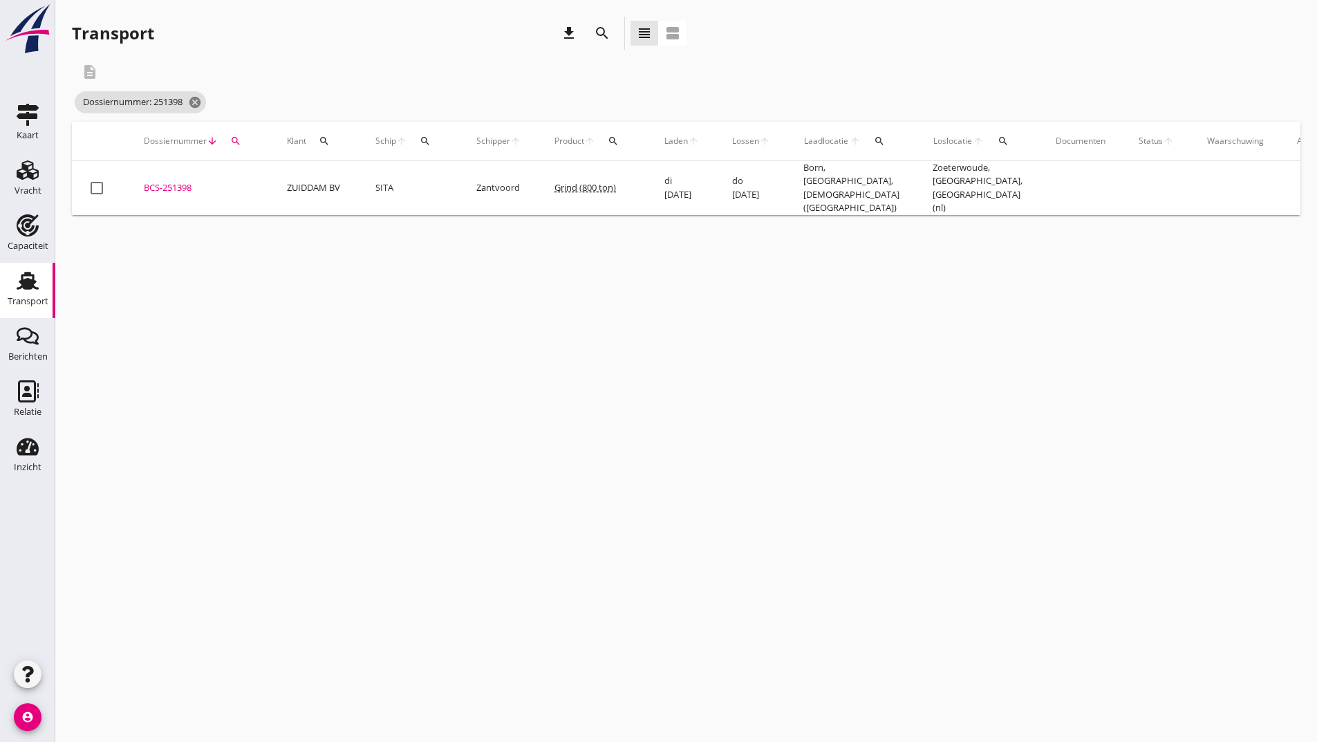
click at [182, 182] on div "BCS-251398" at bounding box center [199, 188] width 110 height 14
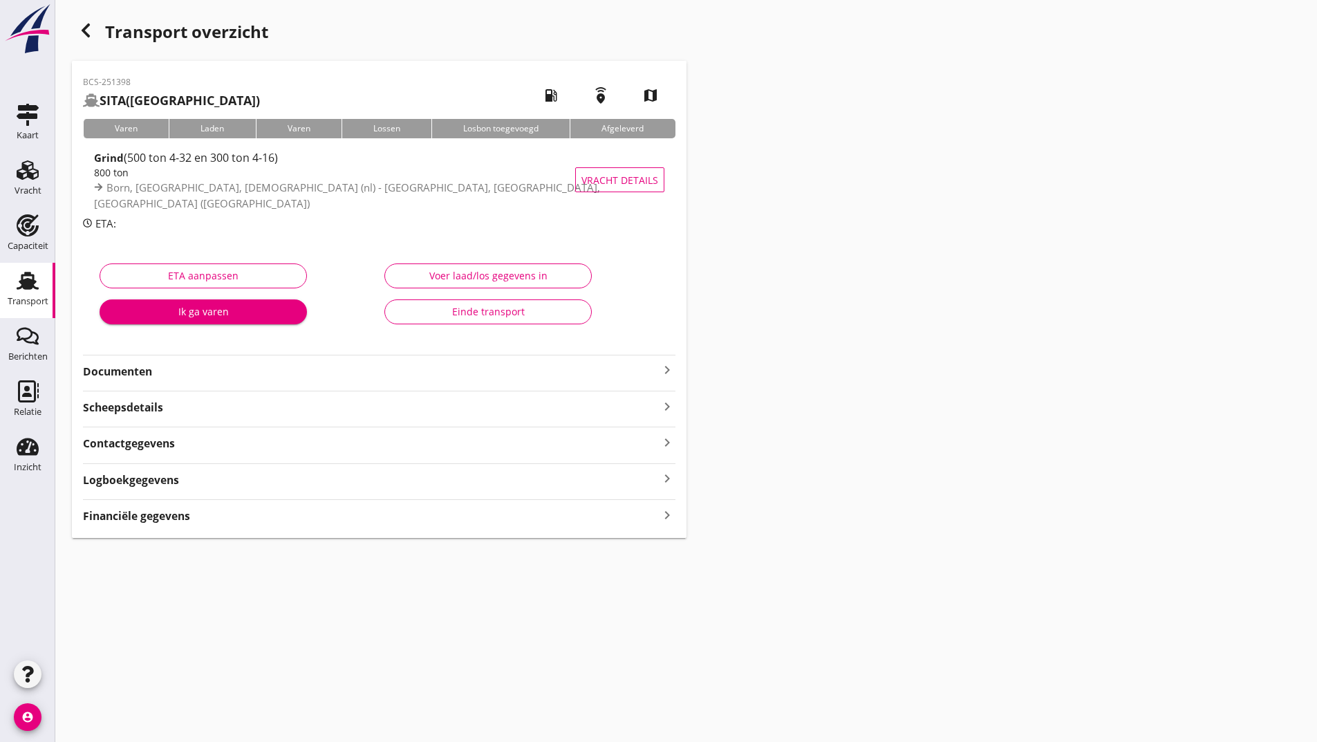
click at [142, 376] on strong "Documenten" at bounding box center [371, 372] width 576 height 16
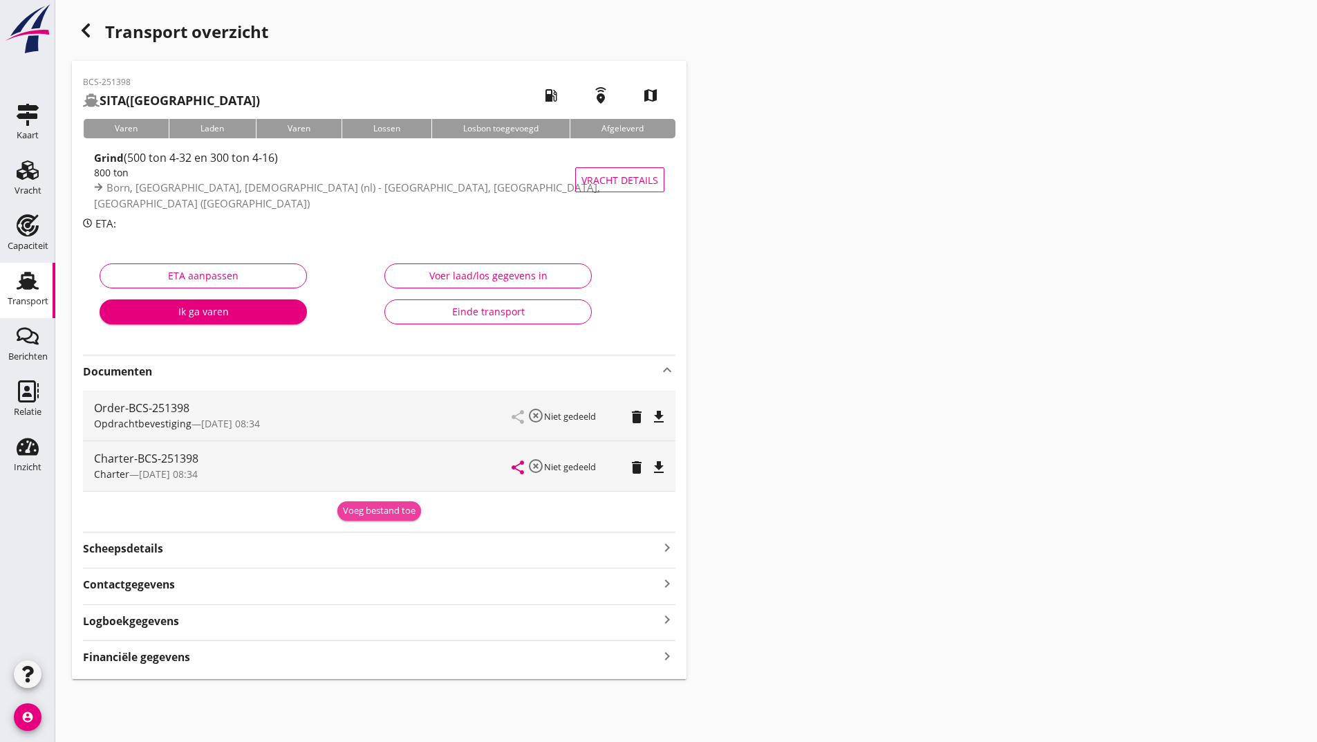
click at [358, 514] on div "Voeg bestand toe" at bounding box center [379, 511] width 73 height 14
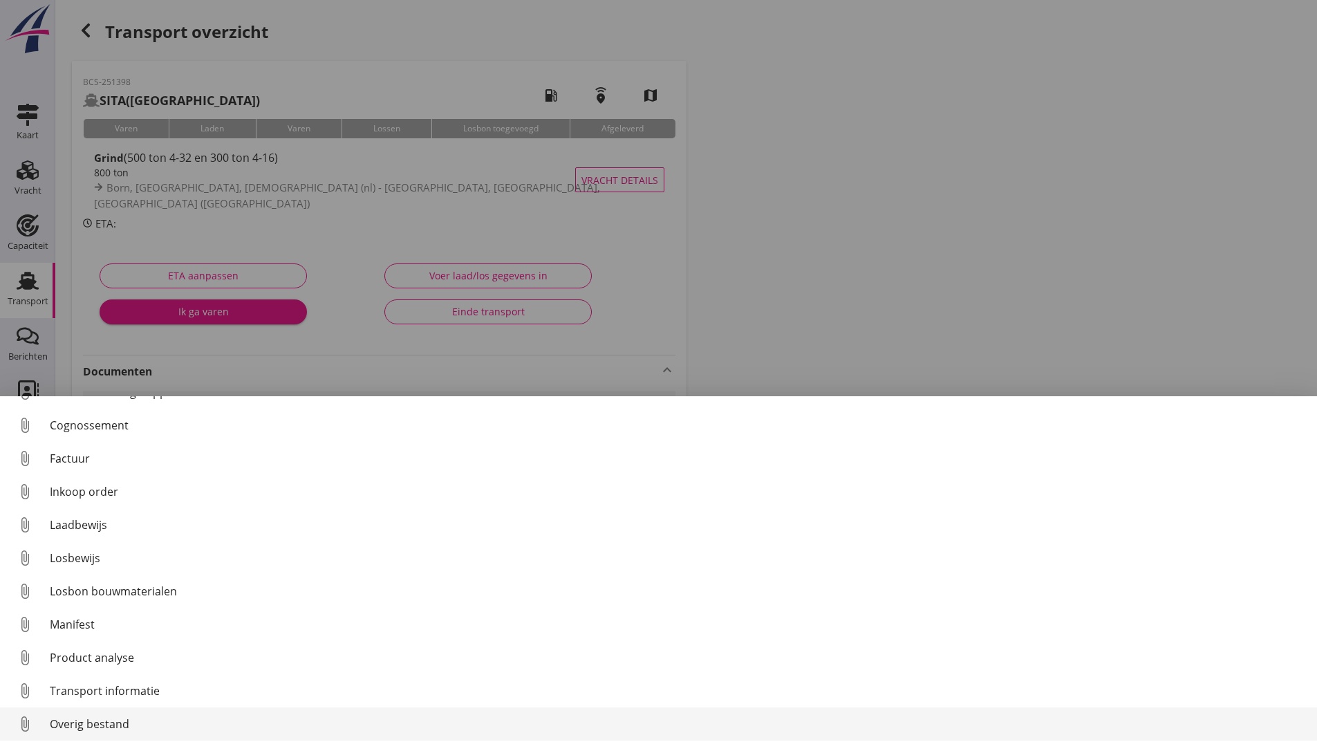
scroll to position [64, 0]
click at [125, 716] on div "Overig bestand" at bounding box center [678, 720] width 1256 height 17
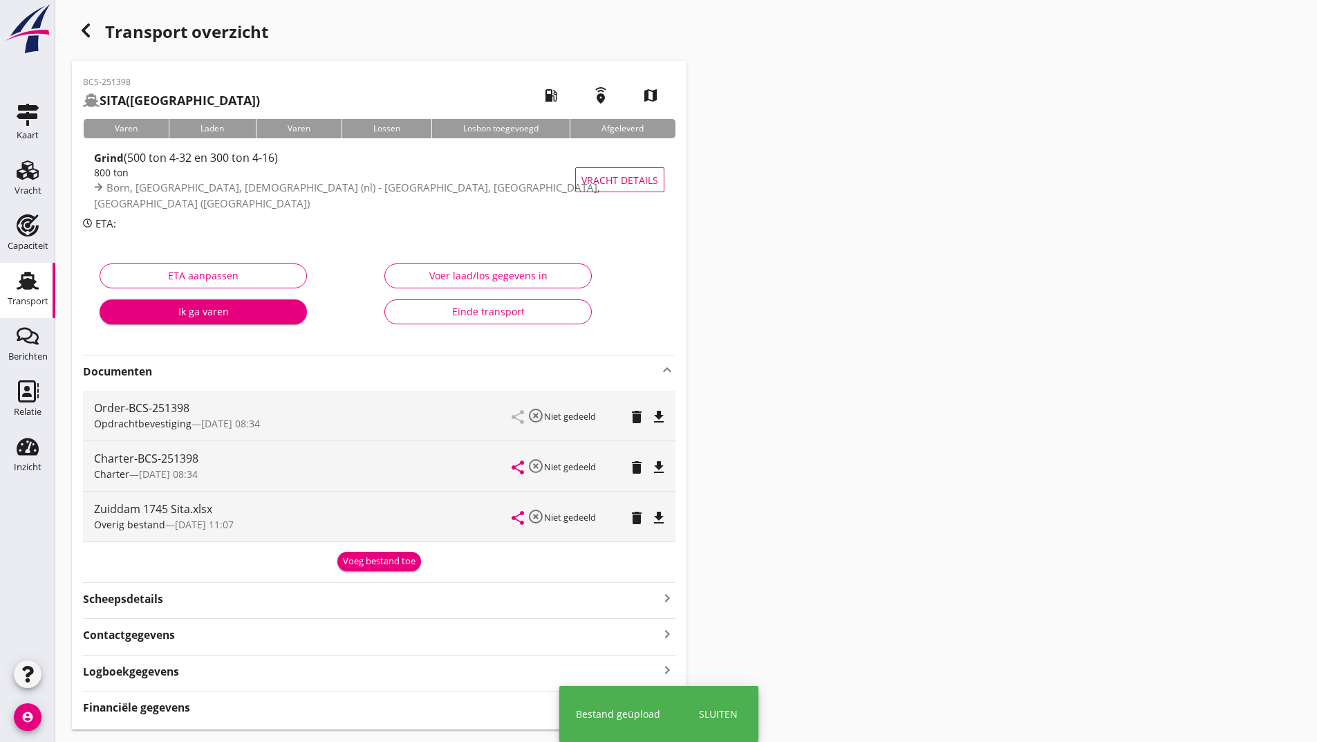
click at [364, 564] on div "Voeg bestand toe" at bounding box center [379, 562] width 73 height 14
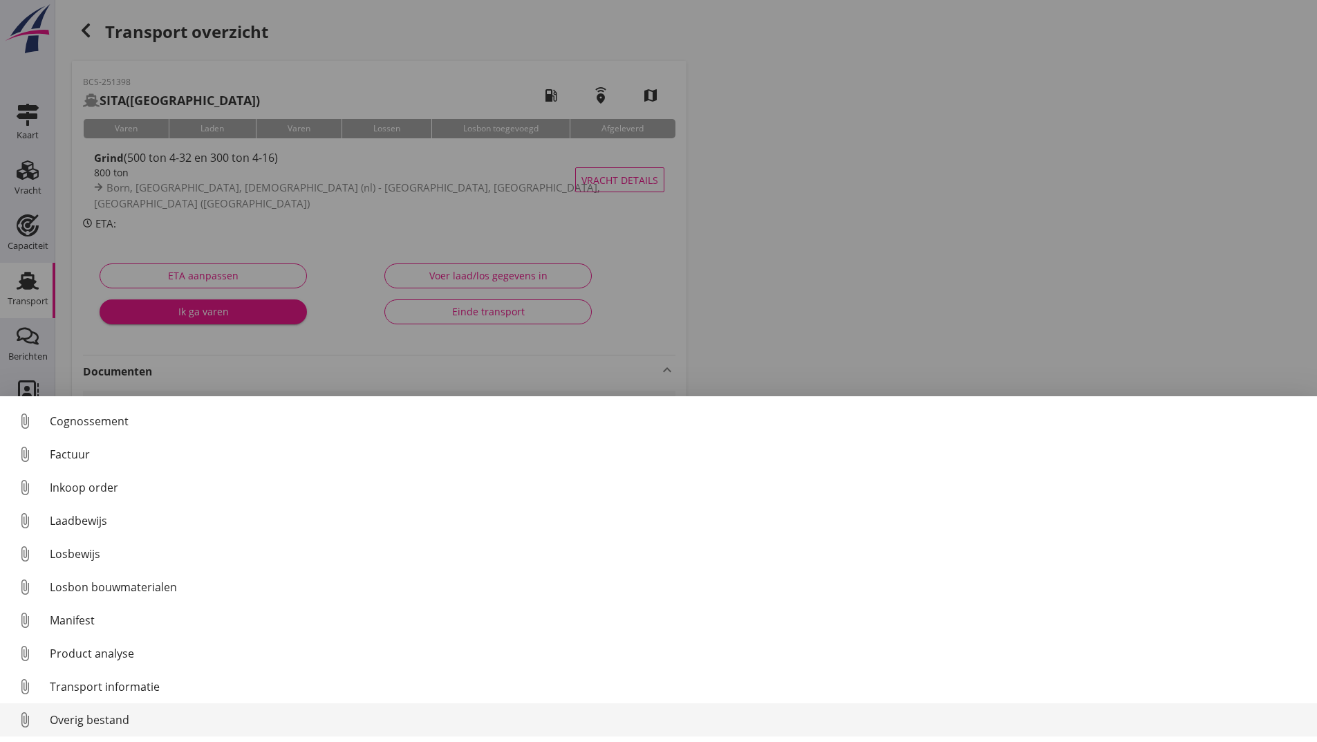
click at [122, 717] on div "Overig bestand" at bounding box center [678, 720] width 1256 height 17
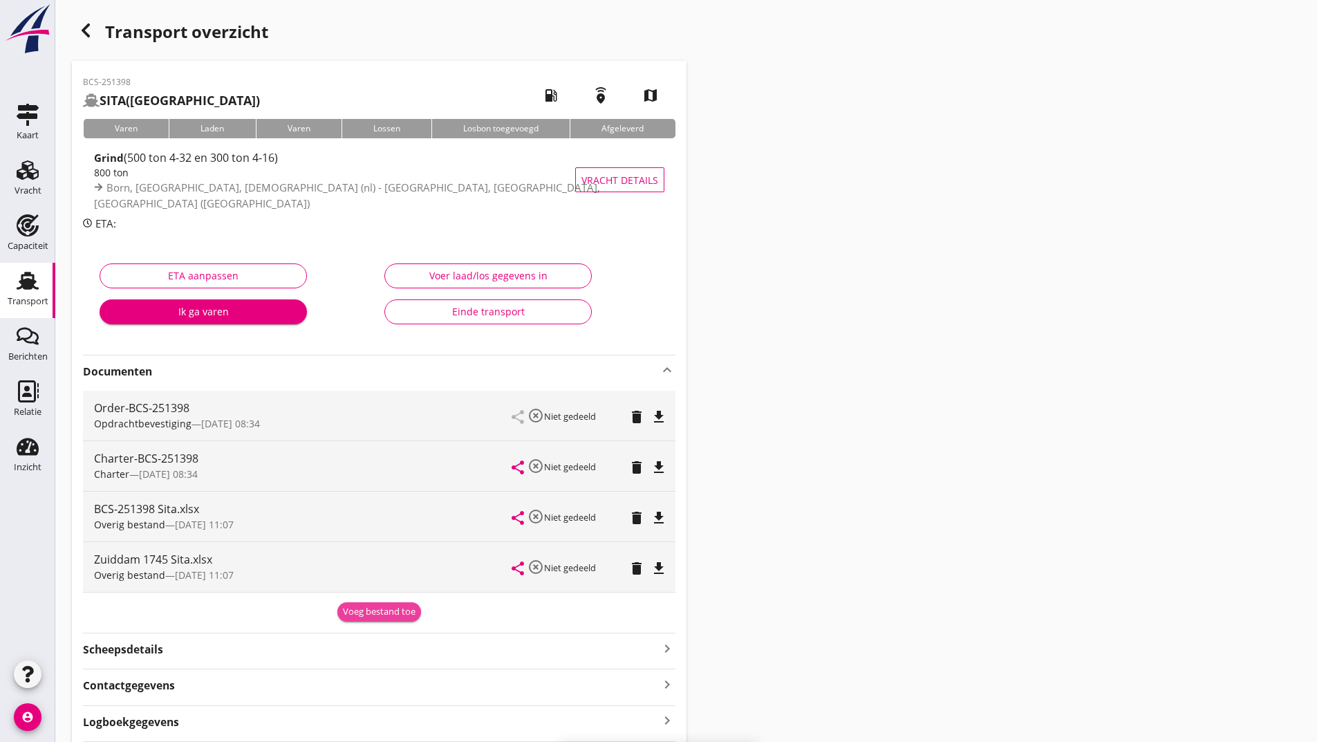
click at [361, 619] on button "Voeg bestand toe" at bounding box center [379, 611] width 84 height 19
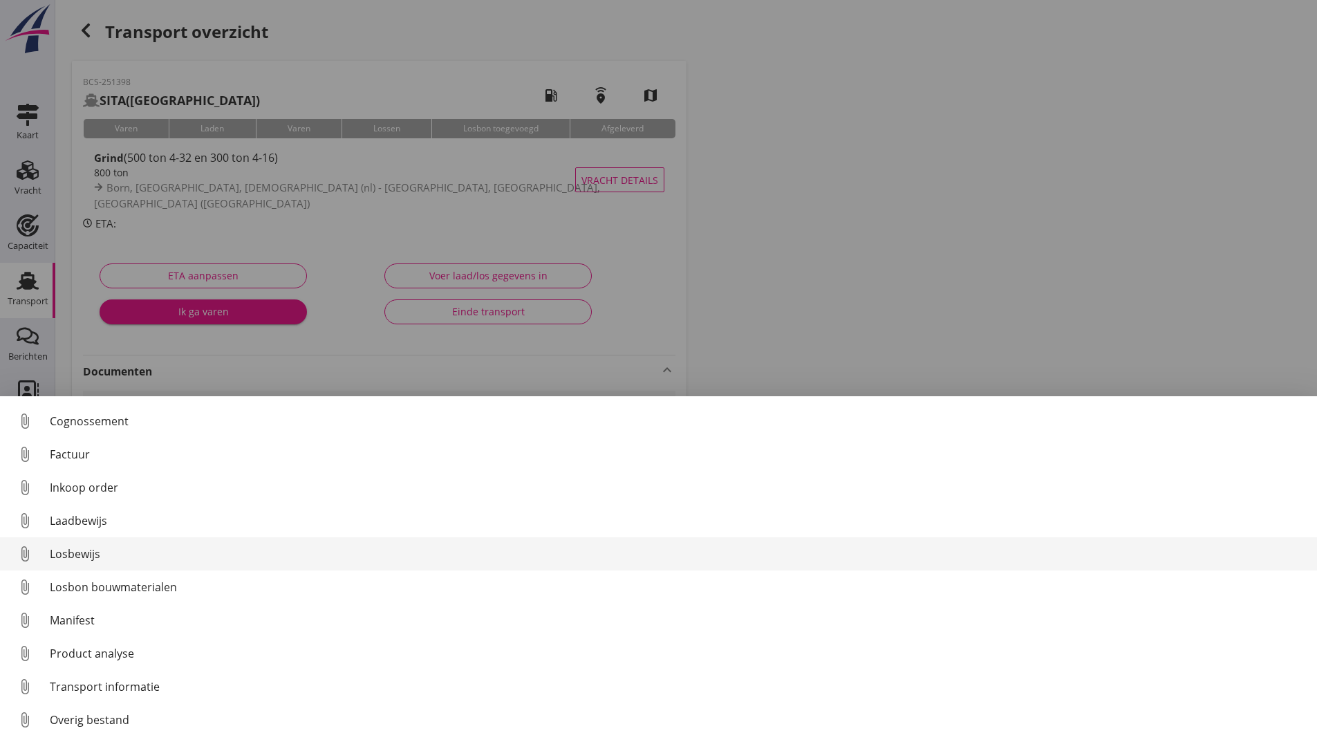
click at [98, 555] on div "Losbewijs" at bounding box center [678, 554] width 1256 height 17
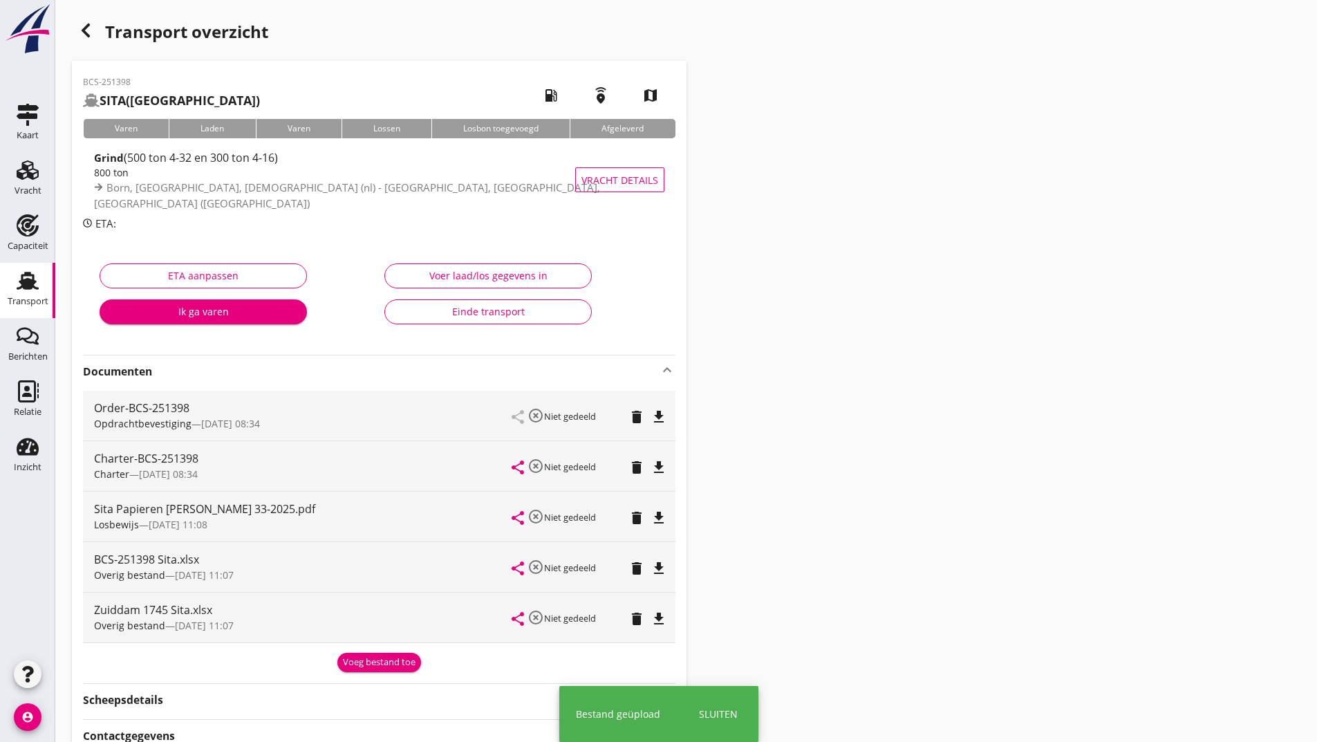
click at [364, 617] on div "Zuiddam 1745 Sita.xlsx" at bounding box center [303, 610] width 418 height 17
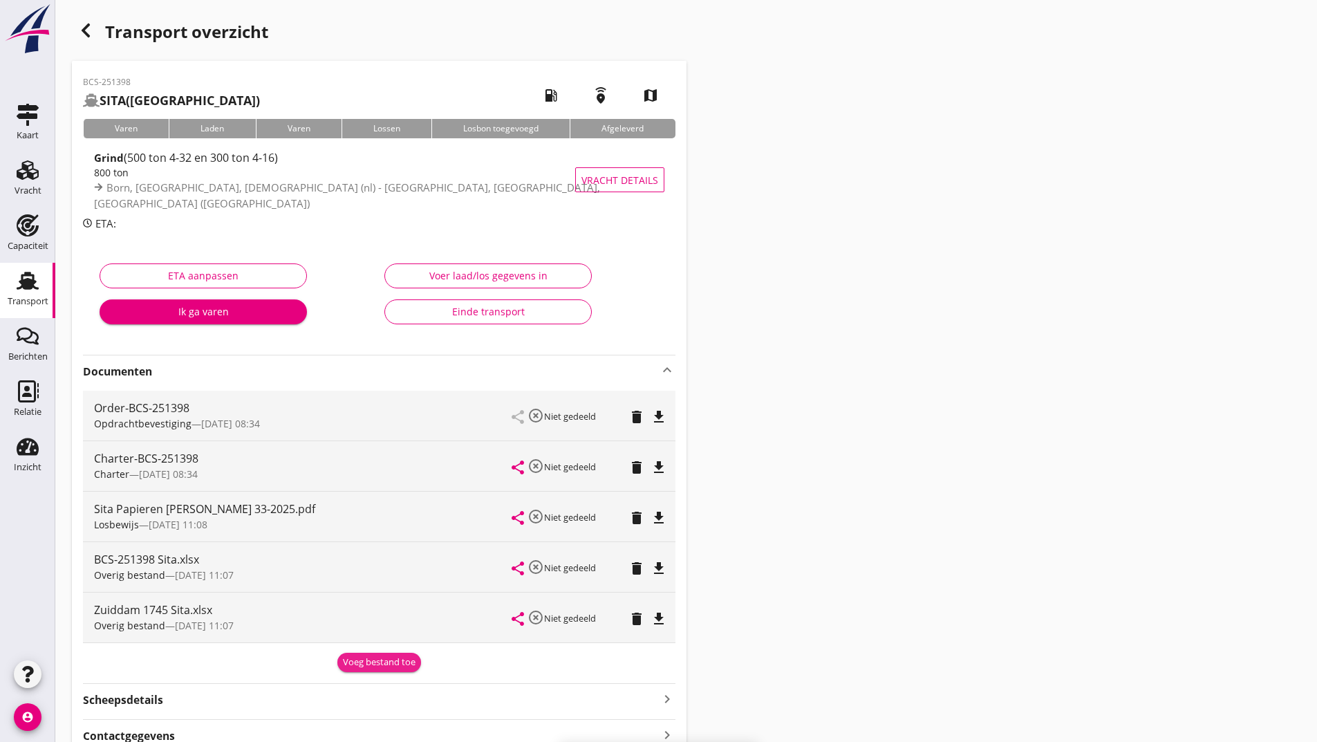
click at [369, 665] on div "Voeg bestand toe" at bounding box center [379, 663] width 73 height 14
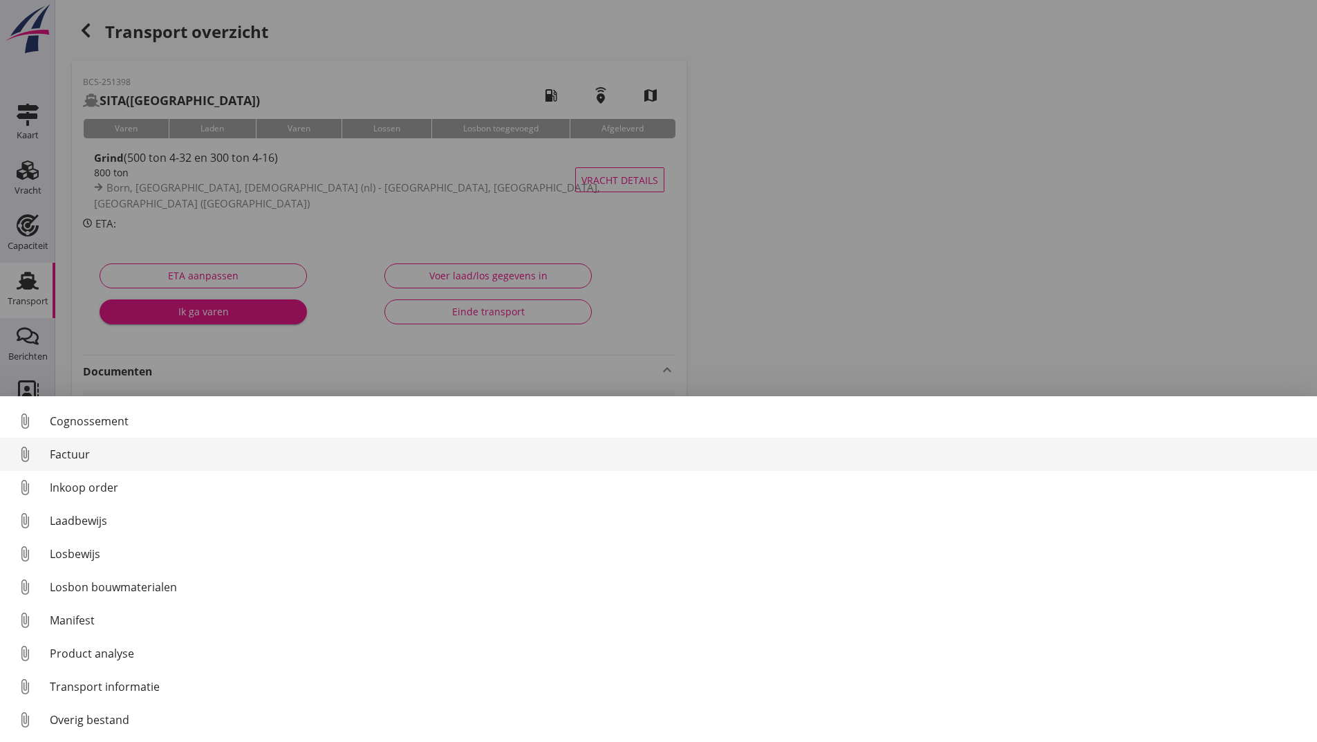
click at [74, 454] on div "Factuur" at bounding box center [678, 454] width 1256 height 17
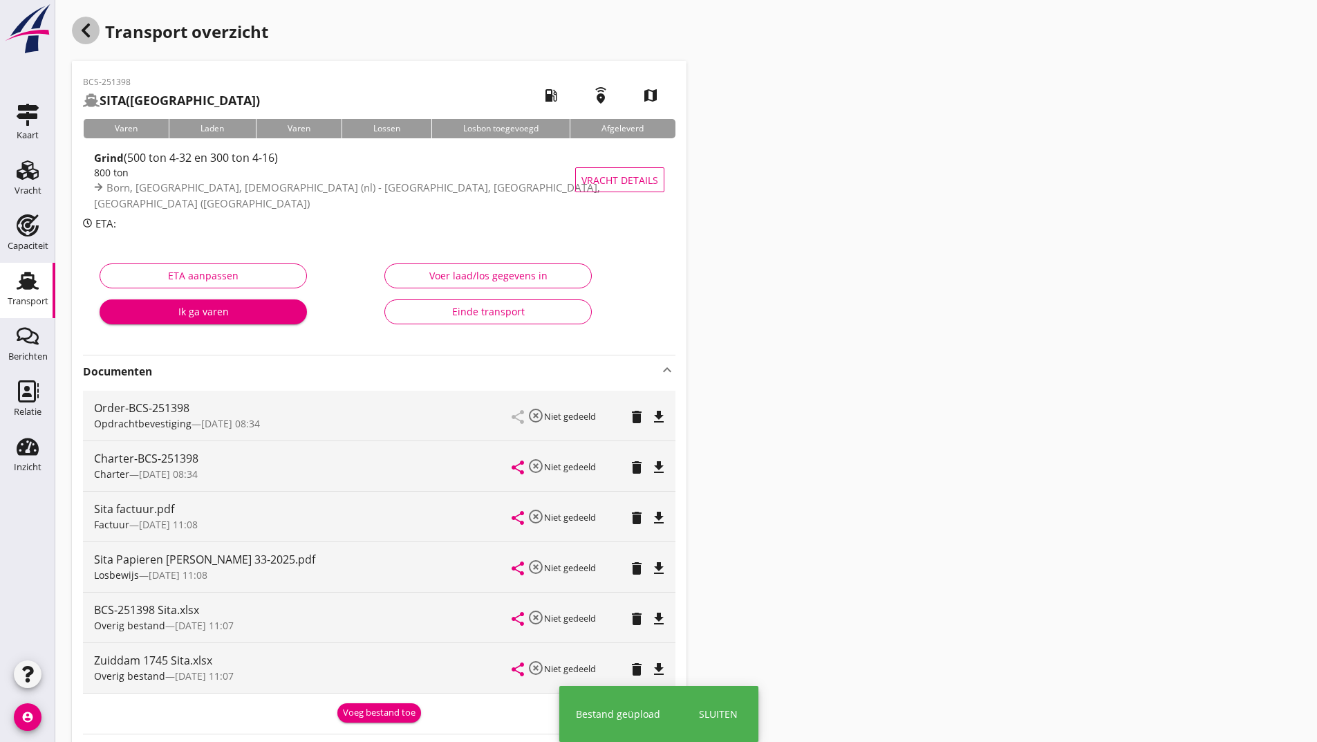
click at [85, 31] on use "button" at bounding box center [86, 31] width 8 height 14
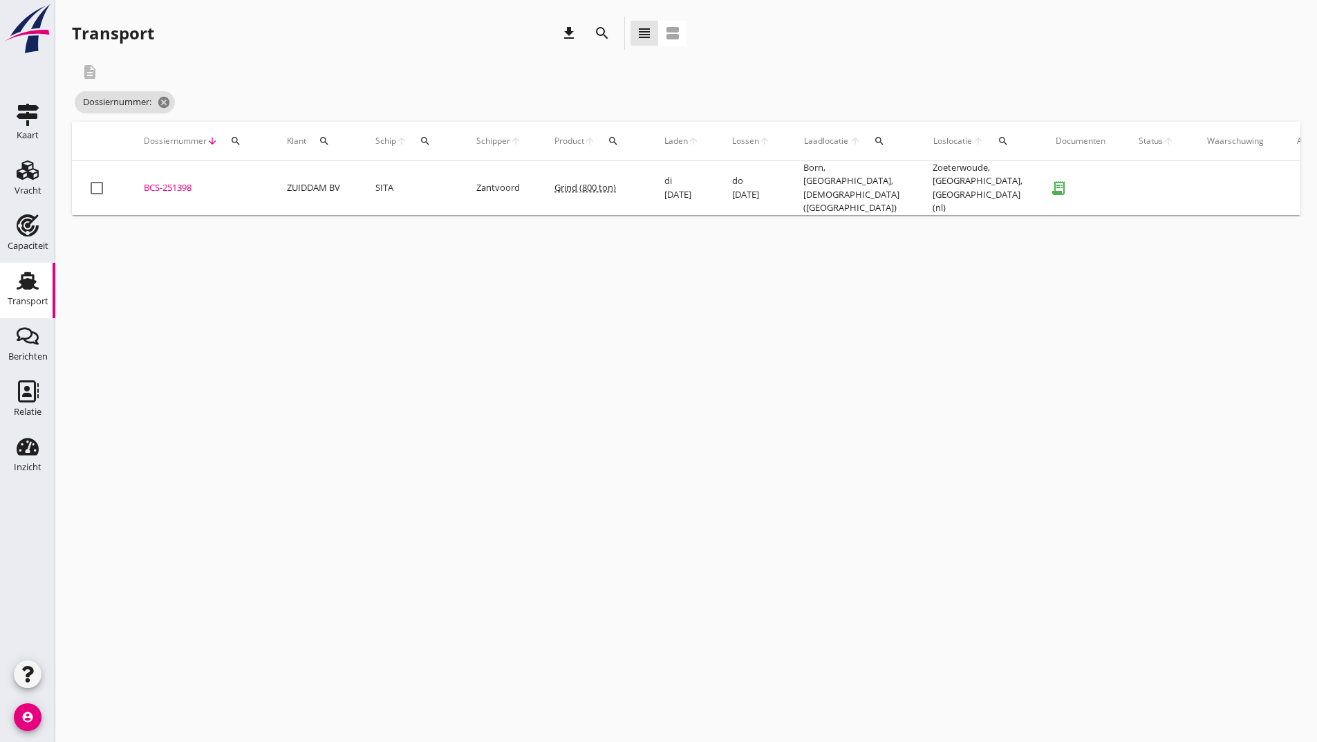
click at [601, 34] on icon "search" at bounding box center [602, 33] width 17 height 17
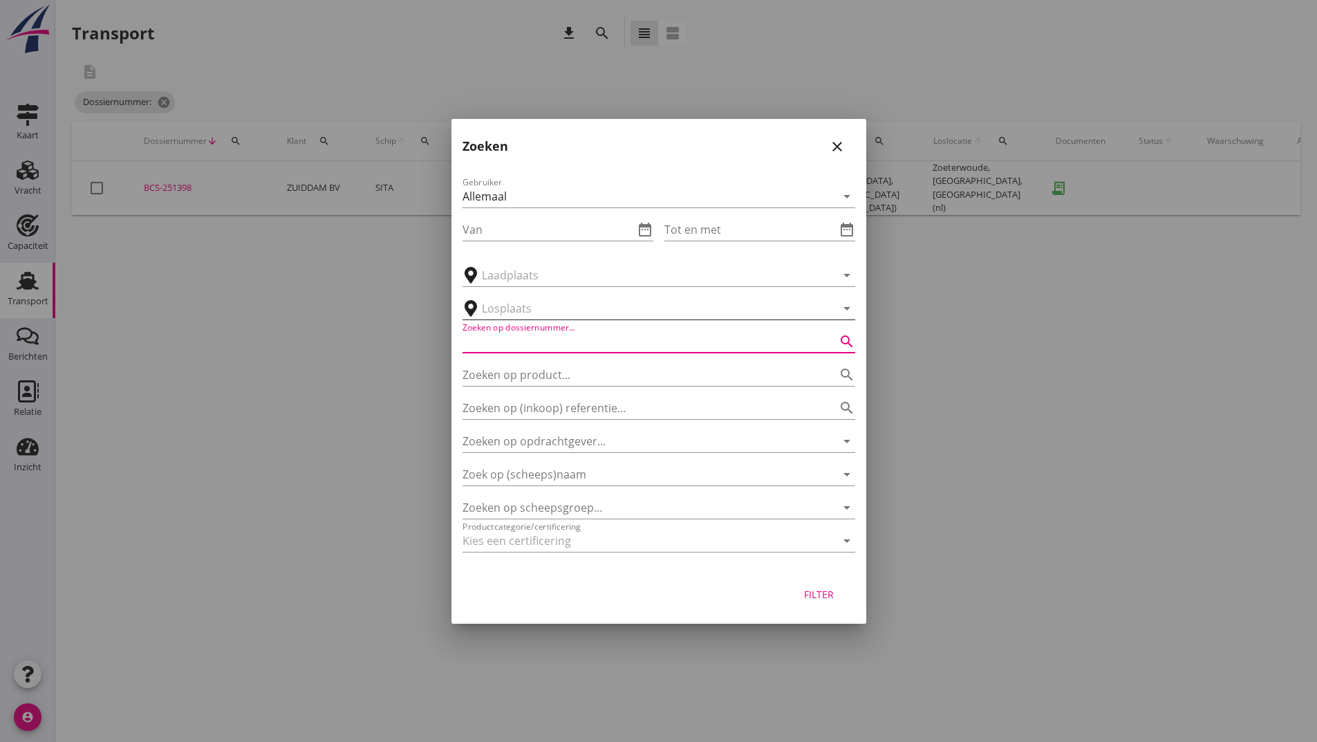
drag, startPoint x: 540, startPoint y: 341, endPoint x: 613, endPoint y: 310, distance: 79.6
click at [539, 341] on input "Zoeken op dossiernummer..." at bounding box center [640, 342] width 354 height 22
type input "251366"
click at [826, 593] on div "Filter" at bounding box center [819, 594] width 39 height 15
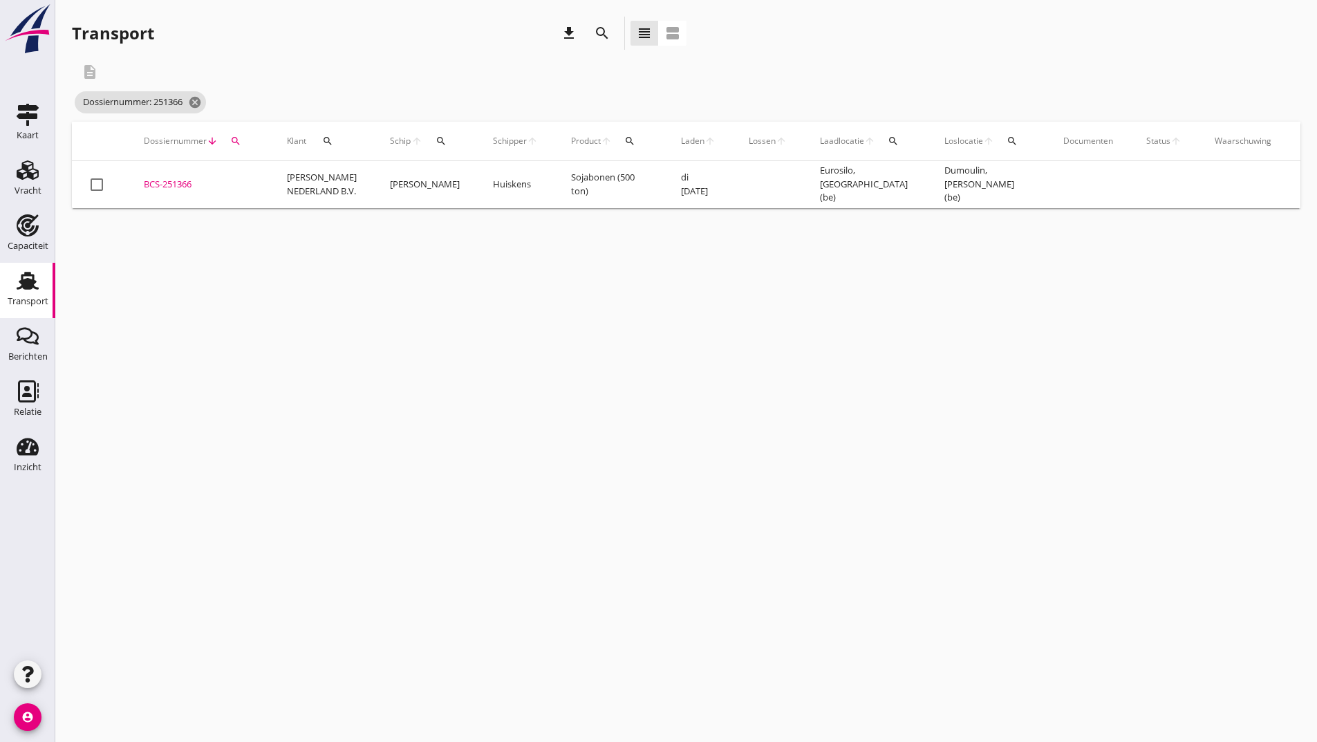
click at [176, 183] on div "BCS-251366" at bounding box center [199, 185] width 110 height 14
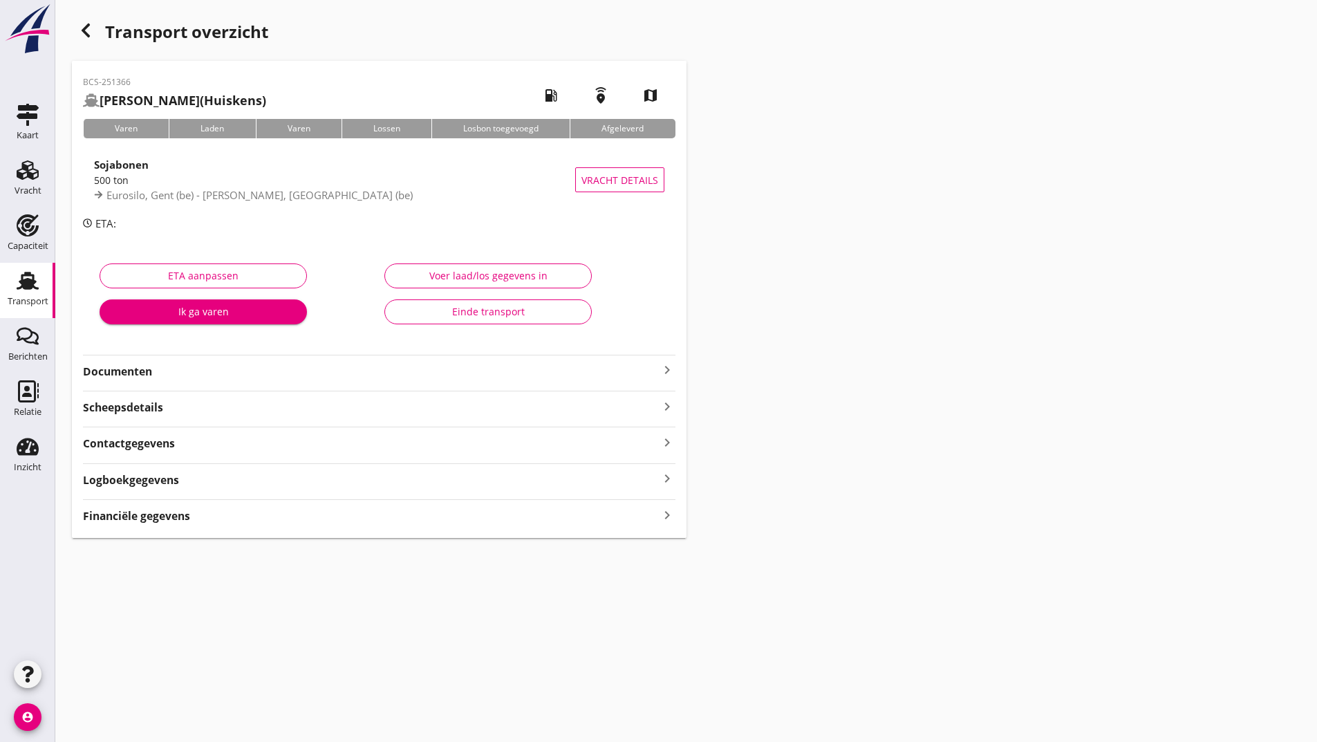
click at [153, 372] on strong "Documenten" at bounding box center [371, 372] width 576 height 16
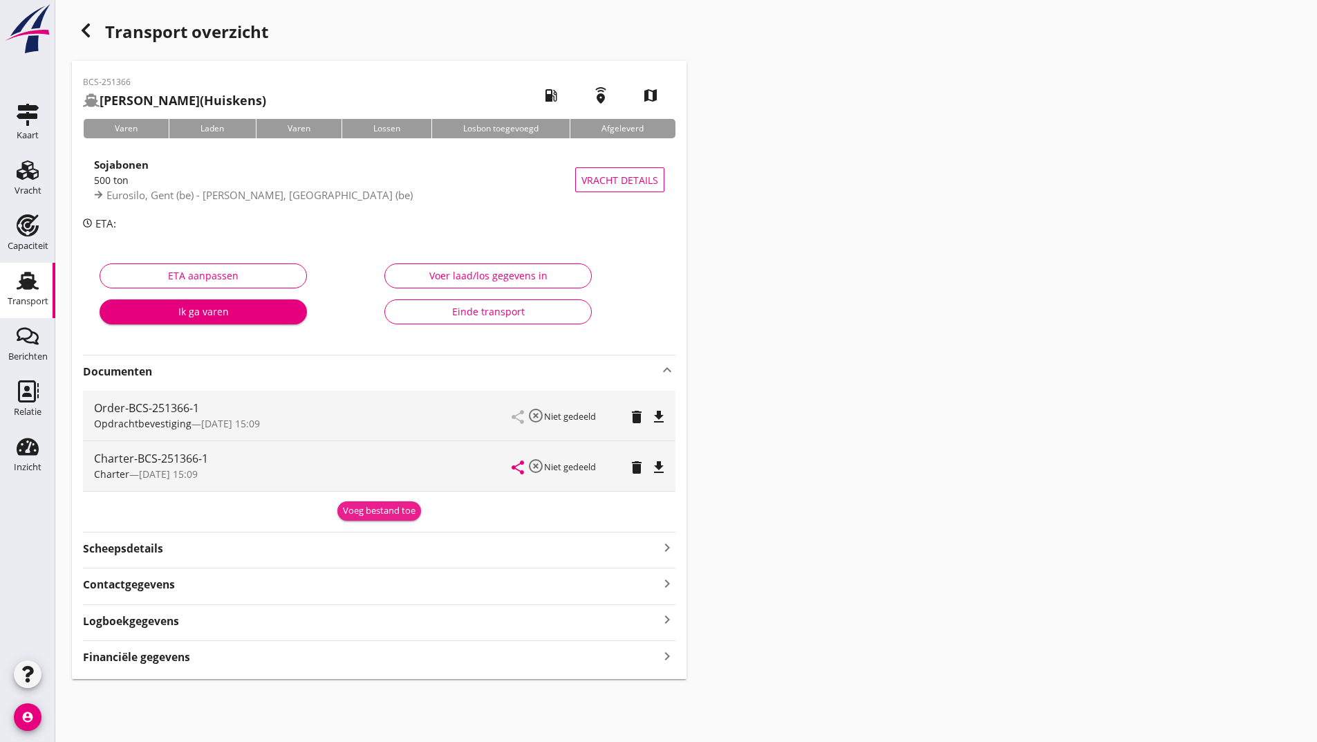
click at [364, 520] on button "Voeg bestand toe" at bounding box center [379, 510] width 84 height 19
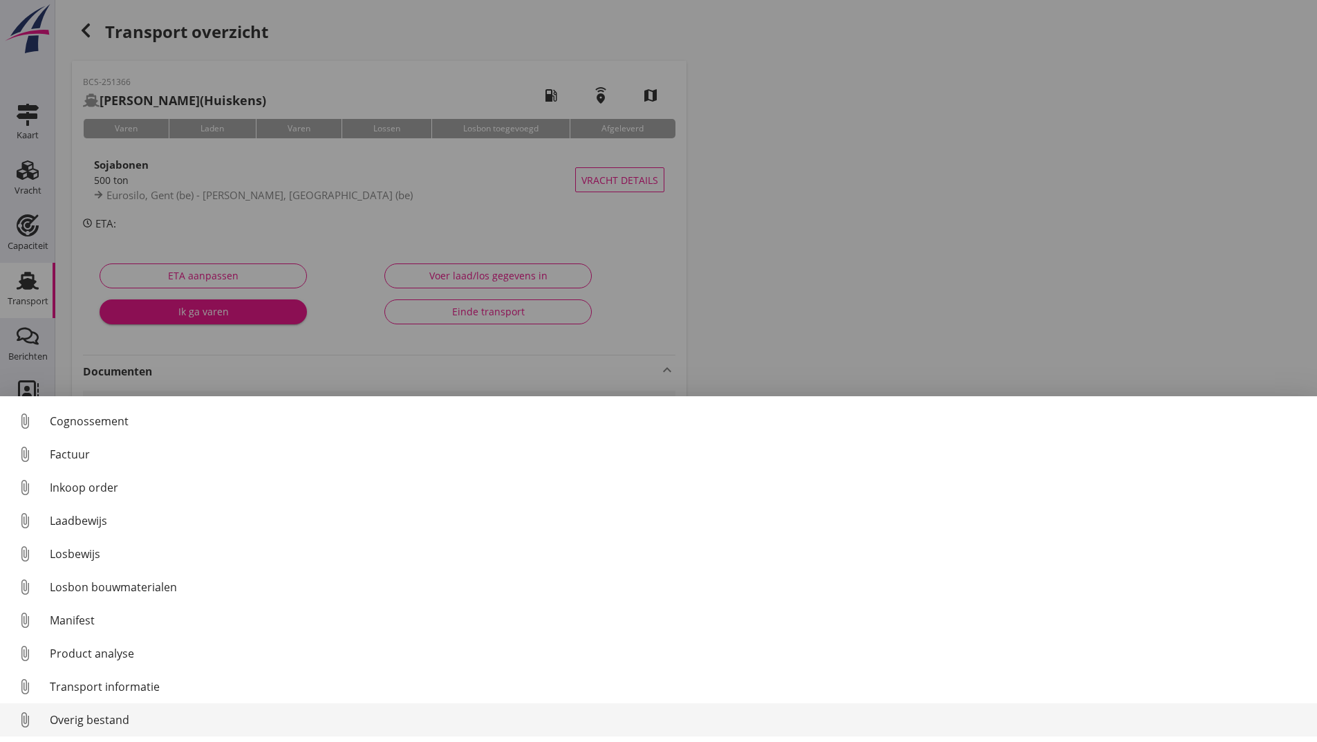
scroll to position [97, 0]
click at [129, 723] on div "Overig bestand" at bounding box center [678, 720] width 1256 height 17
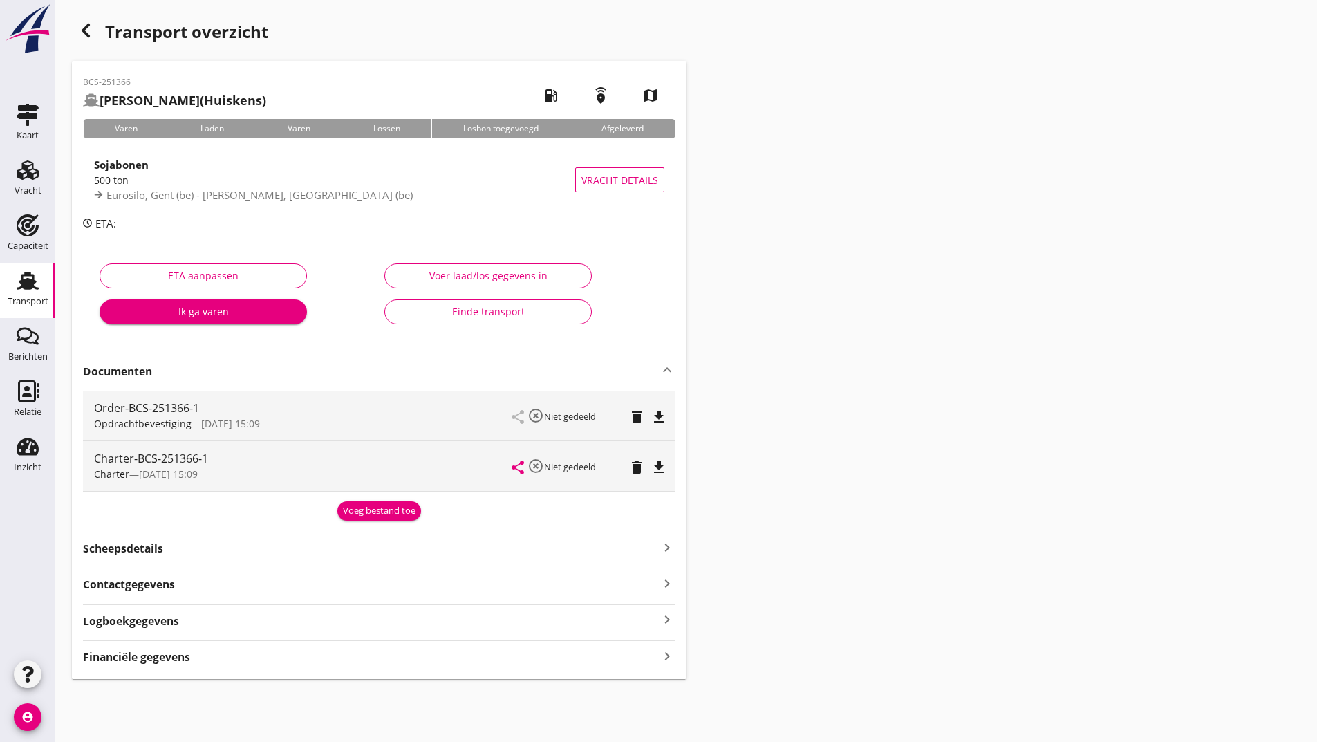
click at [371, 513] on div "Voeg bestand toe" at bounding box center [379, 511] width 73 height 14
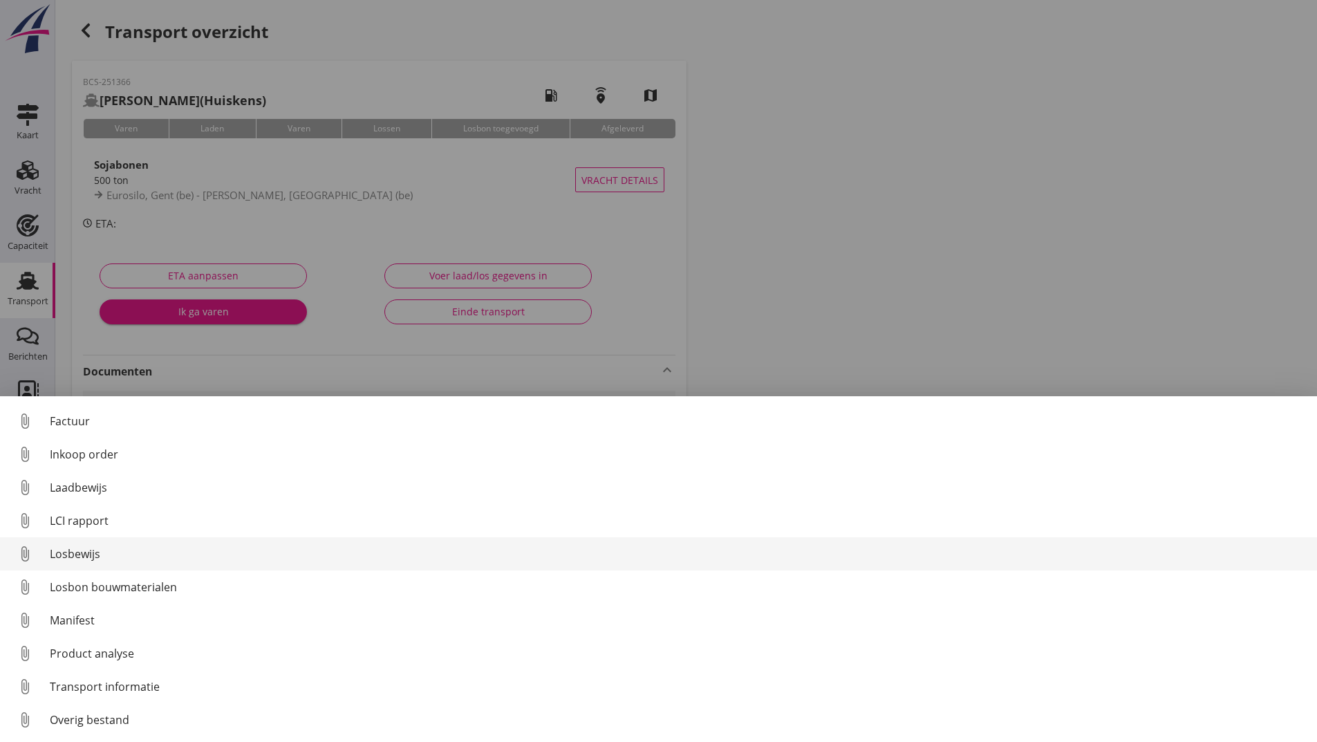
click at [80, 561] on link "attach_file Losbewijs" at bounding box center [658, 553] width 1317 height 33
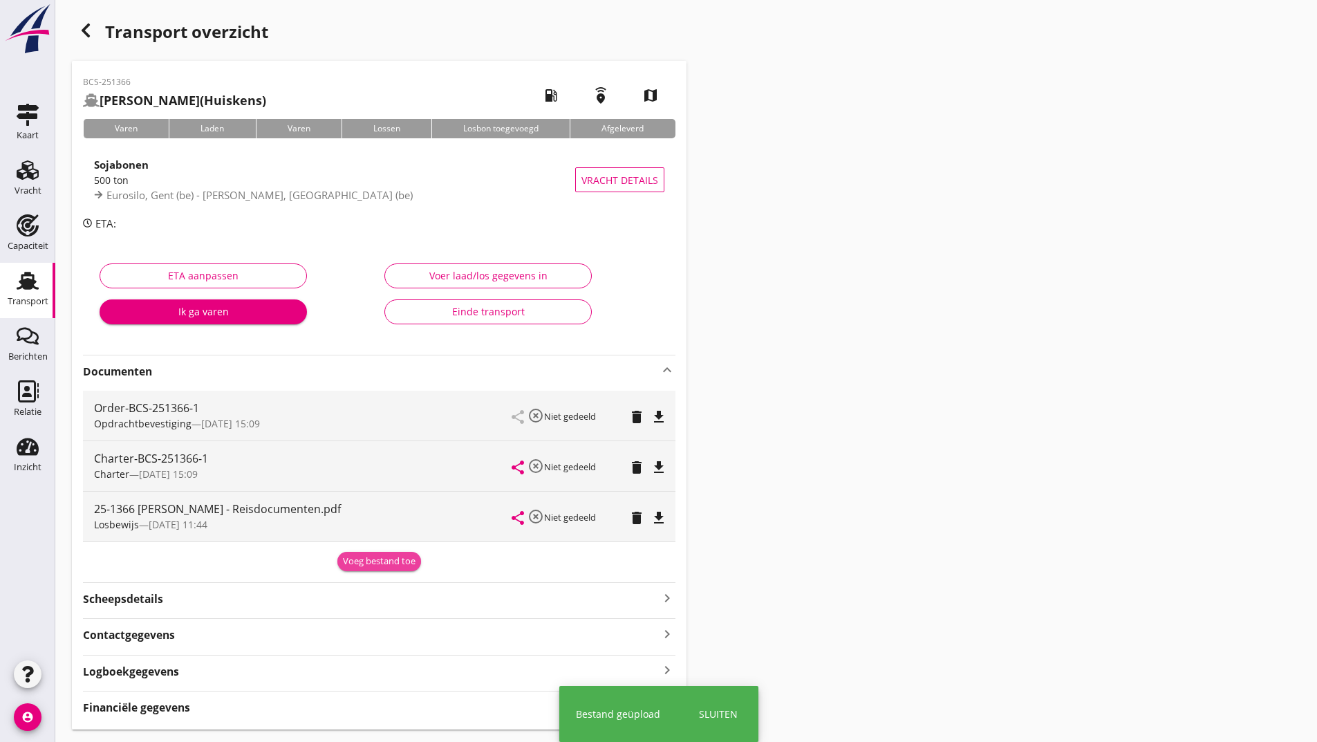
click at [357, 564] on div "Voeg bestand toe" at bounding box center [379, 562] width 73 height 14
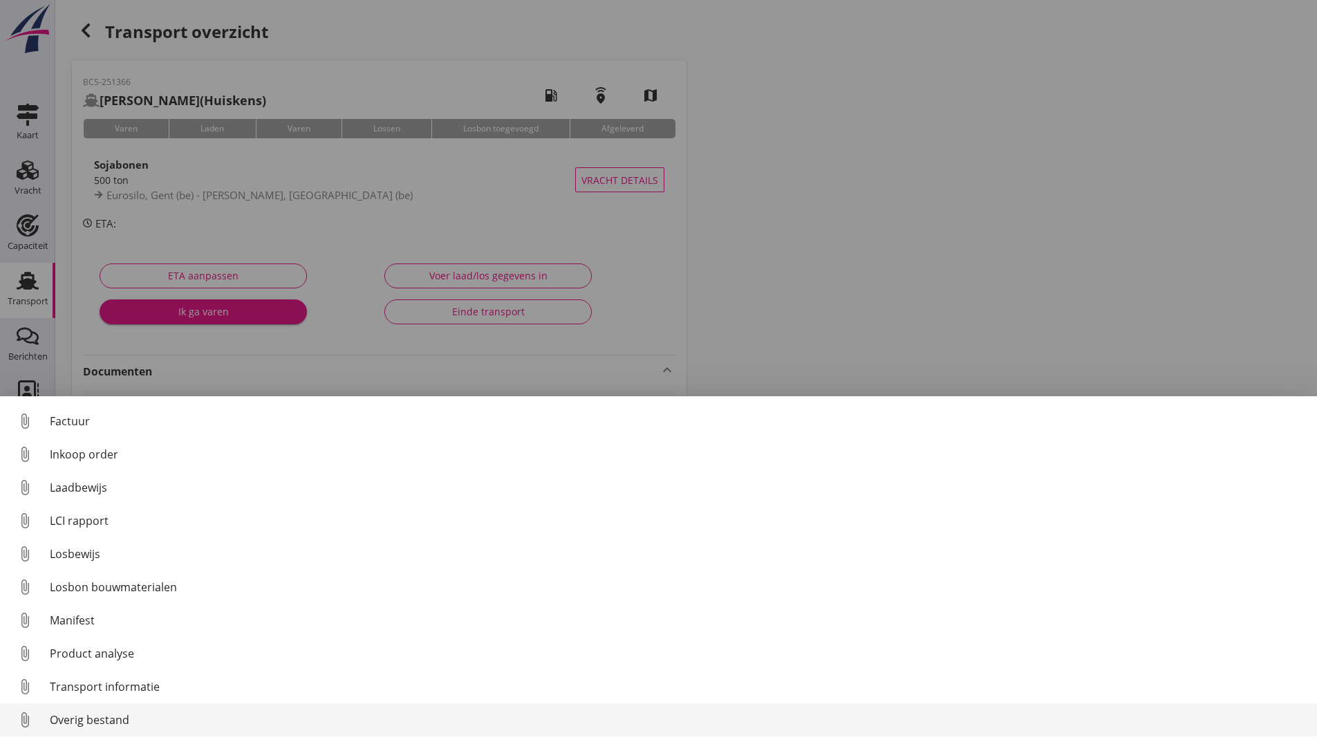
click at [120, 719] on div "Overig bestand" at bounding box center [678, 720] width 1256 height 17
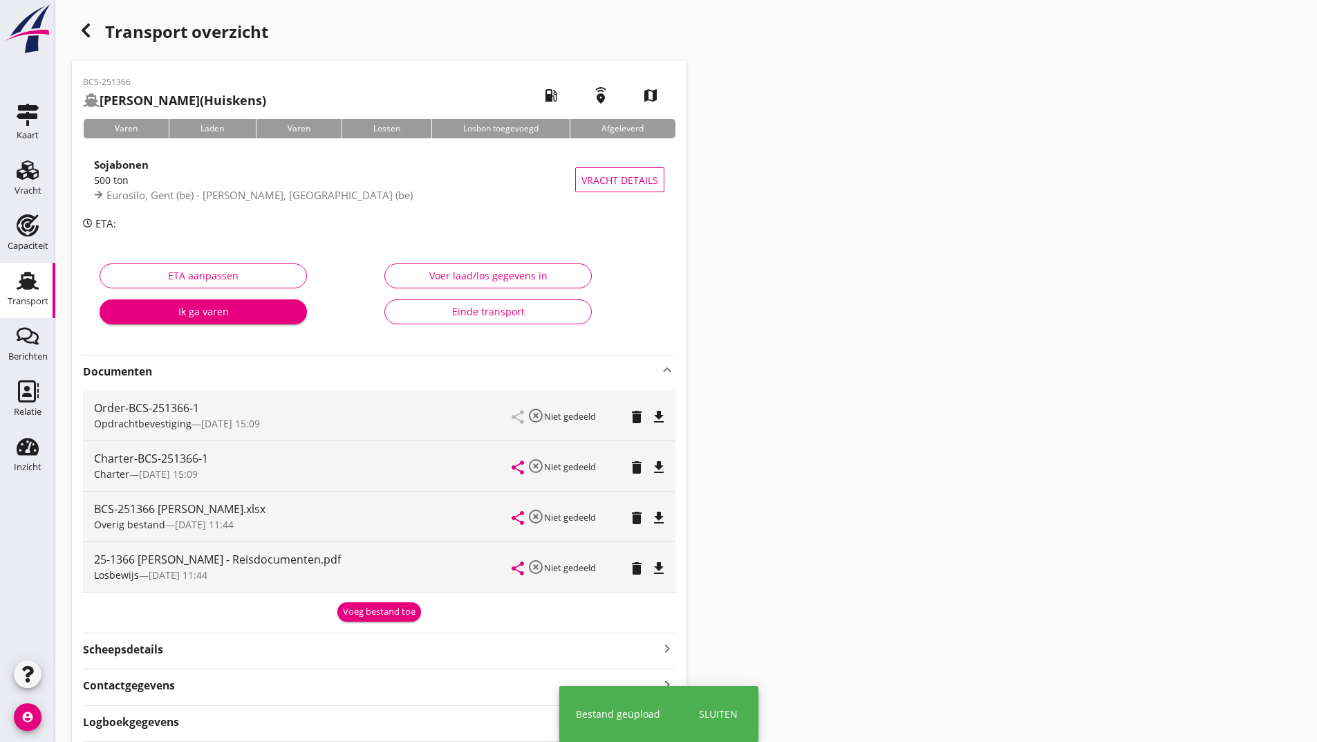
click at [364, 612] on div "Voeg bestand toe" at bounding box center [379, 612] width 73 height 14
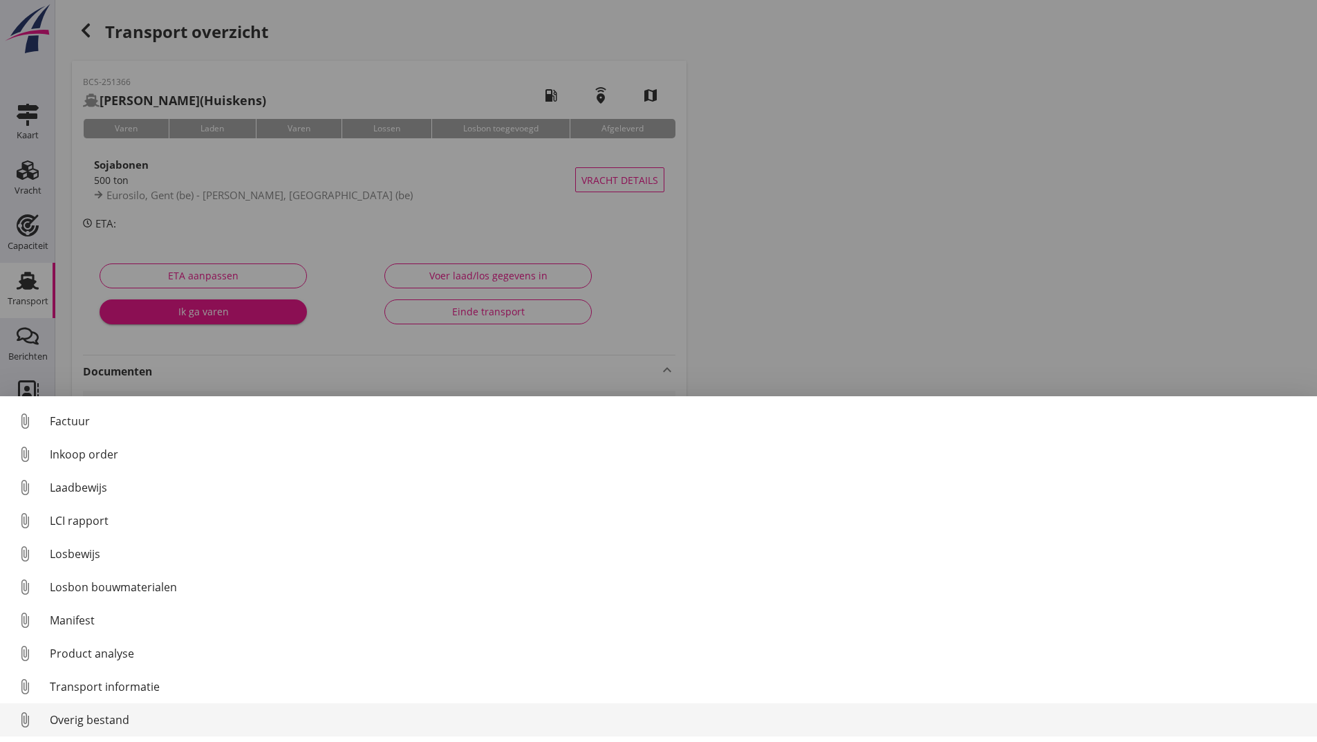
click at [74, 720] on div "Overig bestand" at bounding box center [678, 720] width 1256 height 17
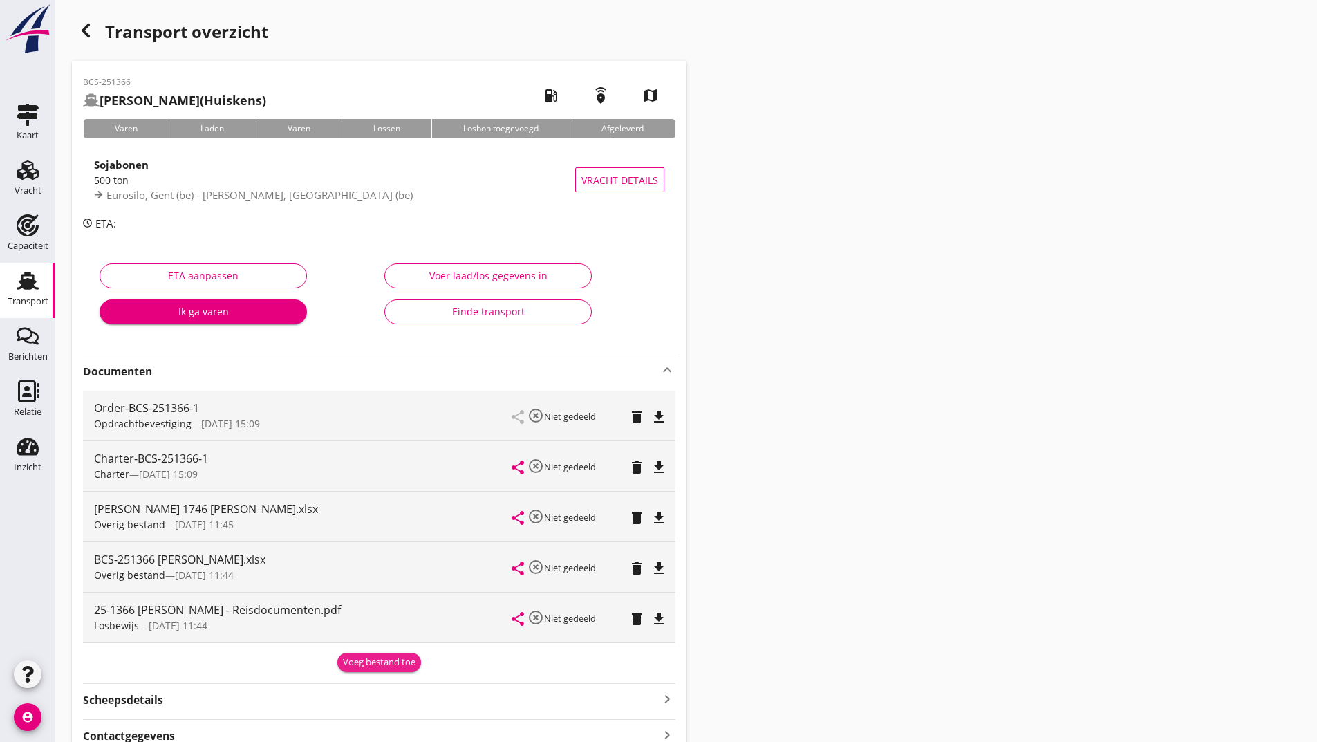
drag, startPoint x: 352, startPoint y: 659, endPoint x: 339, endPoint y: 660, distance: 13.2
click at [352, 658] on div "Voeg bestand toe" at bounding box center [379, 663] width 73 height 14
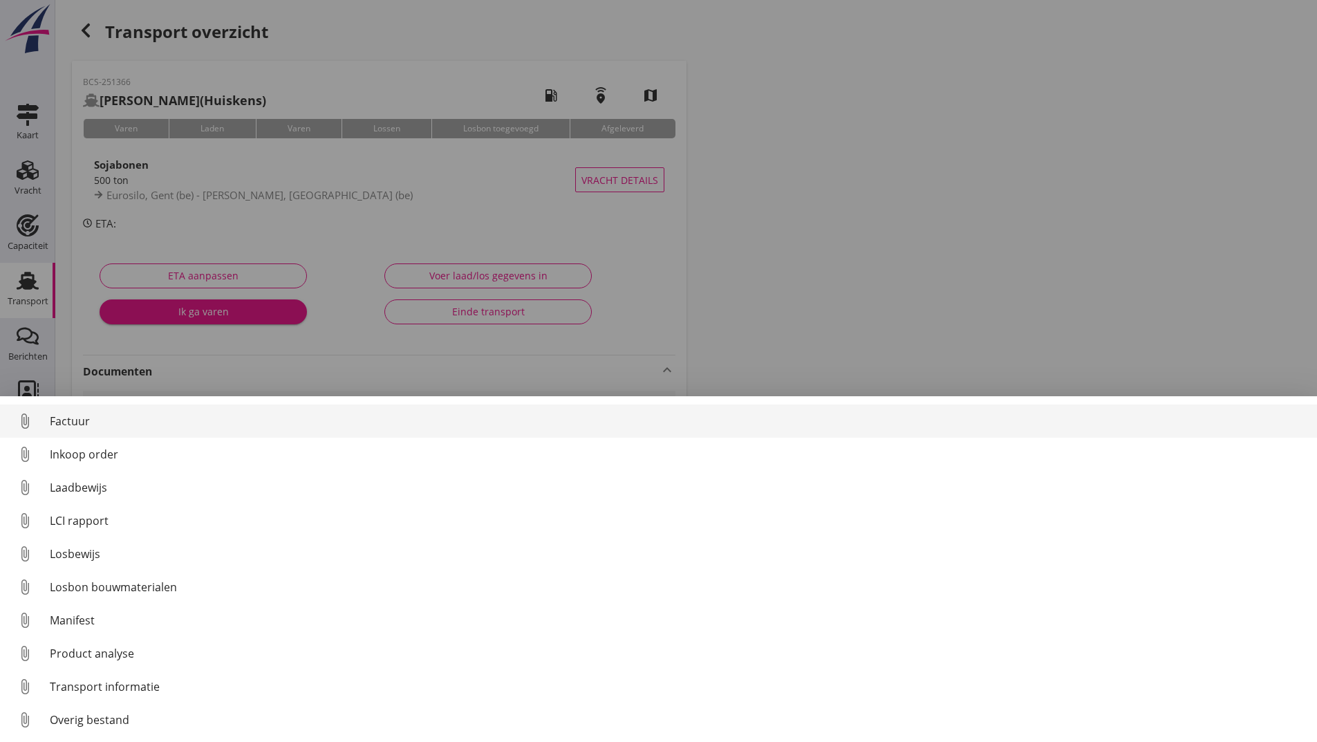
click at [80, 423] on div "Factuur" at bounding box center [678, 421] width 1256 height 17
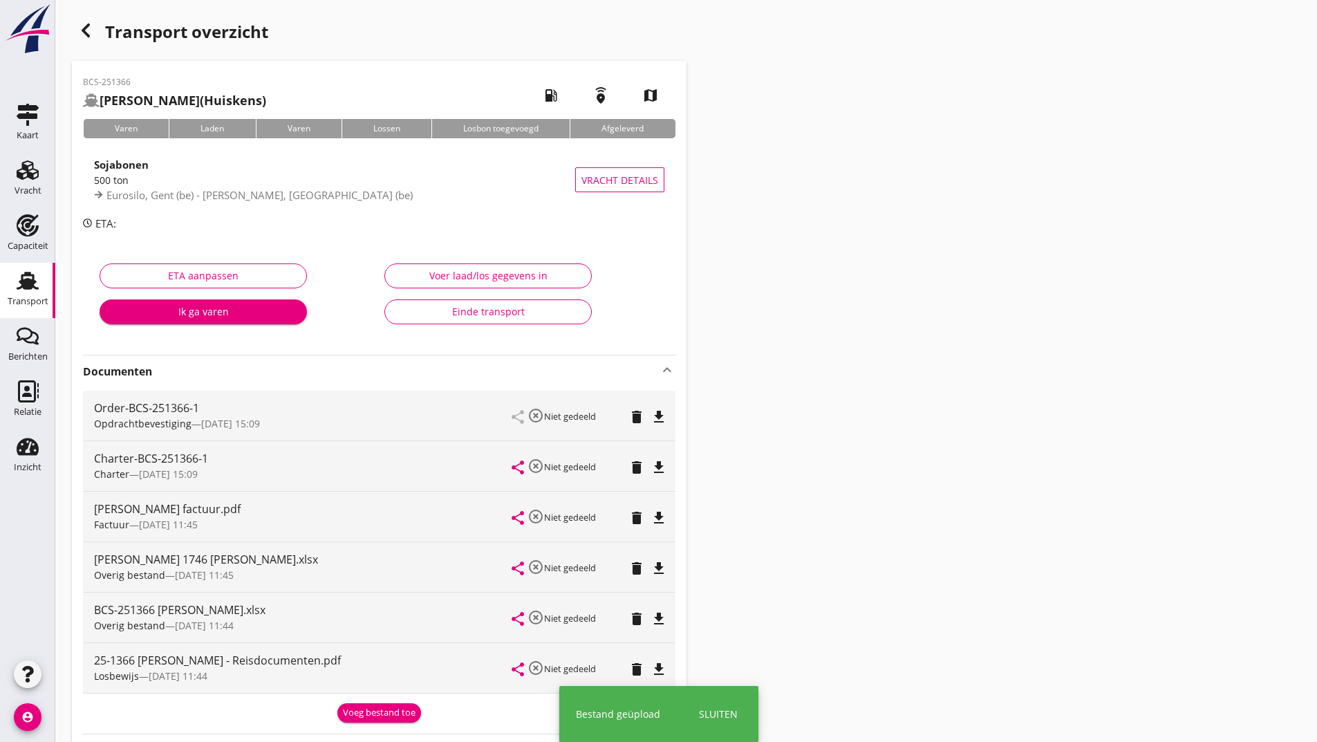
click at [97, 32] on div "button" at bounding box center [86, 31] width 28 height 28
